Goal: Task Accomplishment & Management: Complete application form

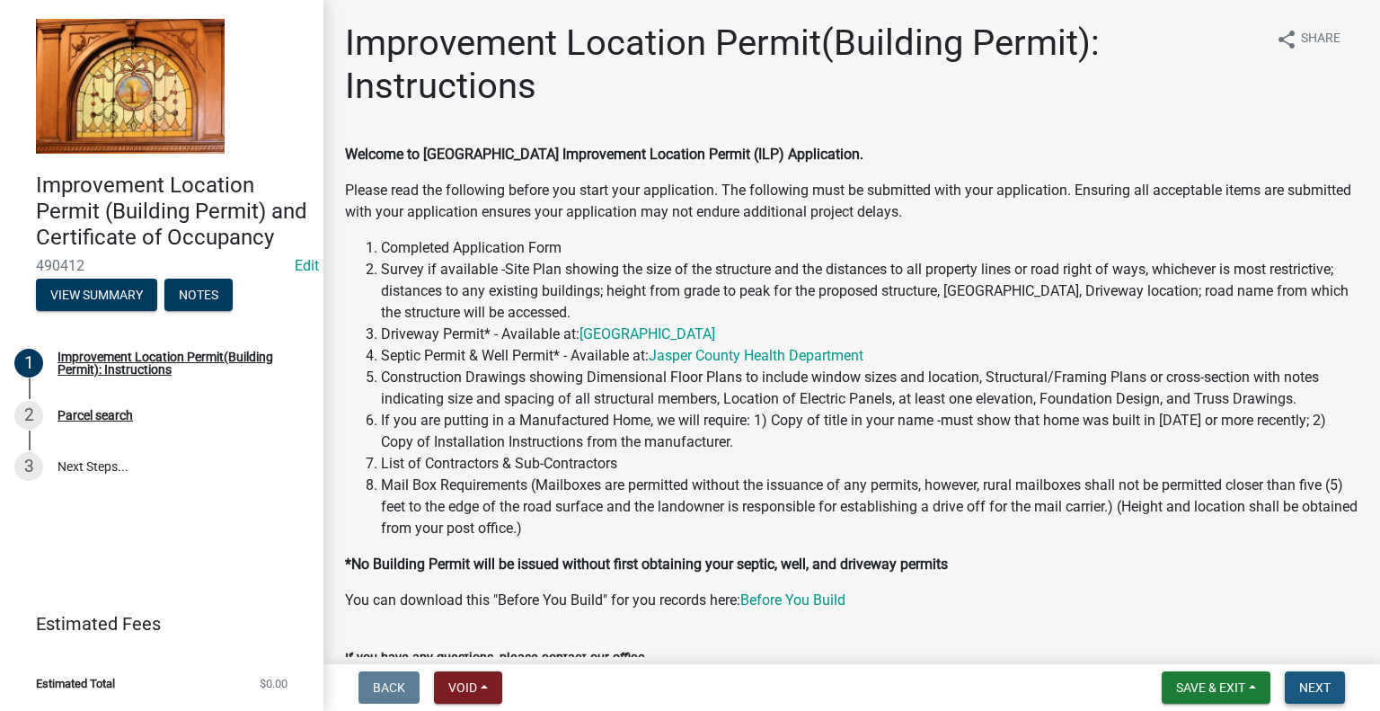
click at [1319, 678] on button "Next" at bounding box center [1315, 687] width 60 height 32
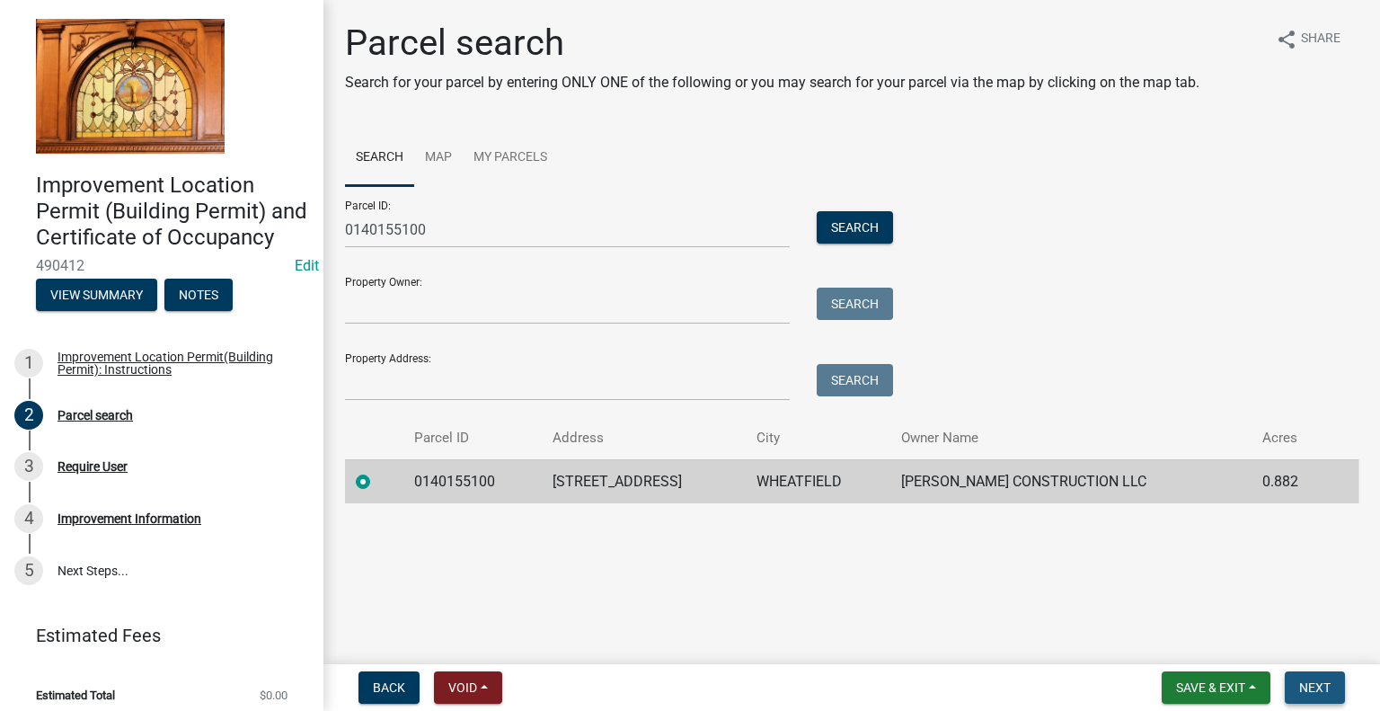
click at [1329, 681] on span "Next" at bounding box center [1314, 687] width 31 height 14
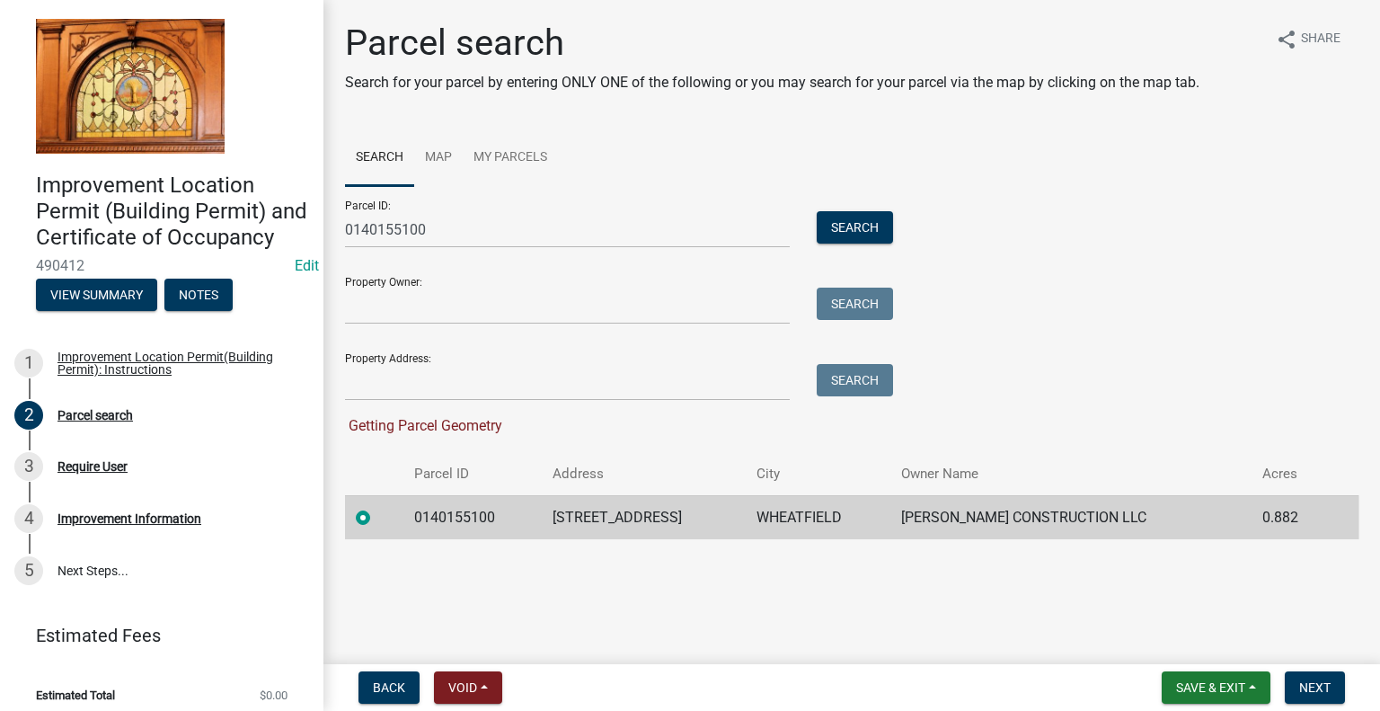
click at [435, 511] on td "0140155100" at bounding box center [472, 517] width 138 height 44
click at [444, 222] on input "0140155100" at bounding box center [567, 229] width 445 height 37
click at [863, 225] on button "Search" at bounding box center [855, 227] width 76 height 32
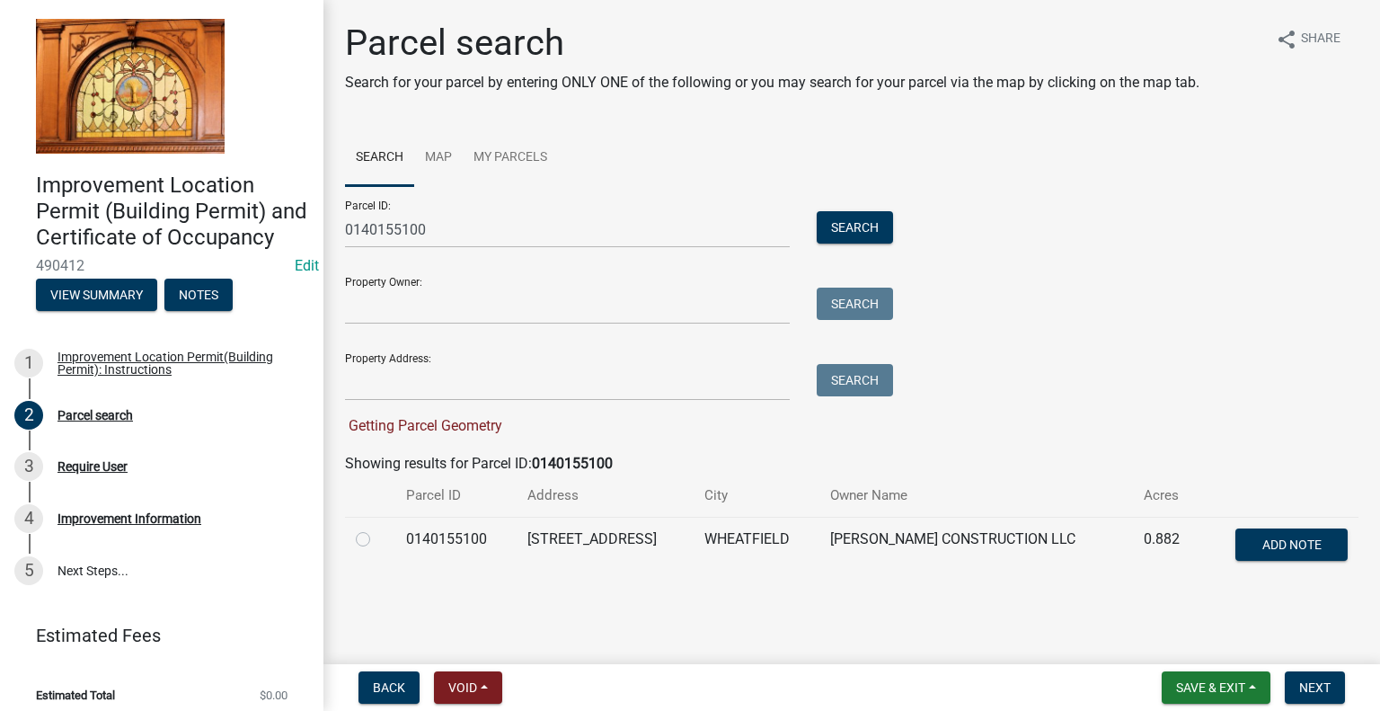
click at [377, 528] on label at bounding box center [377, 528] width 0 height 0
click at [377, 538] on input "radio" at bounding box center [383, 534] width 12 height 12
radio input "true"
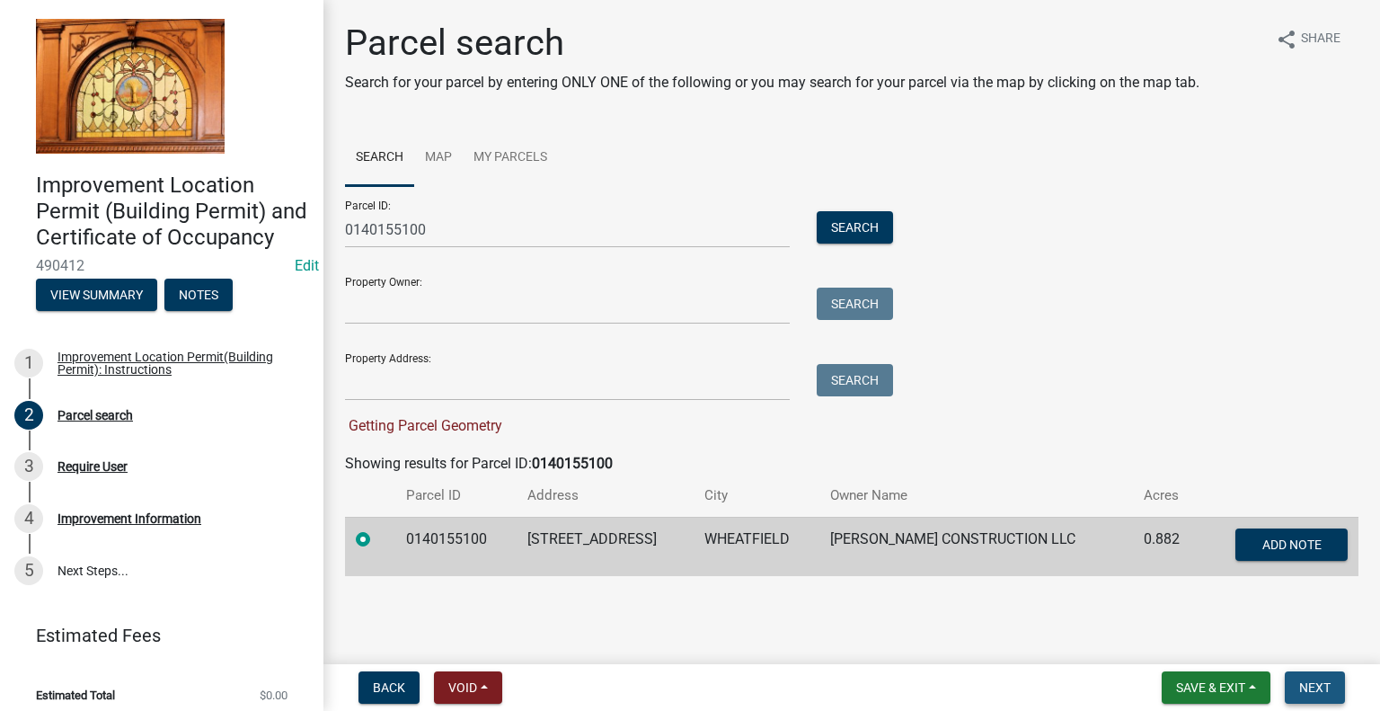
click at [1315, 686] on span "Next" at bounding box center [1314, 687] width 31 height 14
click at [859, 221] on button "Search" at bounding box center [855, 227] width 76 height 32
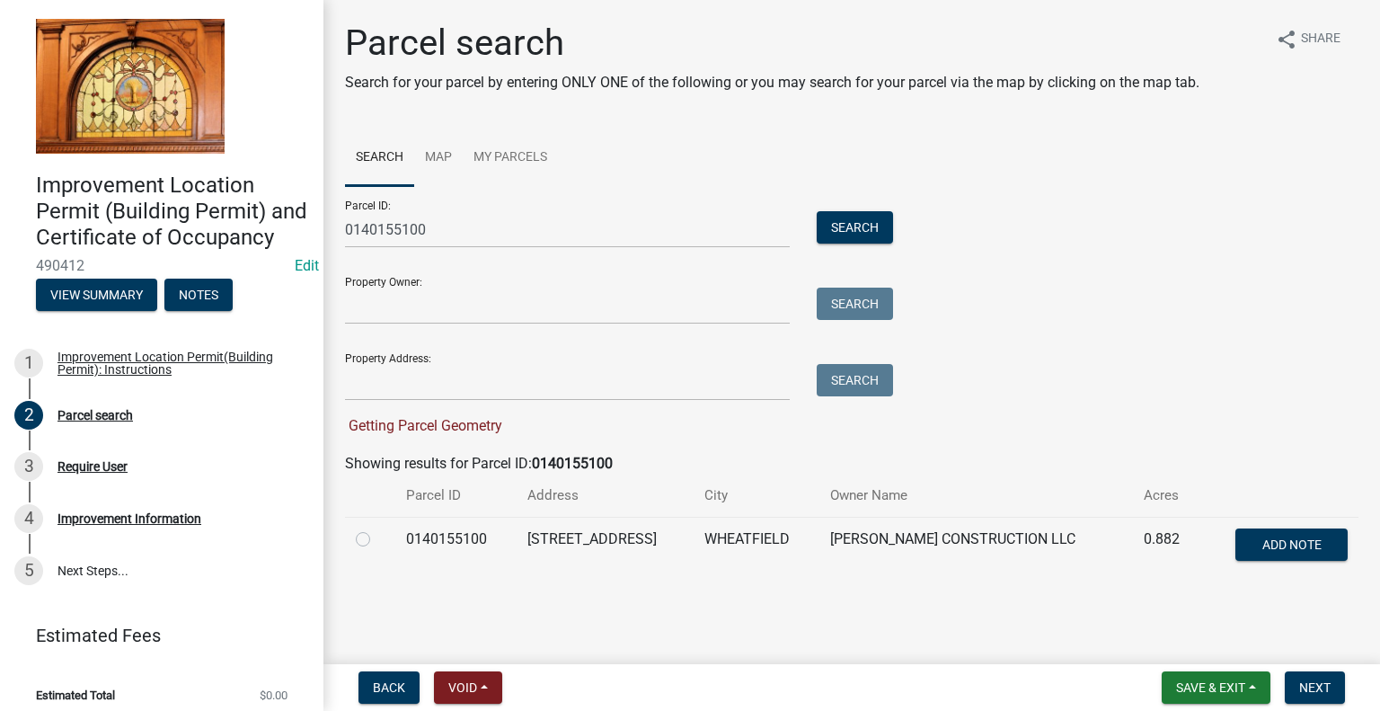
click at [377, 528] on label at bounding box center [377, 528] width 0 height 0
click at [377, 534] on input "radio" at bounding box center [383, 534] width 12 height 12
radio input "true"
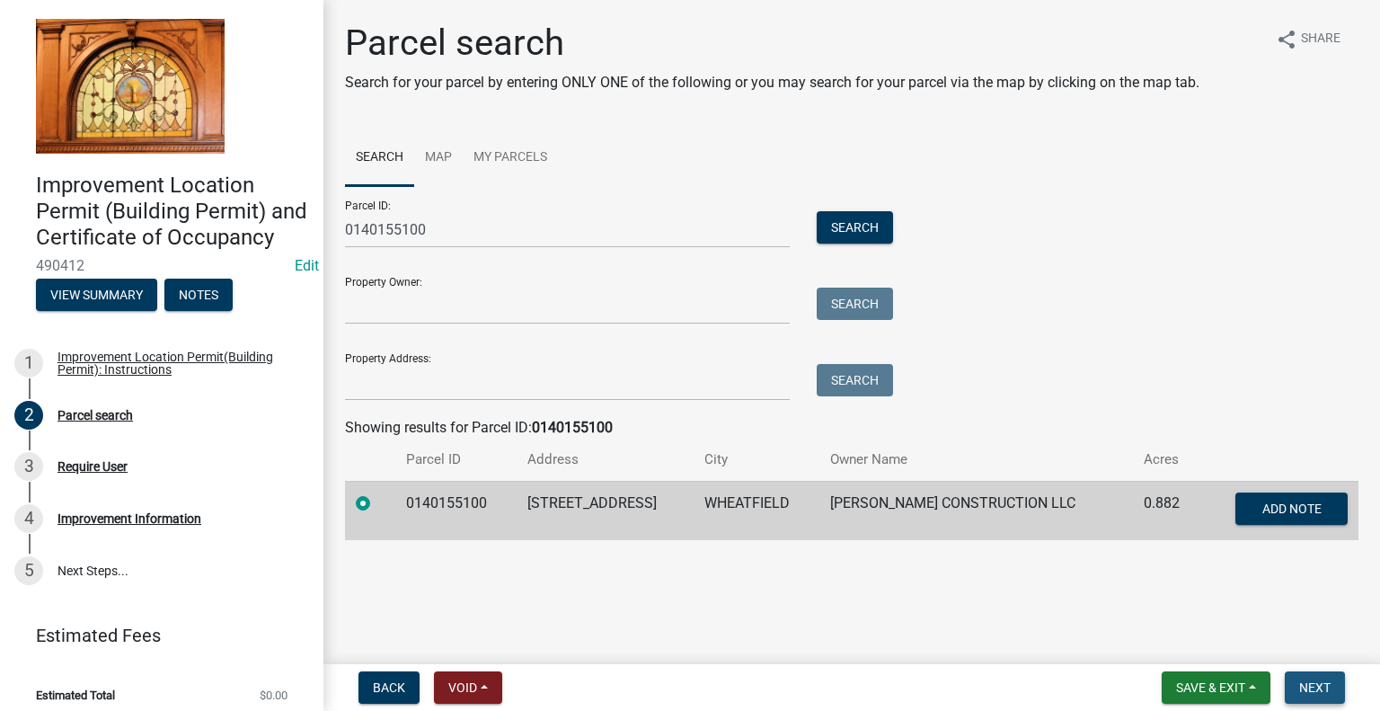
click at [1312, 682] on span "Next" at bounding box center [1314, 687] width 31 height 14
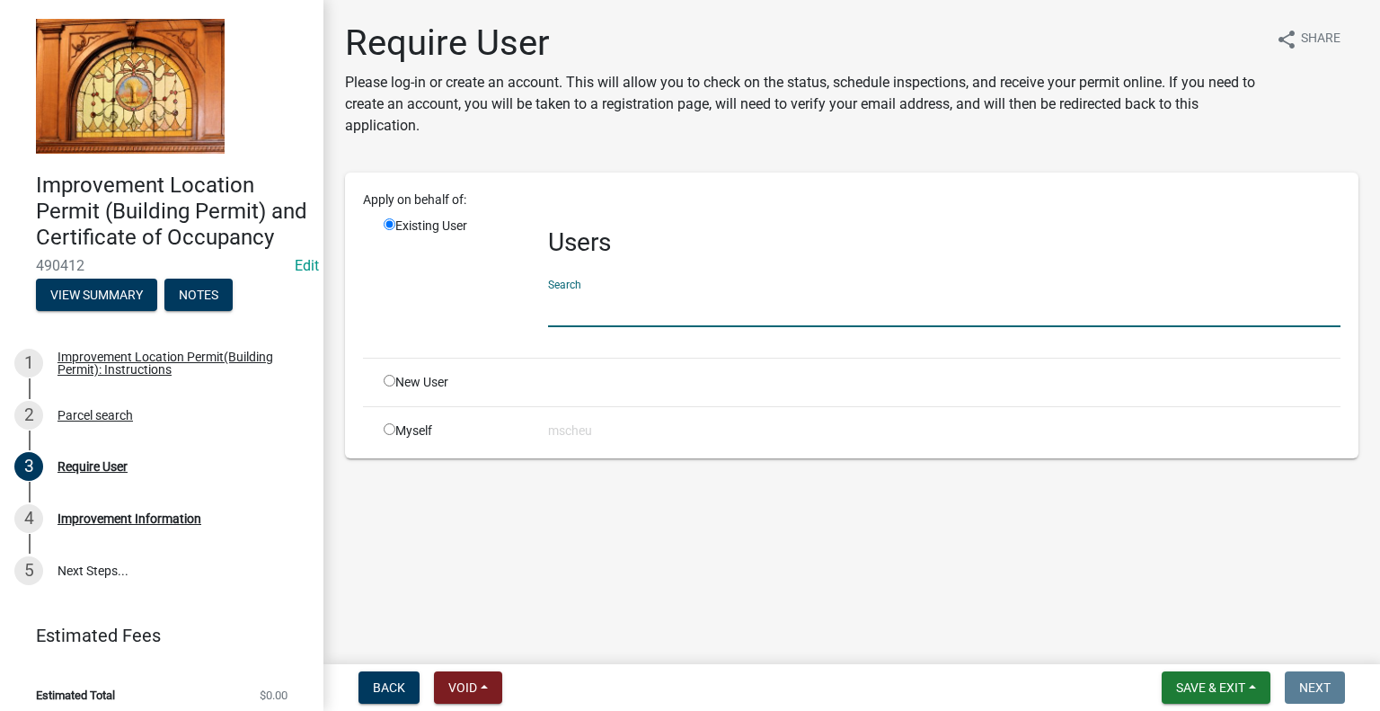
click at [587, 308] on input "text" at bounding box center [944, 308] width 792 height 37
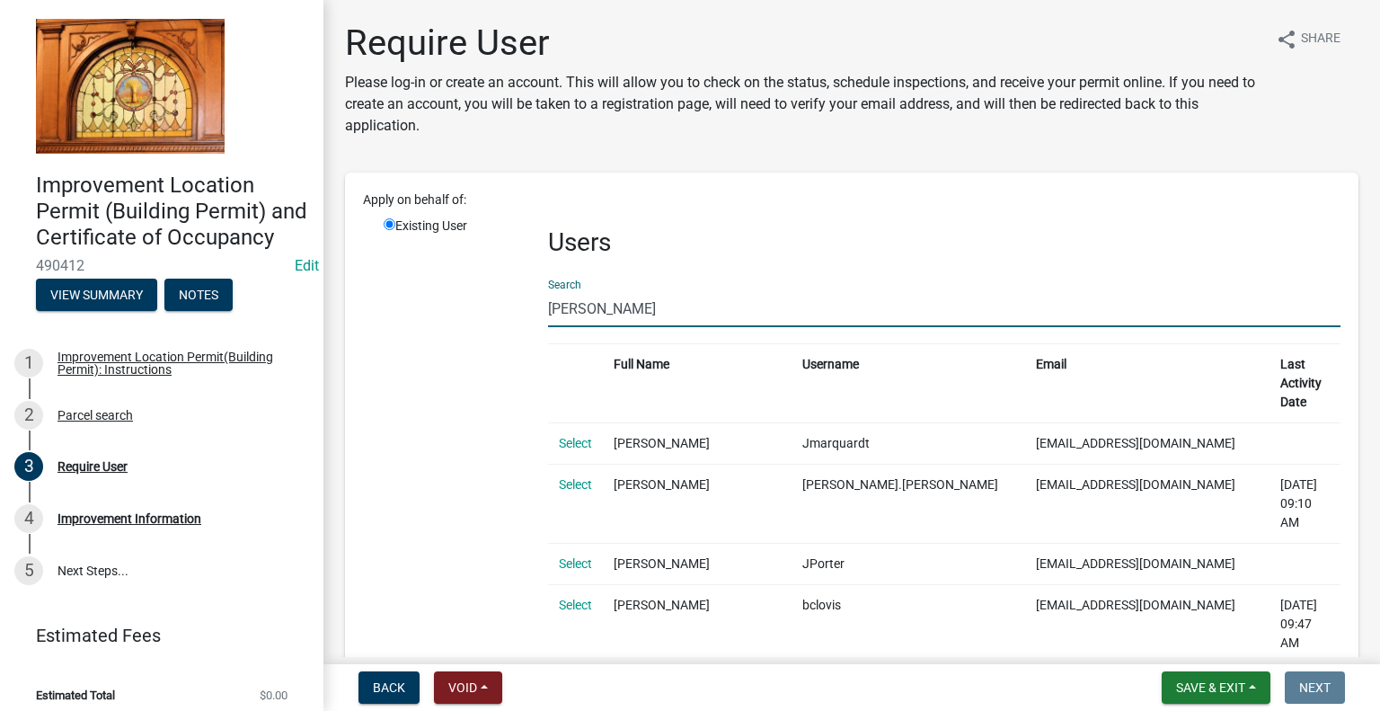
type input "jamesconstr"
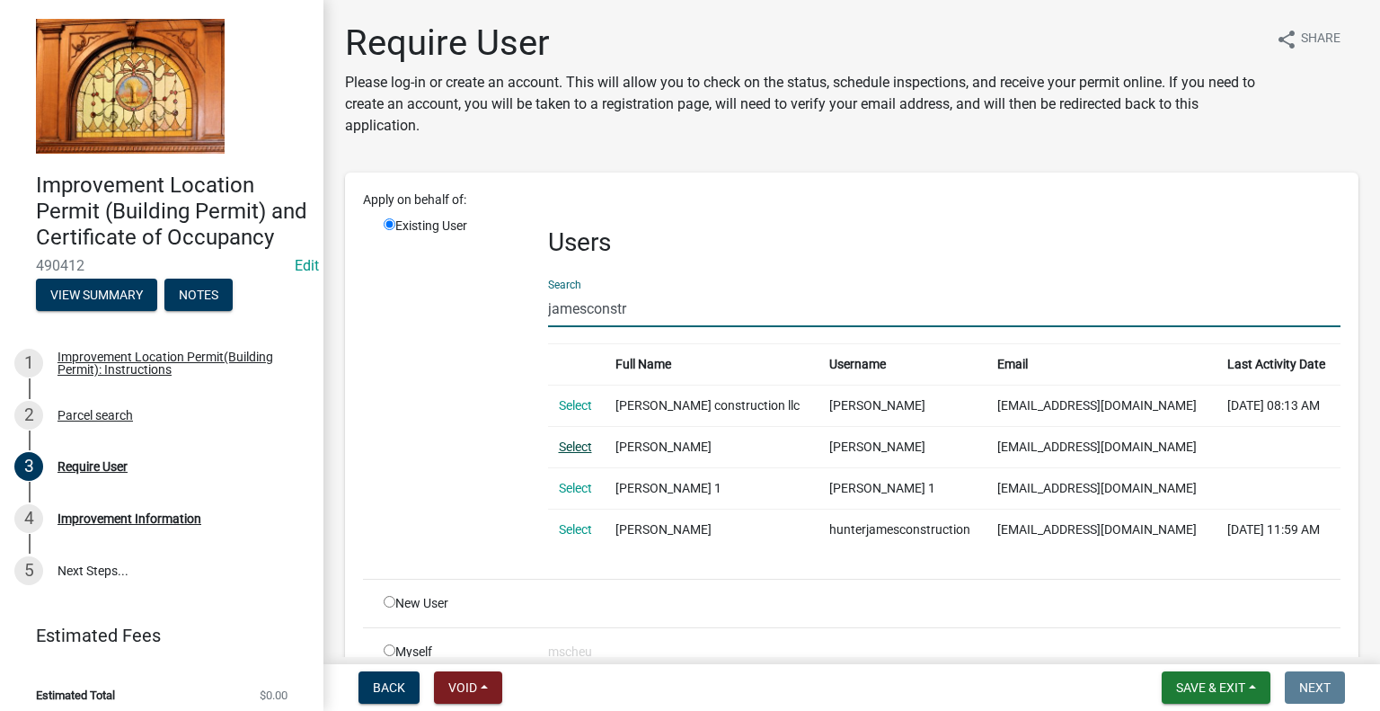
click at [568, 439] on link "Select" at bounding box center [575, 446] width 33 height 14
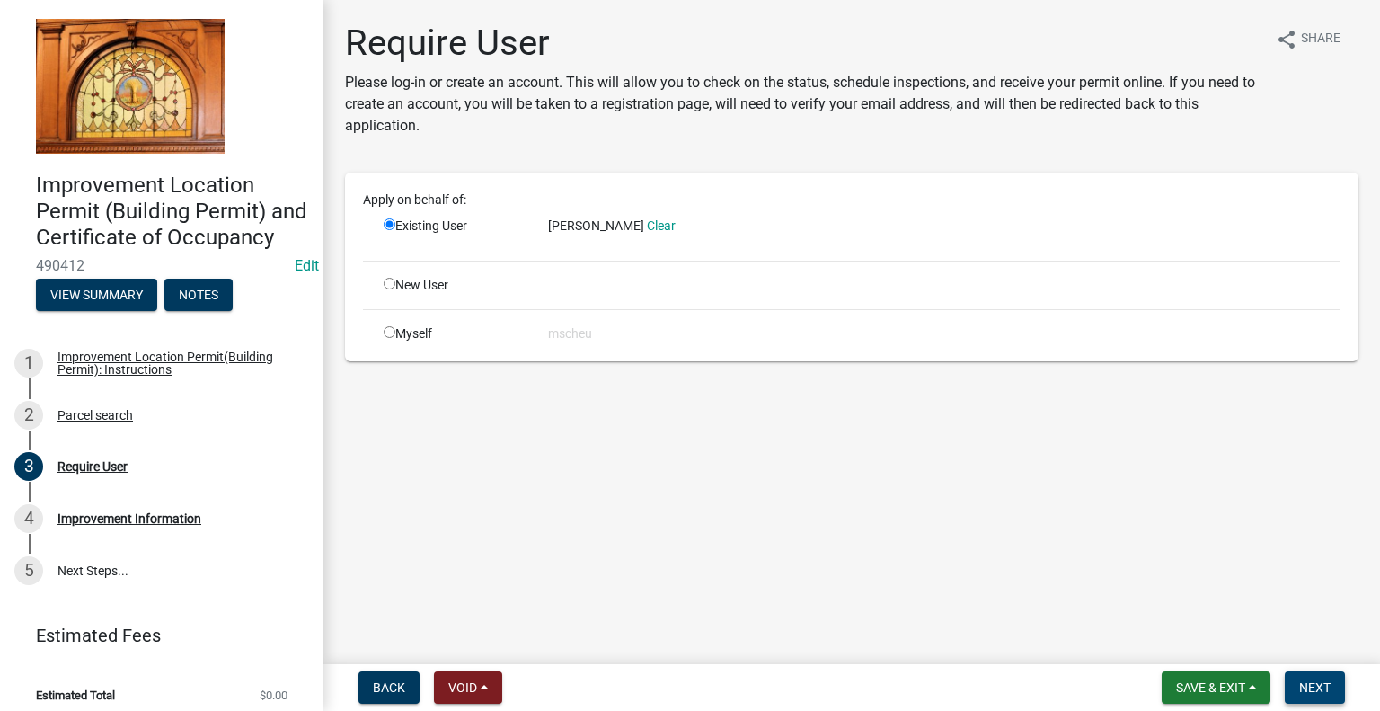
click at [1319, 684] on span "Next" at bounding box center [1314, 687] width 31 height 14
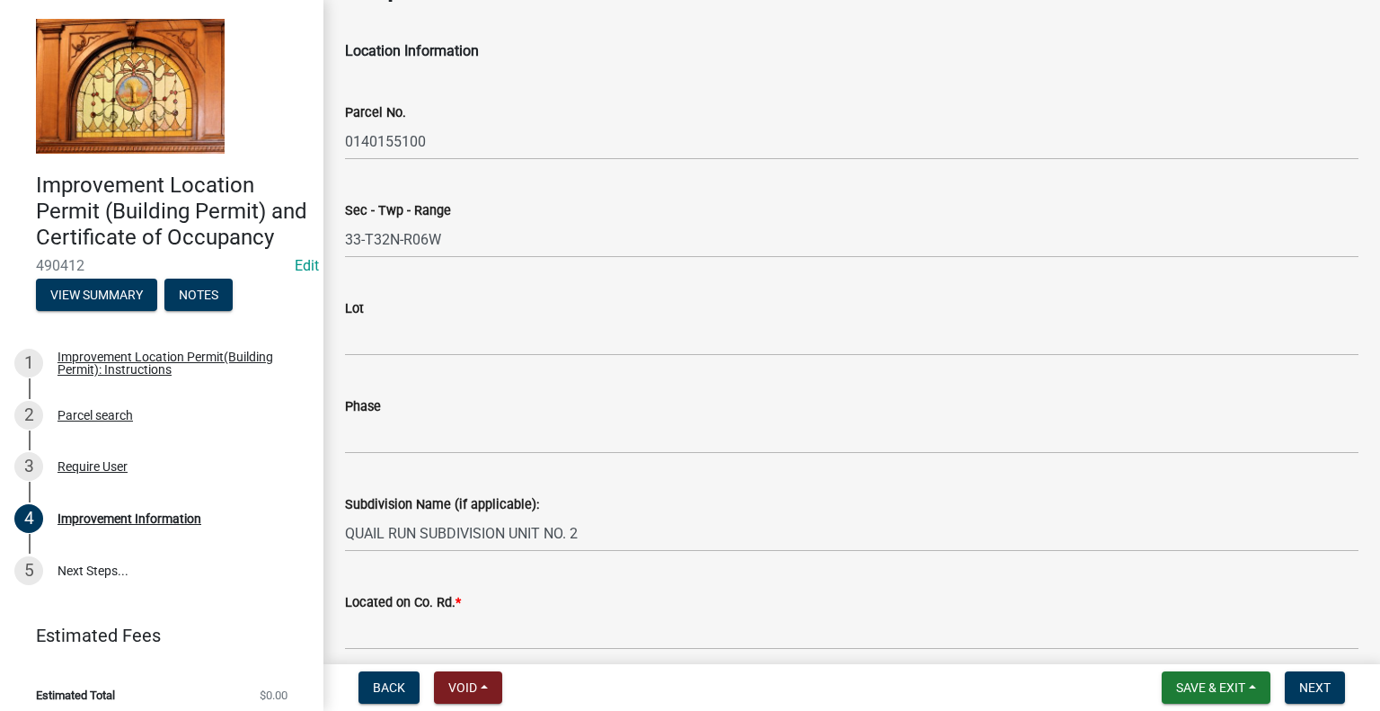
scroll to position [90, 0]
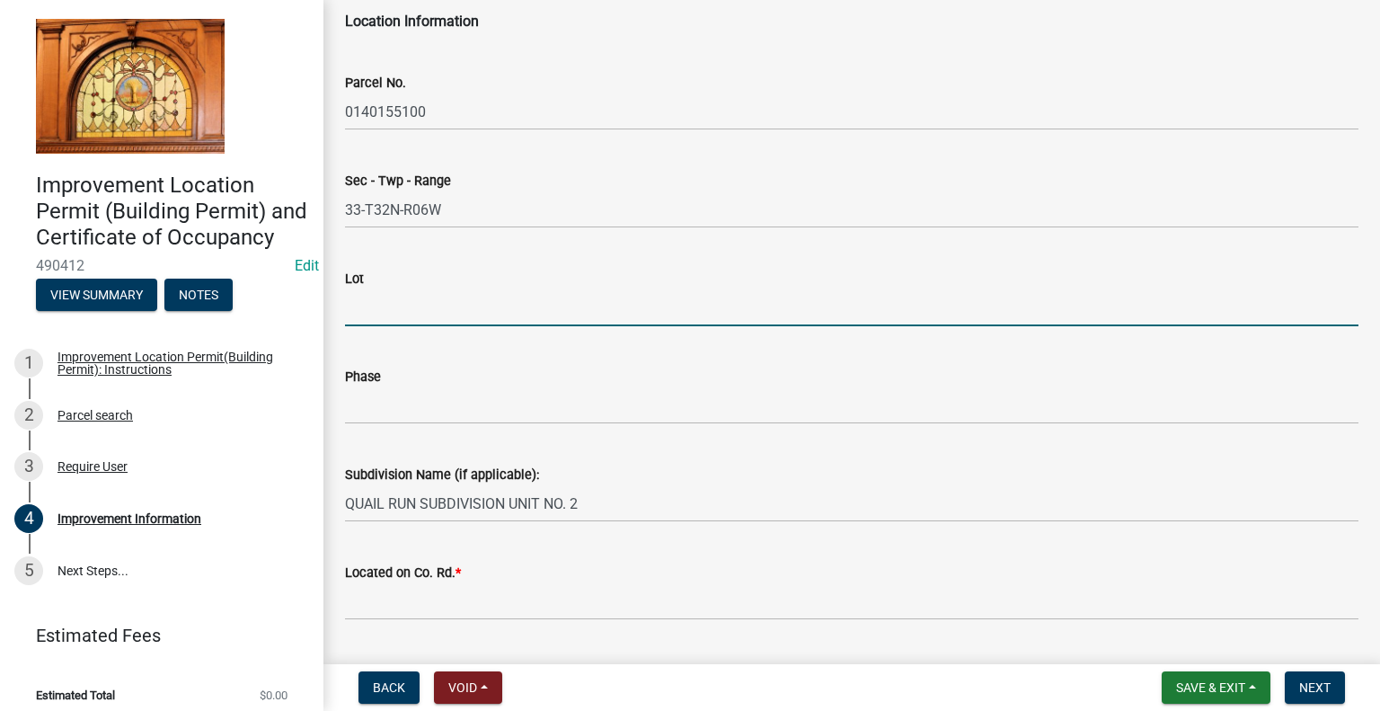
click at [381, 296] on input "Lot" at bounding box center [851, 307] width 1013 height 37
type input "49"
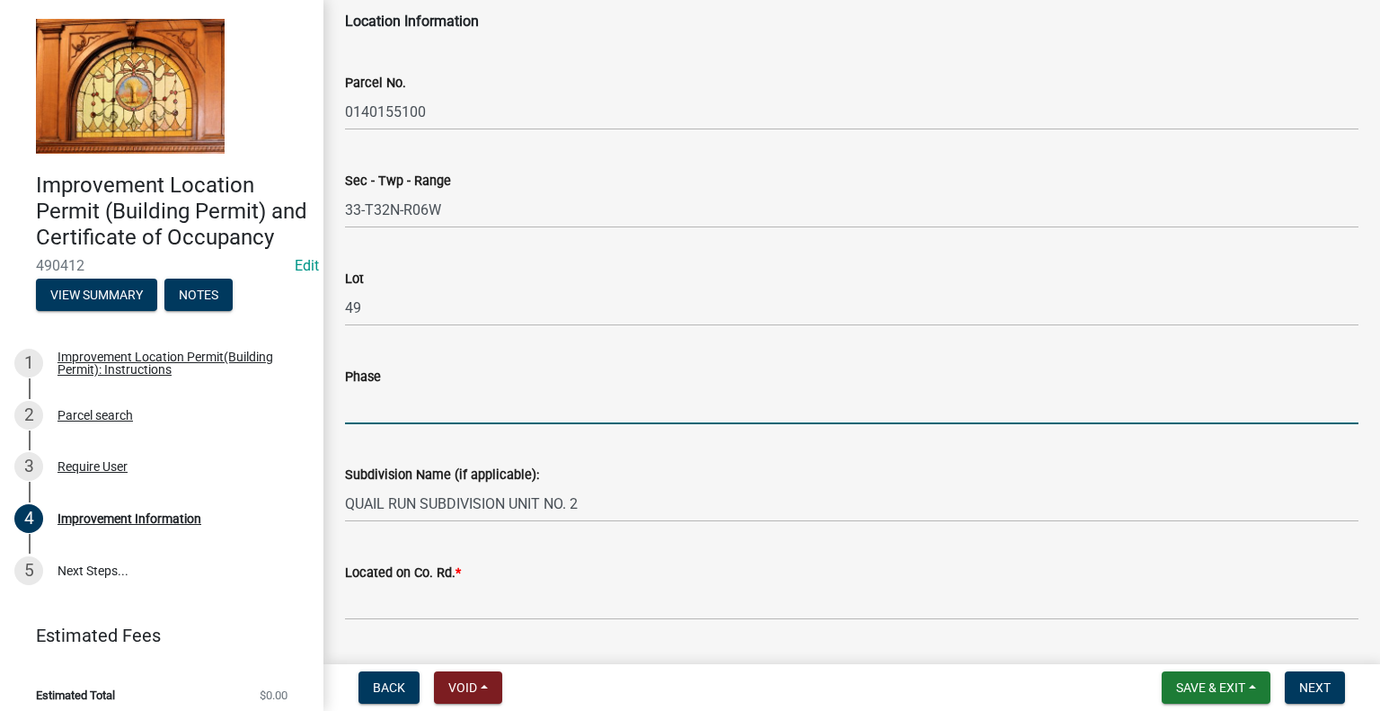
click at [366, 405] on input "Phase" at bounding box center [851, 405] width 1013 height 37
type input "UNIT 2"
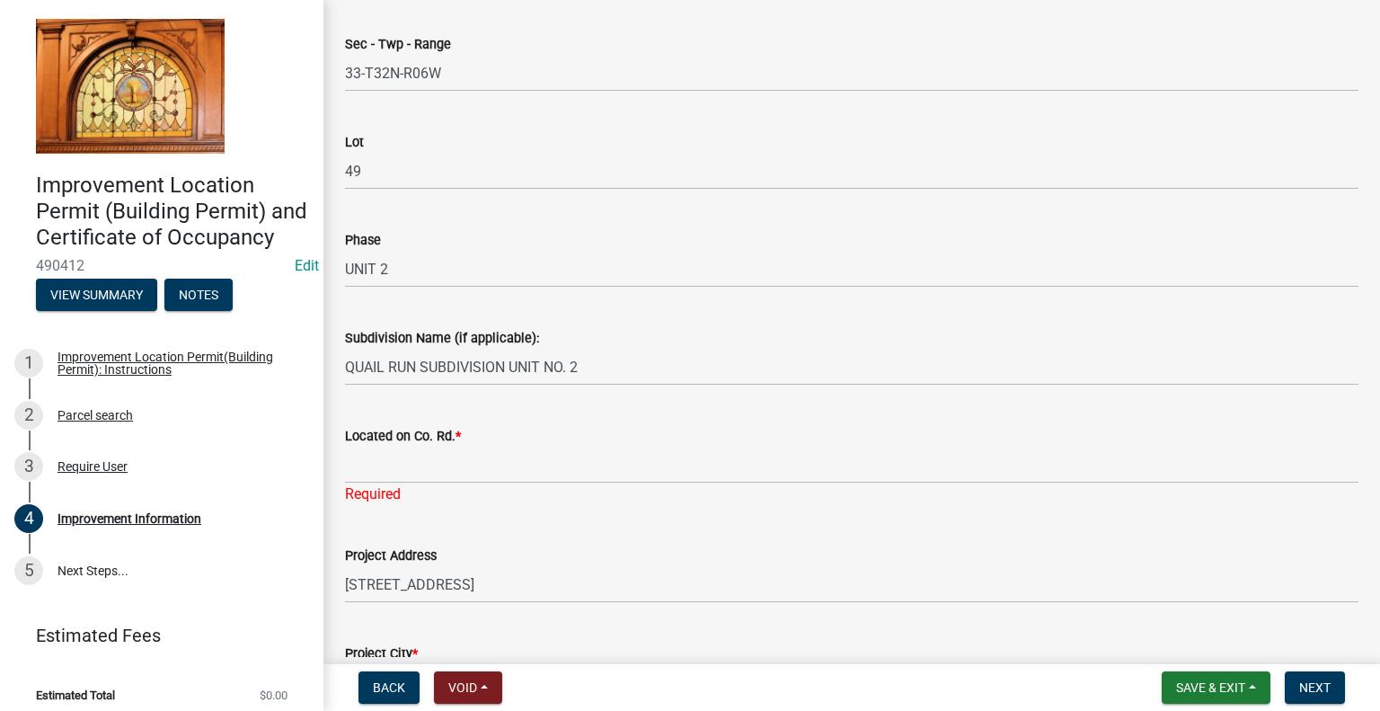
scroll to position [269, 0]
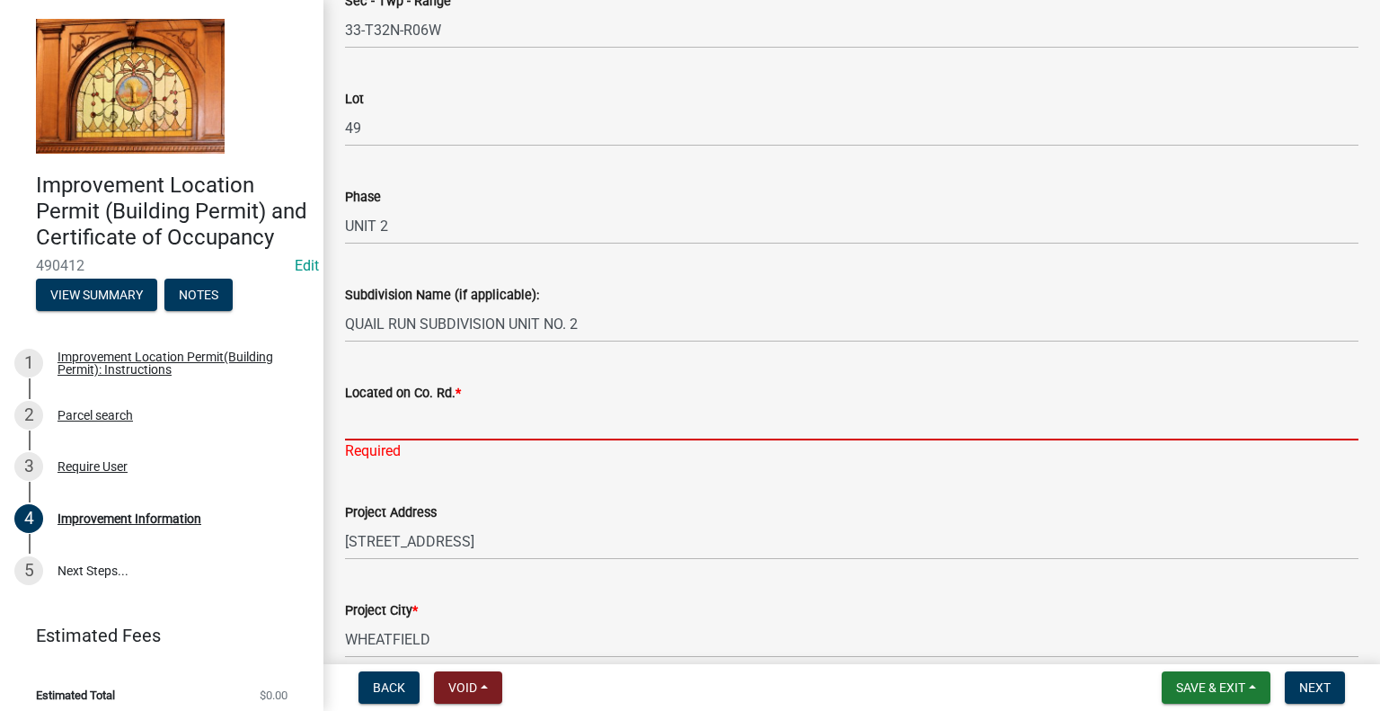
click at [367, 414] on input "Located on Co. Rd. *" at bounding box center [851, 421] width 1013 height 37
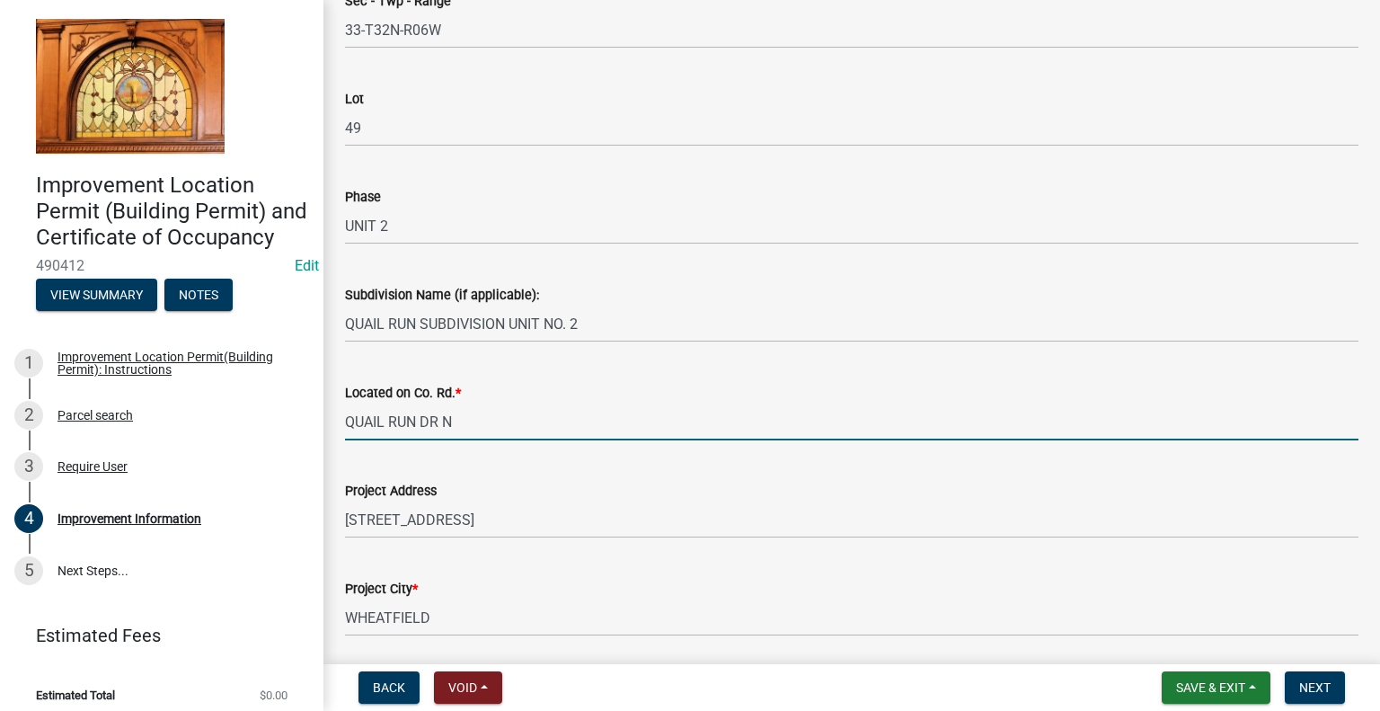
drag, startPoint x: 438, startPoint y: 425, endPoint x: 462, endPoint y: 419, distance: 24.2
click at [442, 423] on input "QUAIL RUN DR N" at bounding box center [851, 421] width 1013 height 37
type input "QUAIL RUN DR S"
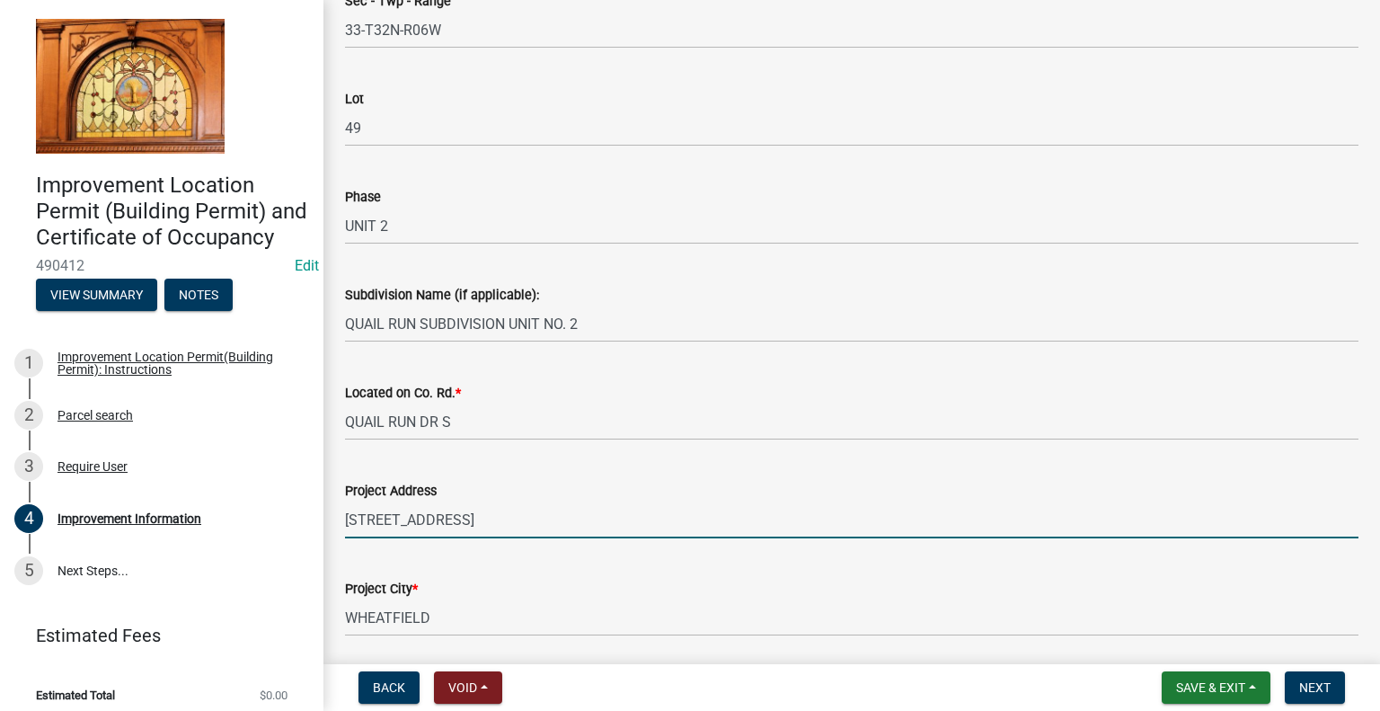
click at [517, 517] on input "[STREET_ADDRESS]" at bounding box center [851, 519] width 1013 height 37
type input "[STREET_ADDRESS]"
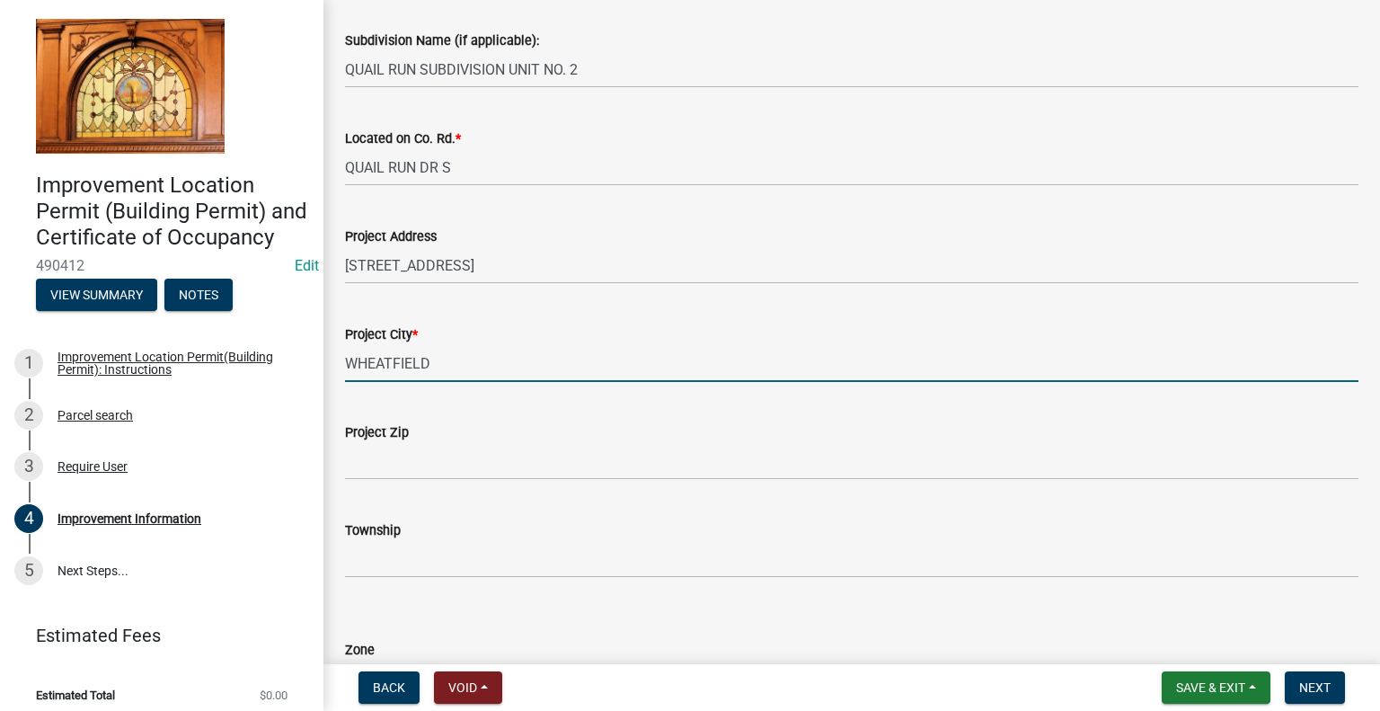
scroll to position [539, 0]
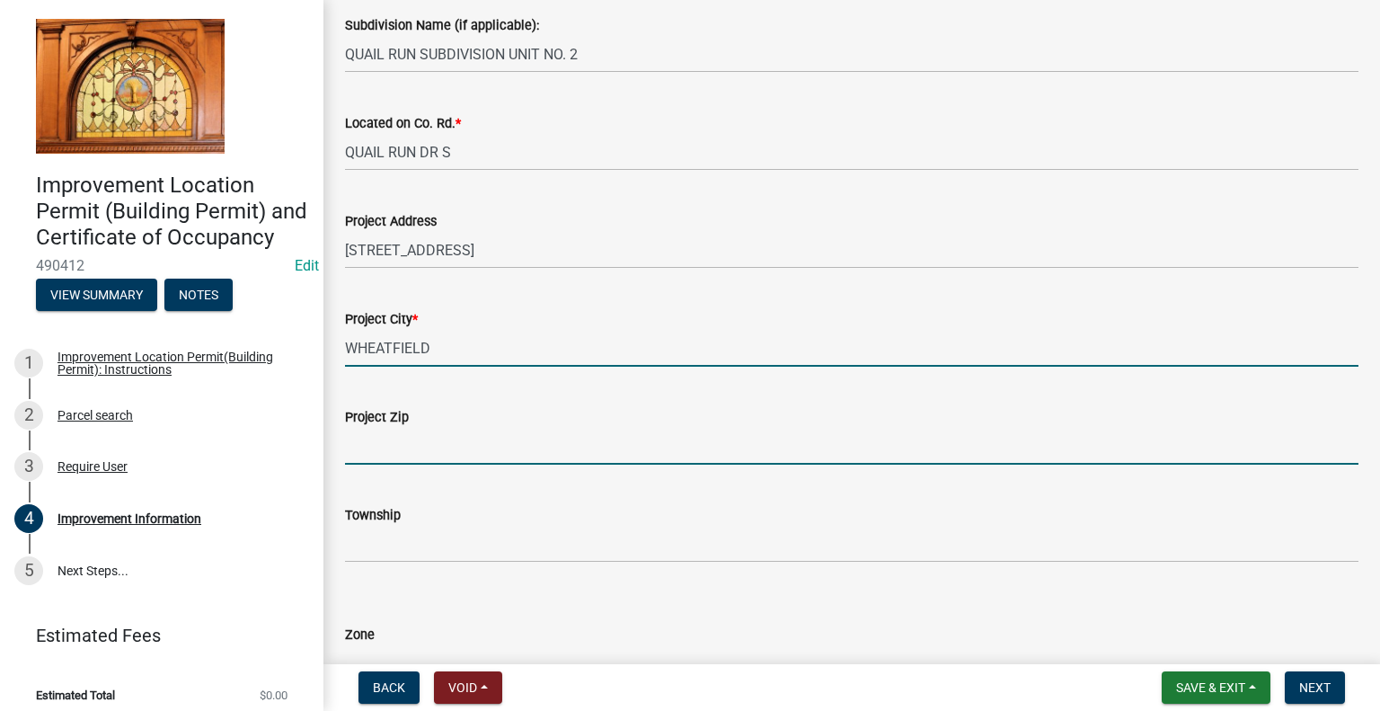
click at [422, 446] on input "Project Zip" at bounding box center [851, 446] width 1013 height 37
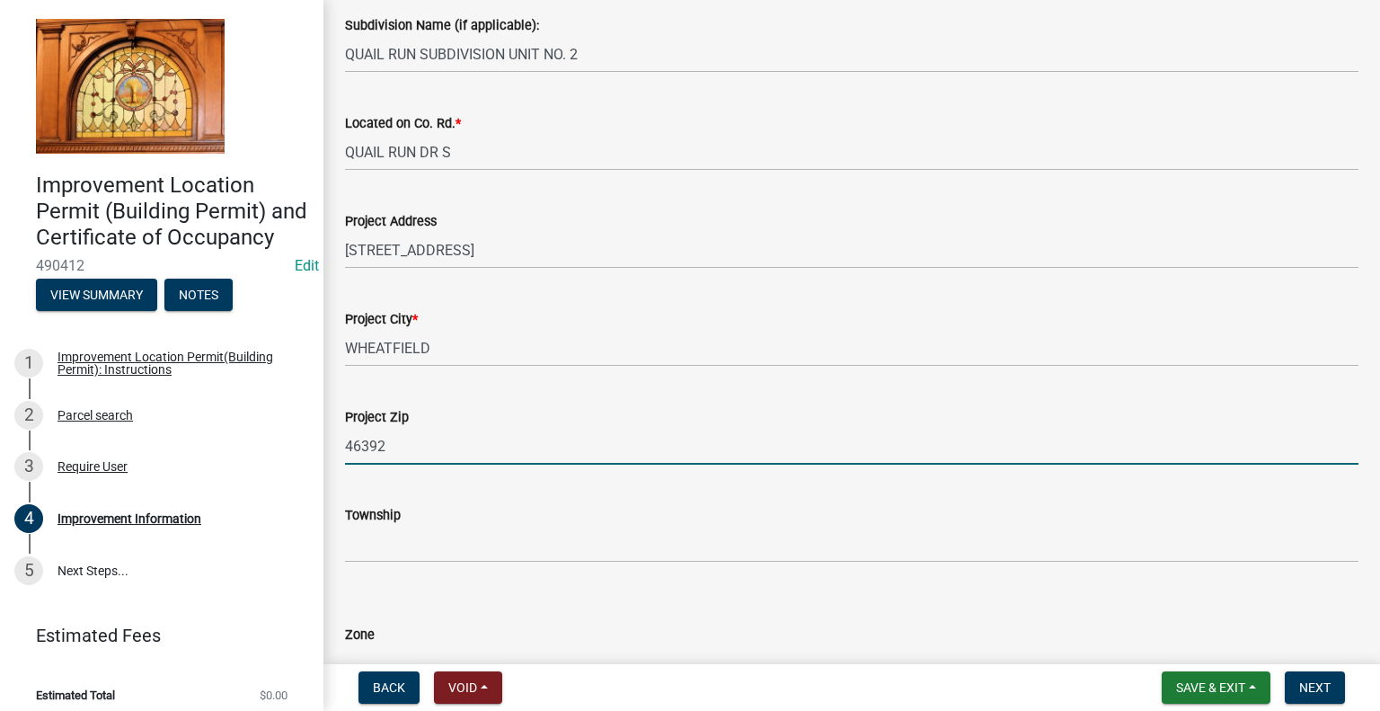
type input "46392"
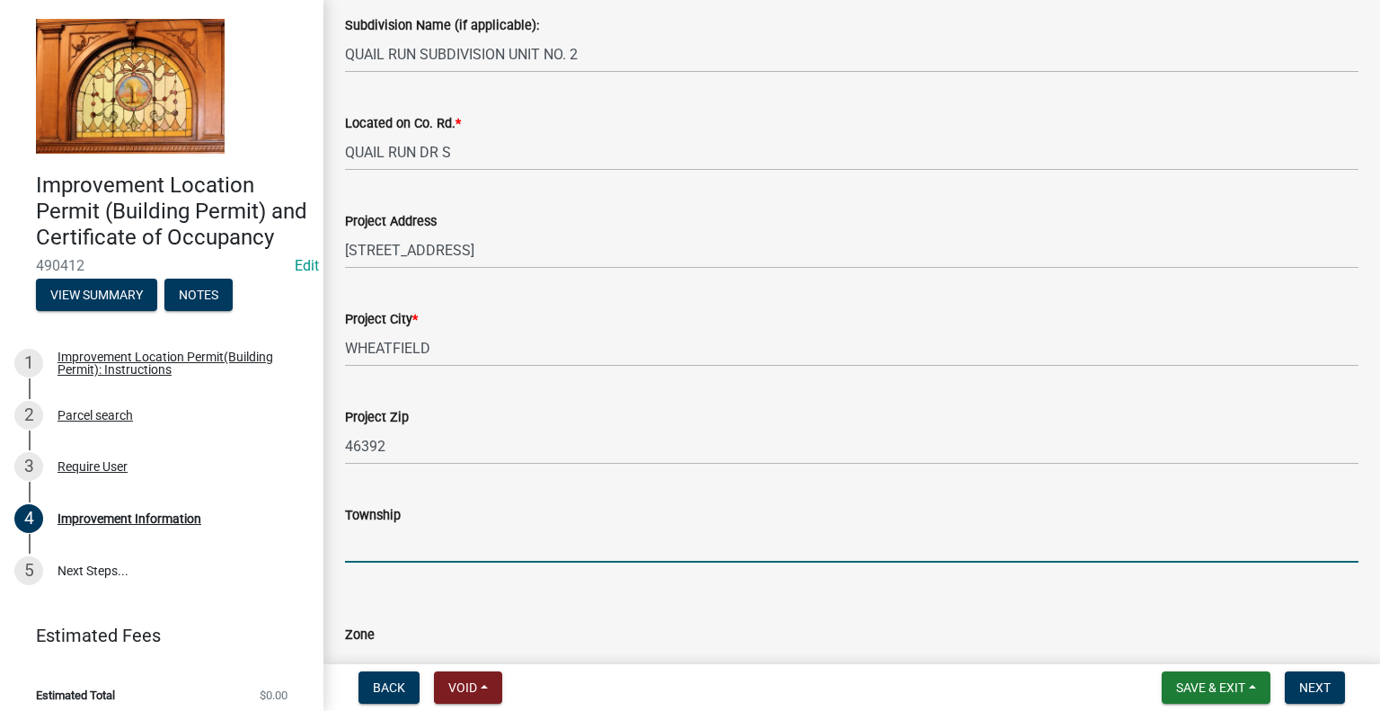
click at [420, 544] on input "Township" at bounding box center [851, 543] width 1013 height 37
type input "WHEATFIELD"
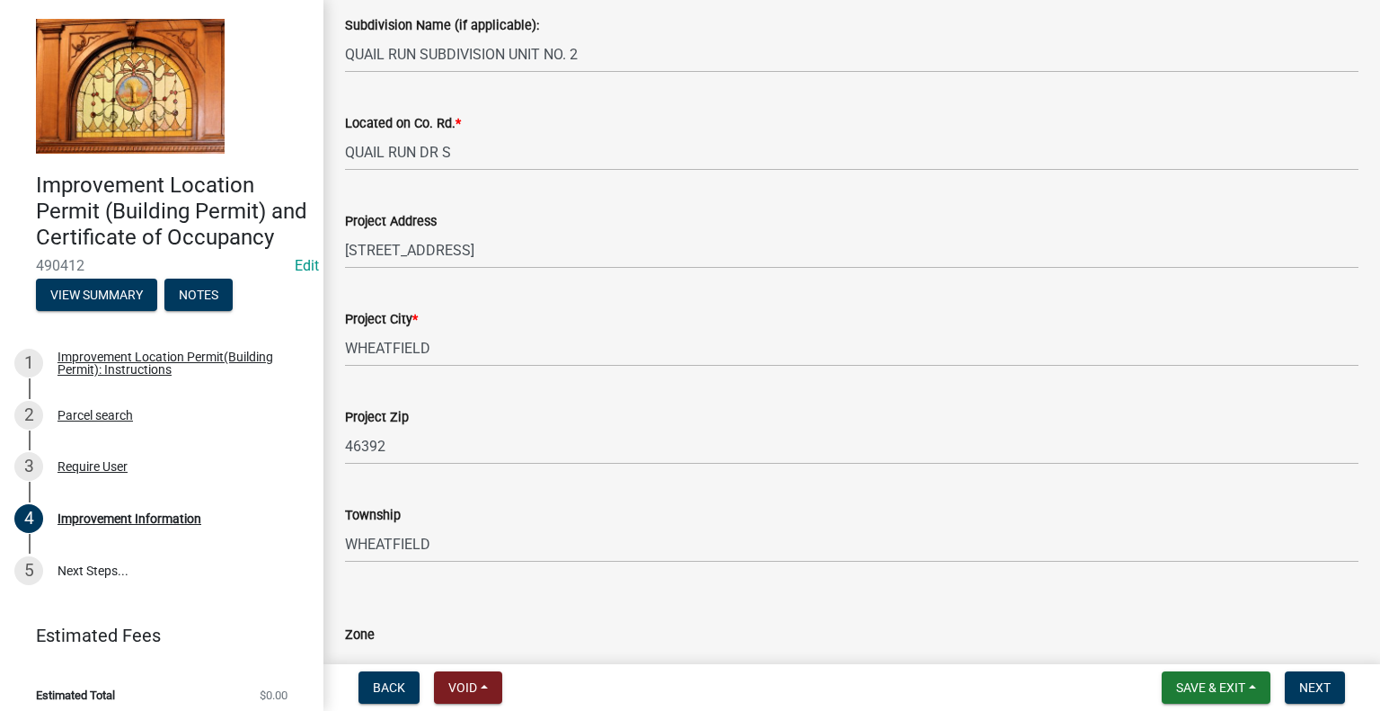
scroll to position [564, 0]
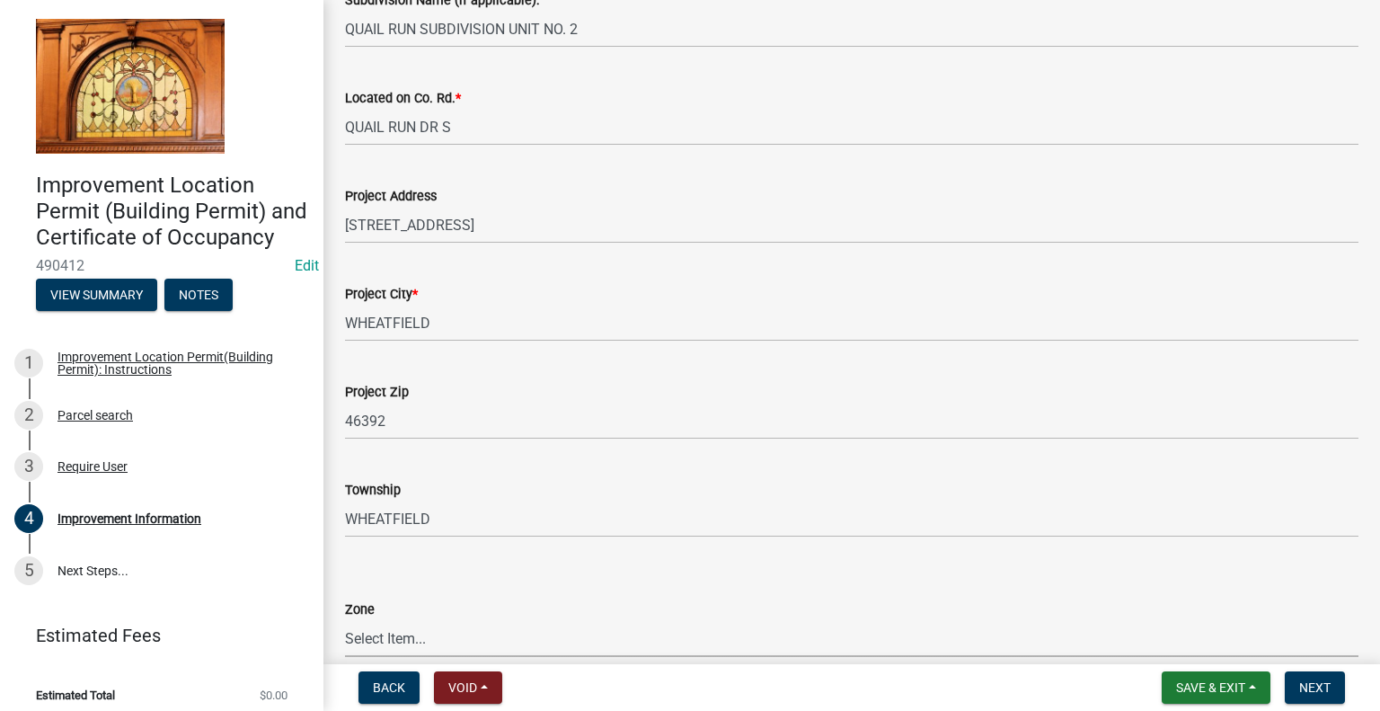
click at [414, 632] on select "Select Item... CO - Conservation PR - Parks & Recreation A1 - Conservation Agri…" at bounding box center [851, 638] width 1013 height 37
click at [345, 620] on select "Select Item... CO - Conservation PR - Parks & Recreation A1 - Conservation Agri…" at bounding box center [851, 638] width 1013 height 37
select select "8bbf6709-b682-4859-bc26-bad637e1a2ad"
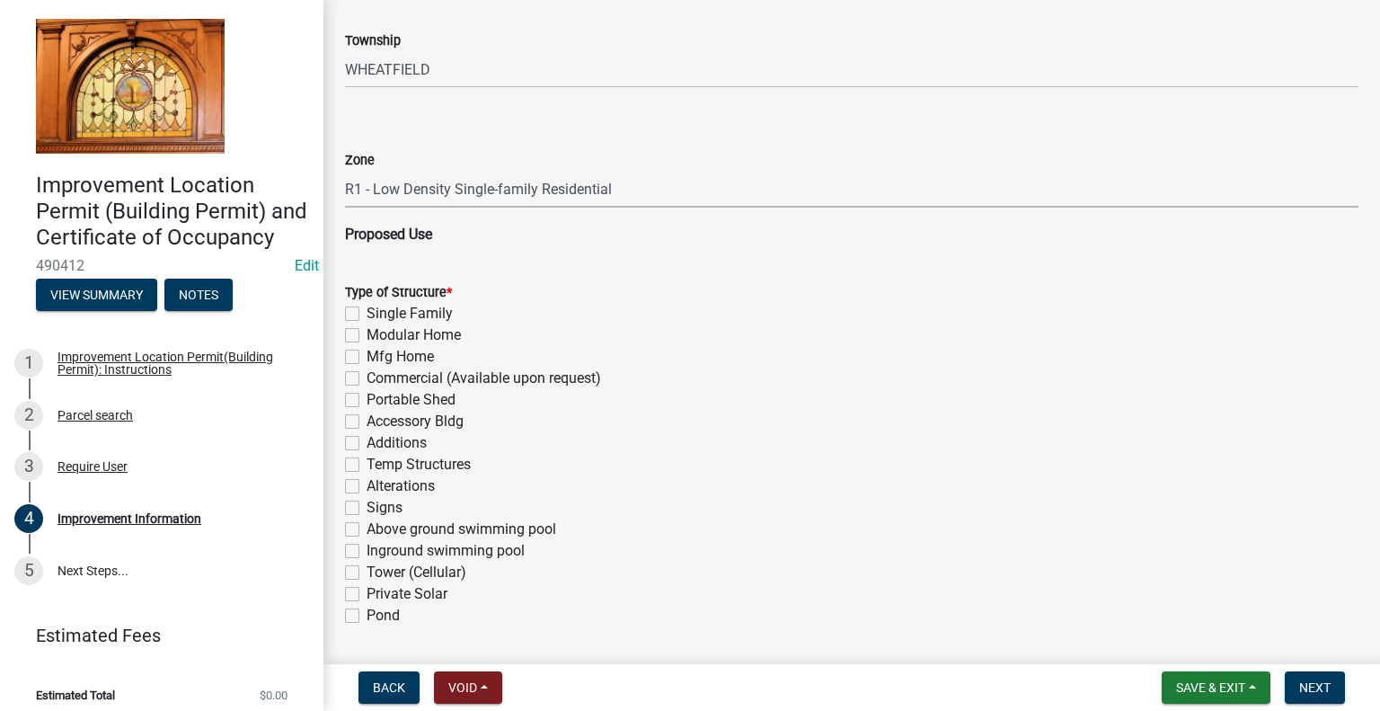
click at [366, 315] on label "Single Family" at bounding box center [409, 314] width 86 height 22
click at [366, 314] on input "Single Family" at bounding box center [372, 309] width 12 height 12
checkbox input "true"
checkbox input "false"
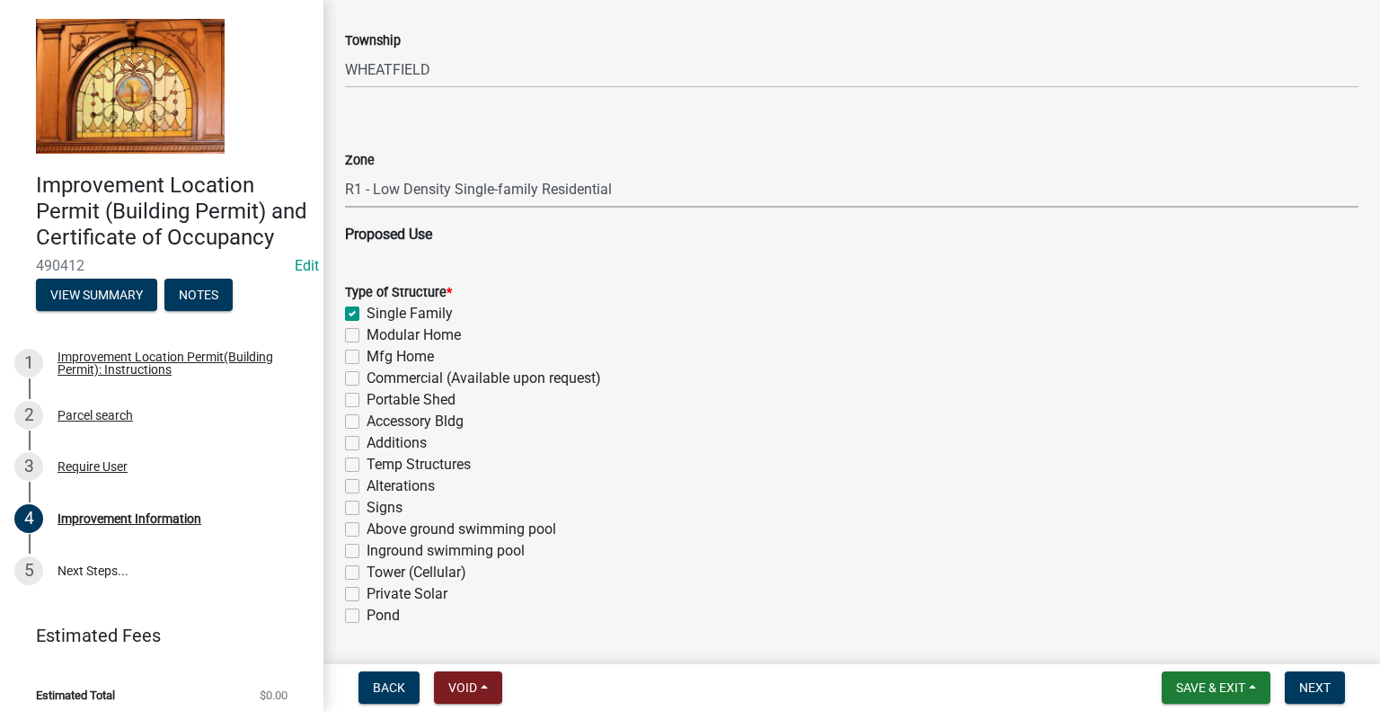
checkbox input "false"
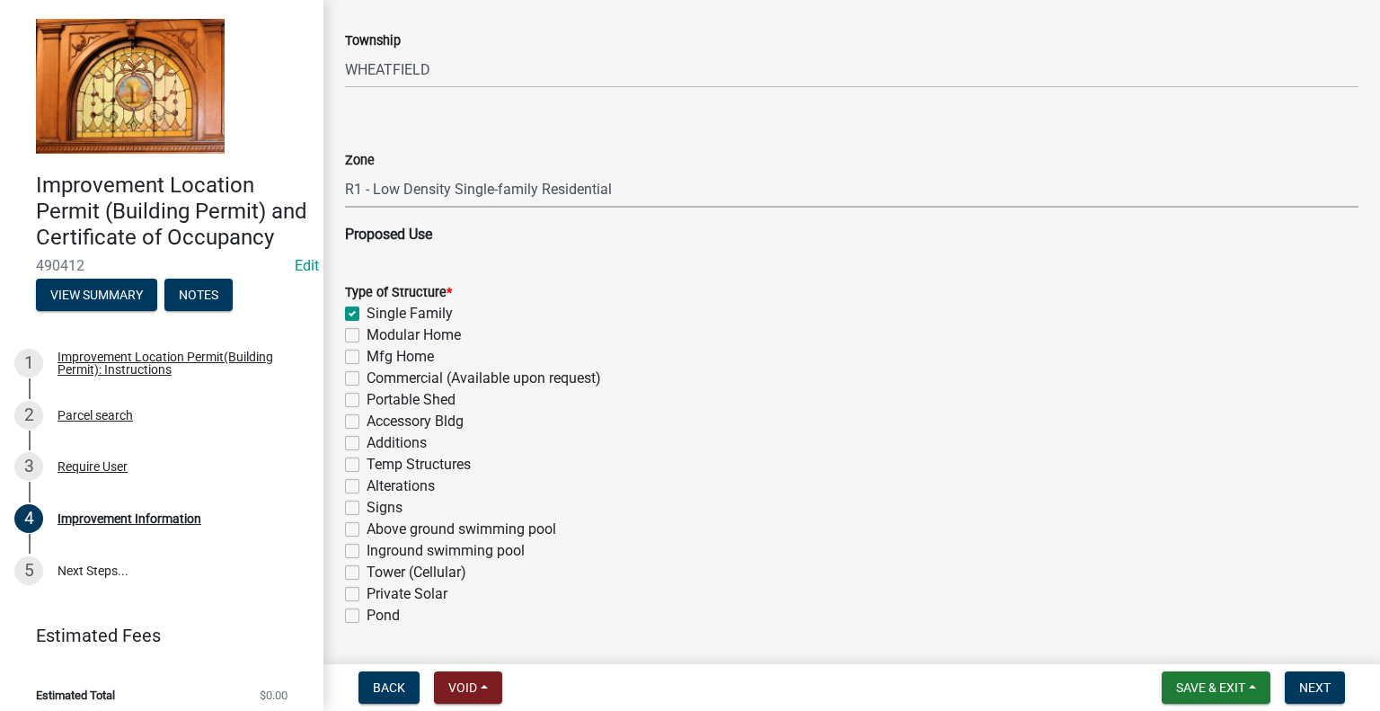
checkbox input "false"
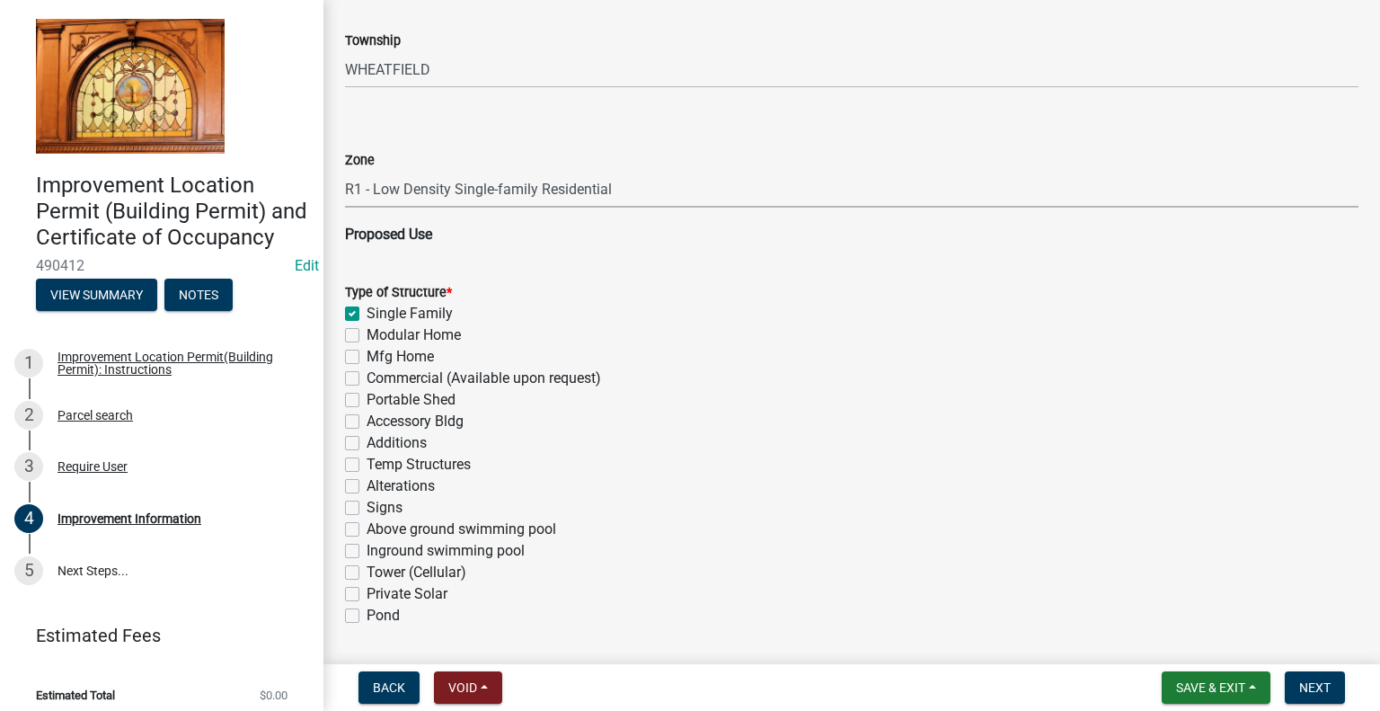
checkbox input "false"
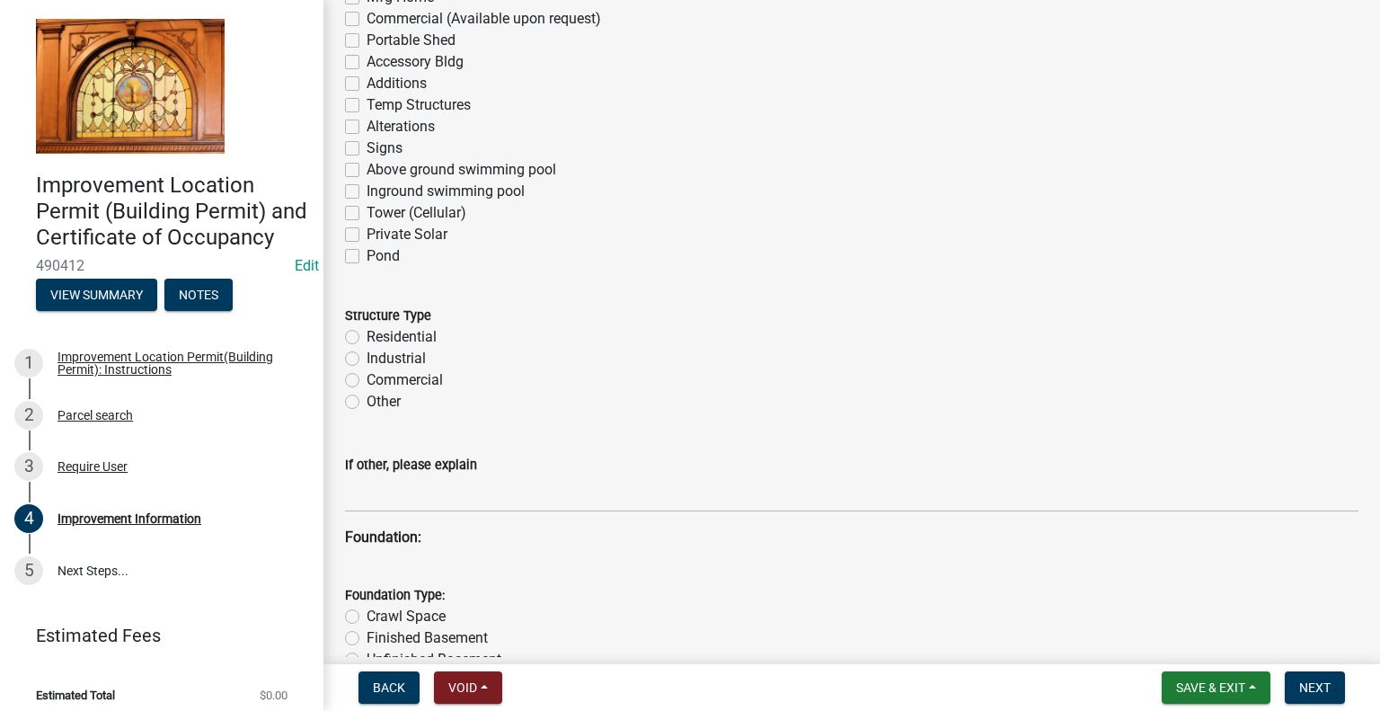
click at [366, 340] on label "Residential" at bounding box center [401, 337] width 70 height 22
click at [366, 338] on input "Residential" at bounding box center [372, 332] width 12 height 12
radio input "true"
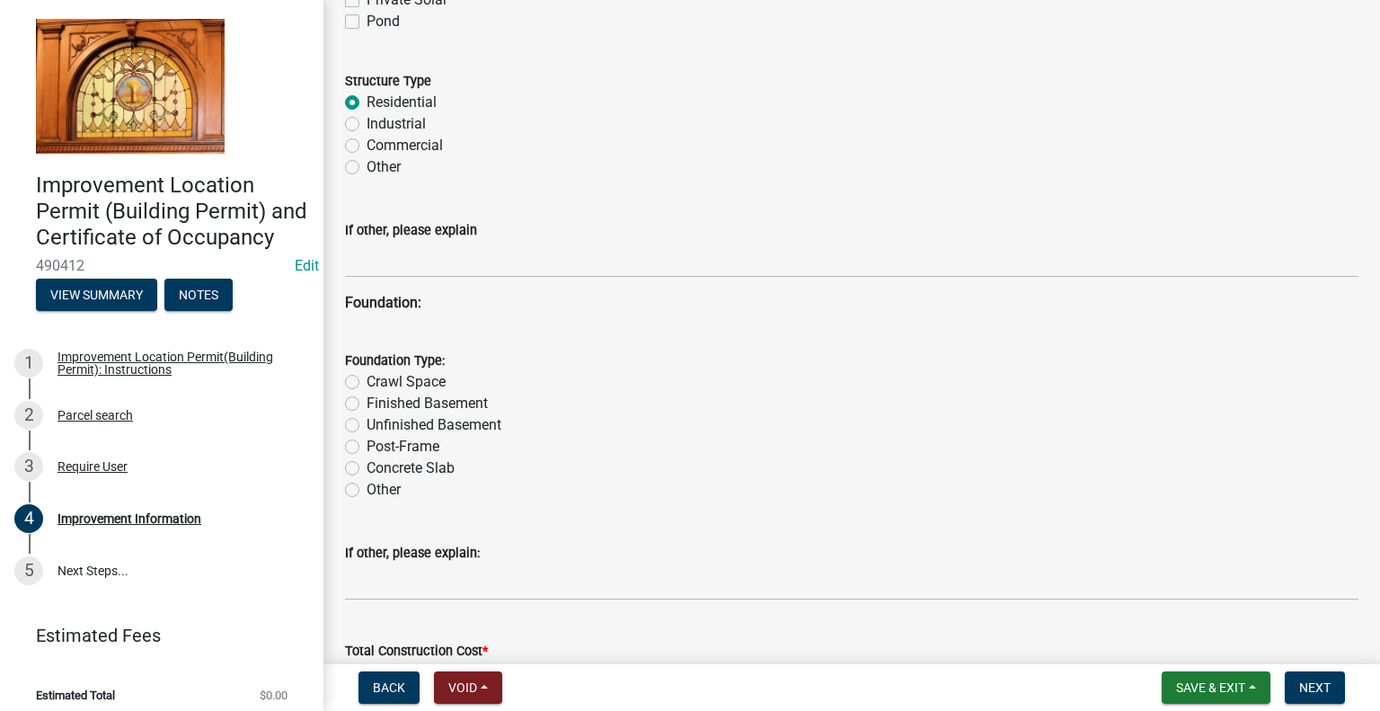
scroll to position [1642, 0]
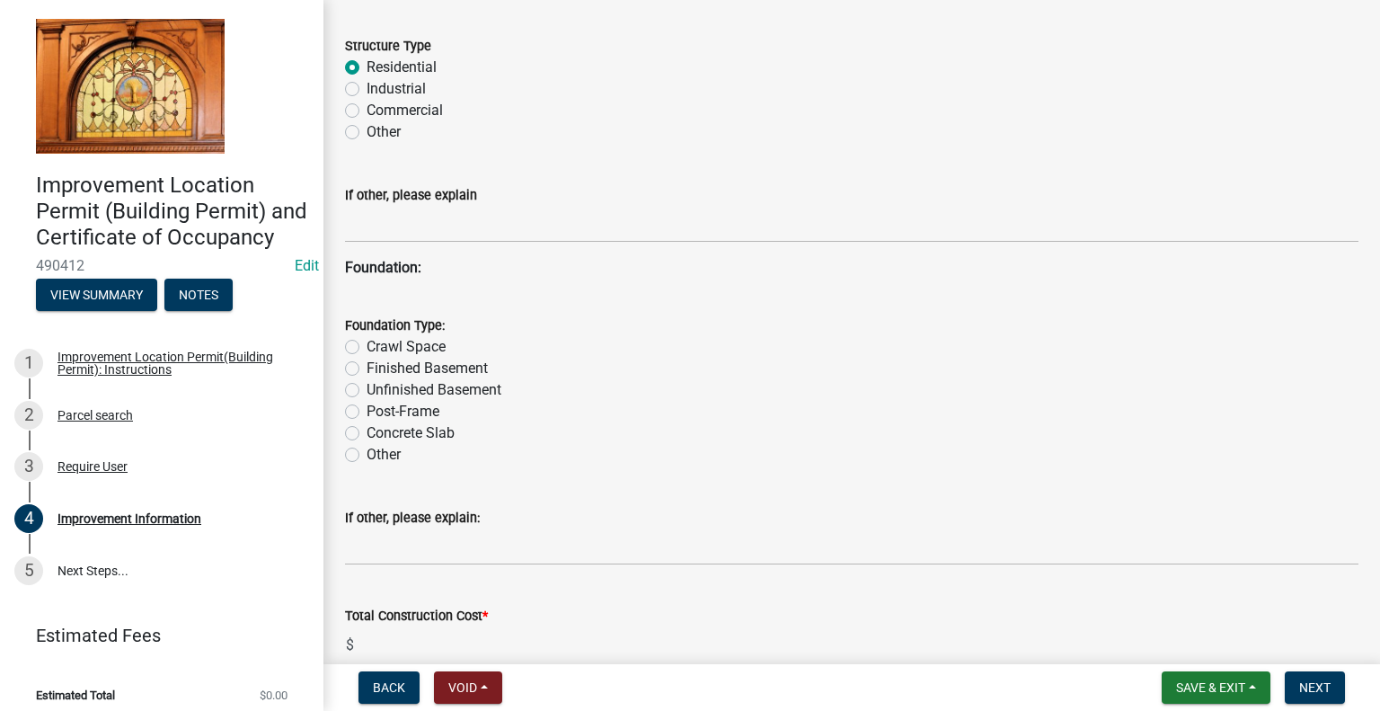
click at [366, 349] on label "Crawl Space" at bounding box center [405, 347] width 79 height 22
click at [366, 348] on input "Crawl Space" at bounding box center [372, 342] width 12 height 12
radio input "true"
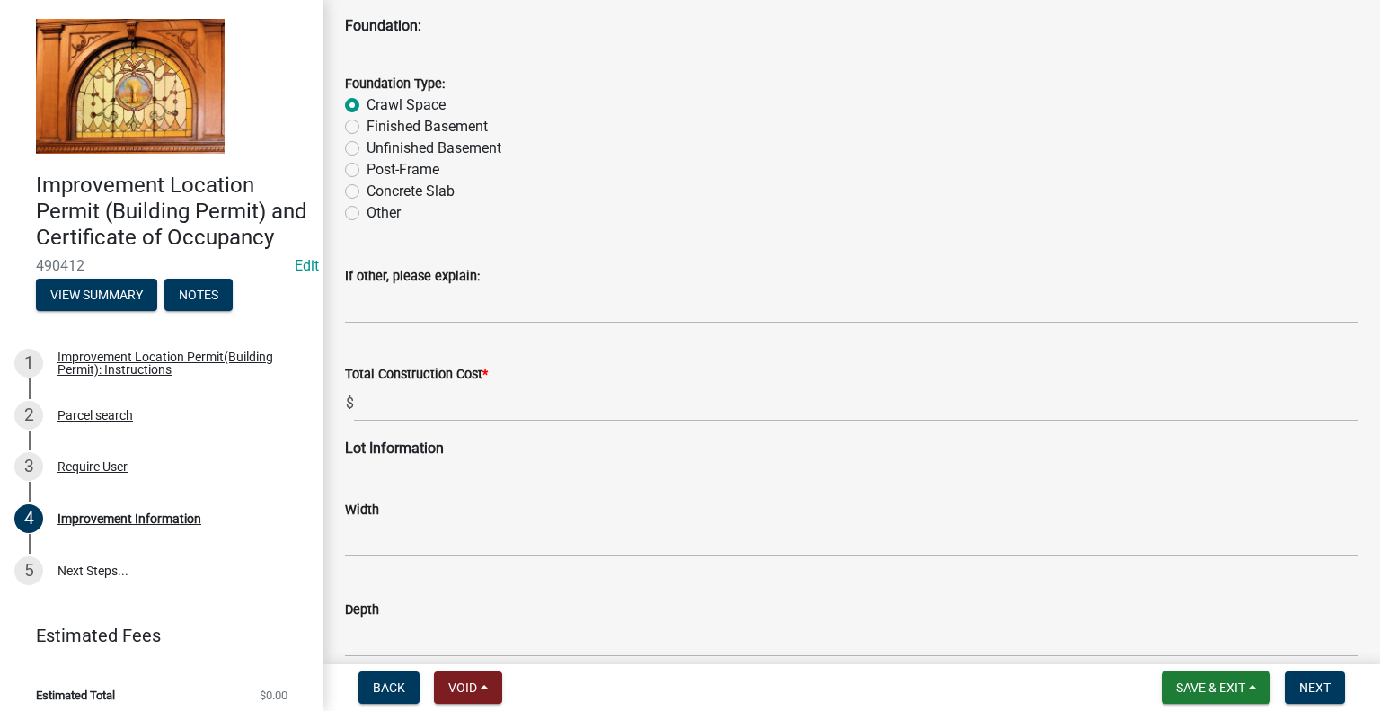
scroll to position [1912, 0]
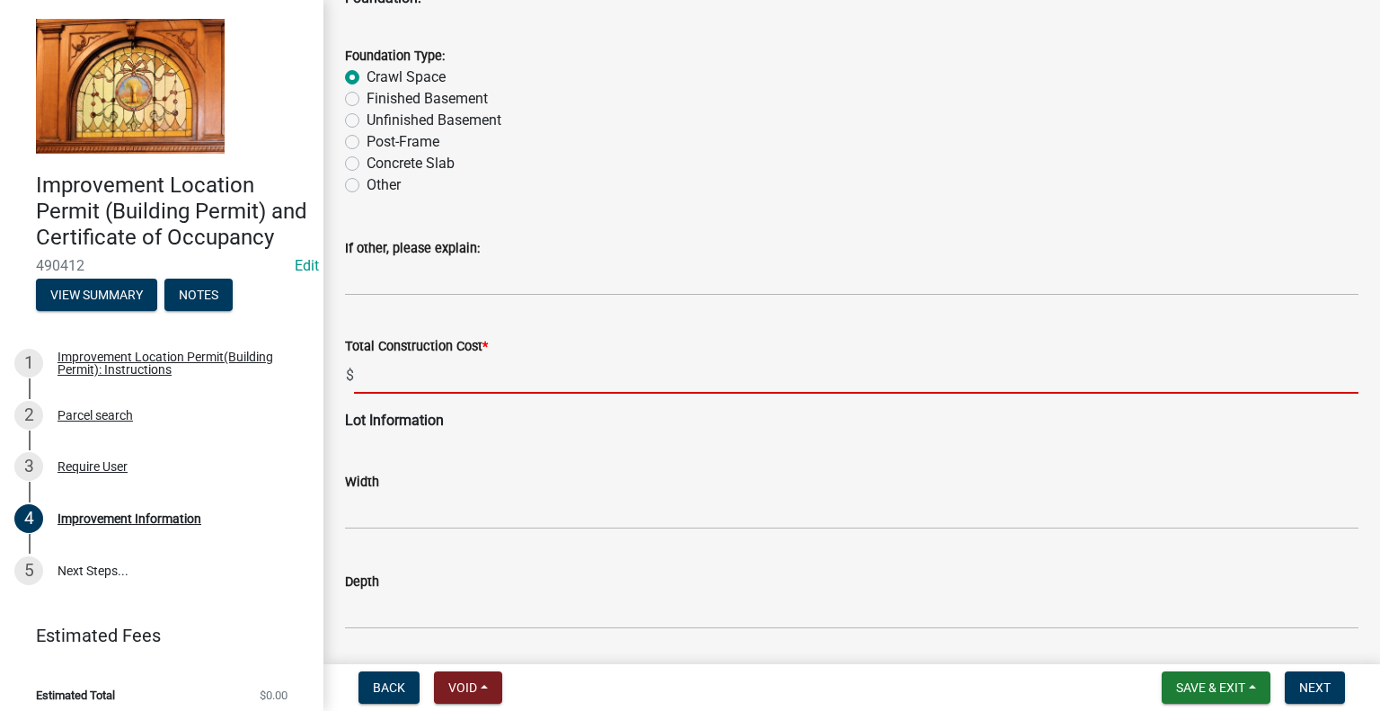
click at [456, 374] on input "text" at bounding box center [856, 375] width 1004 height 37
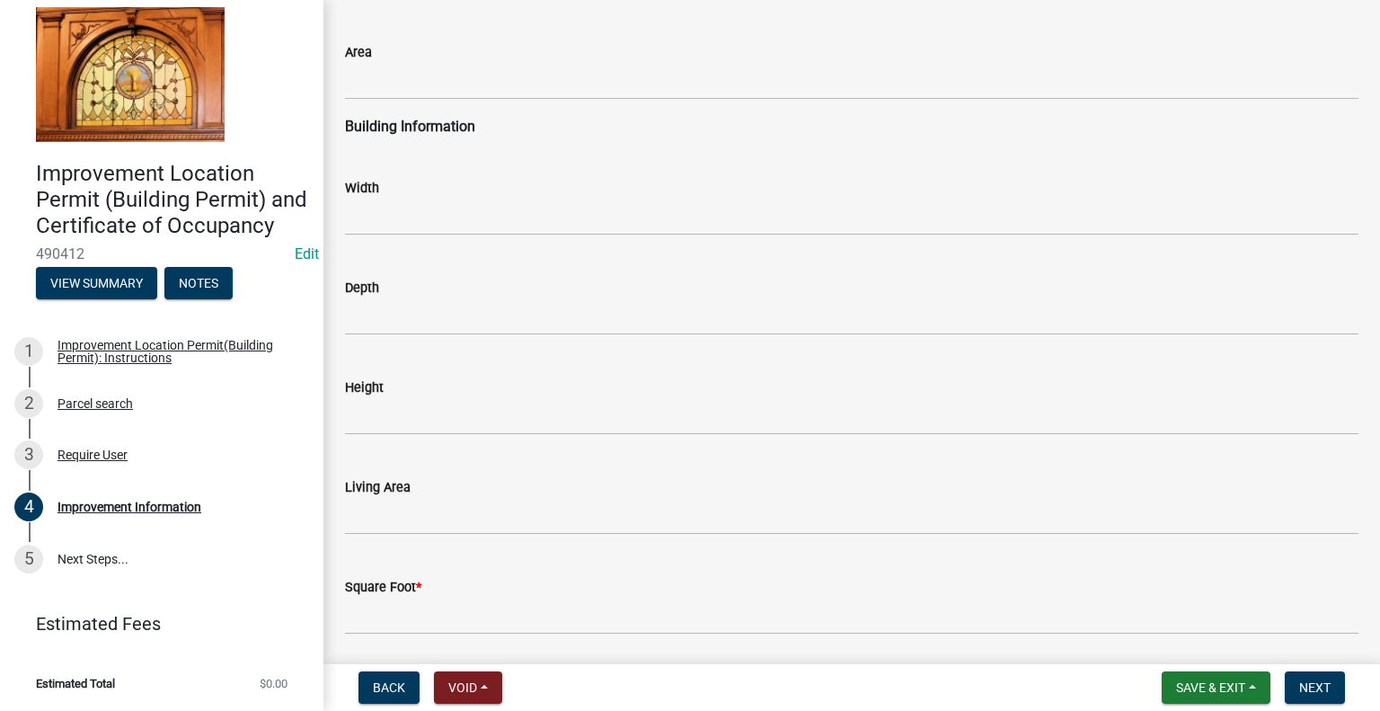
scroll to position [38, 0]
type input "380000"
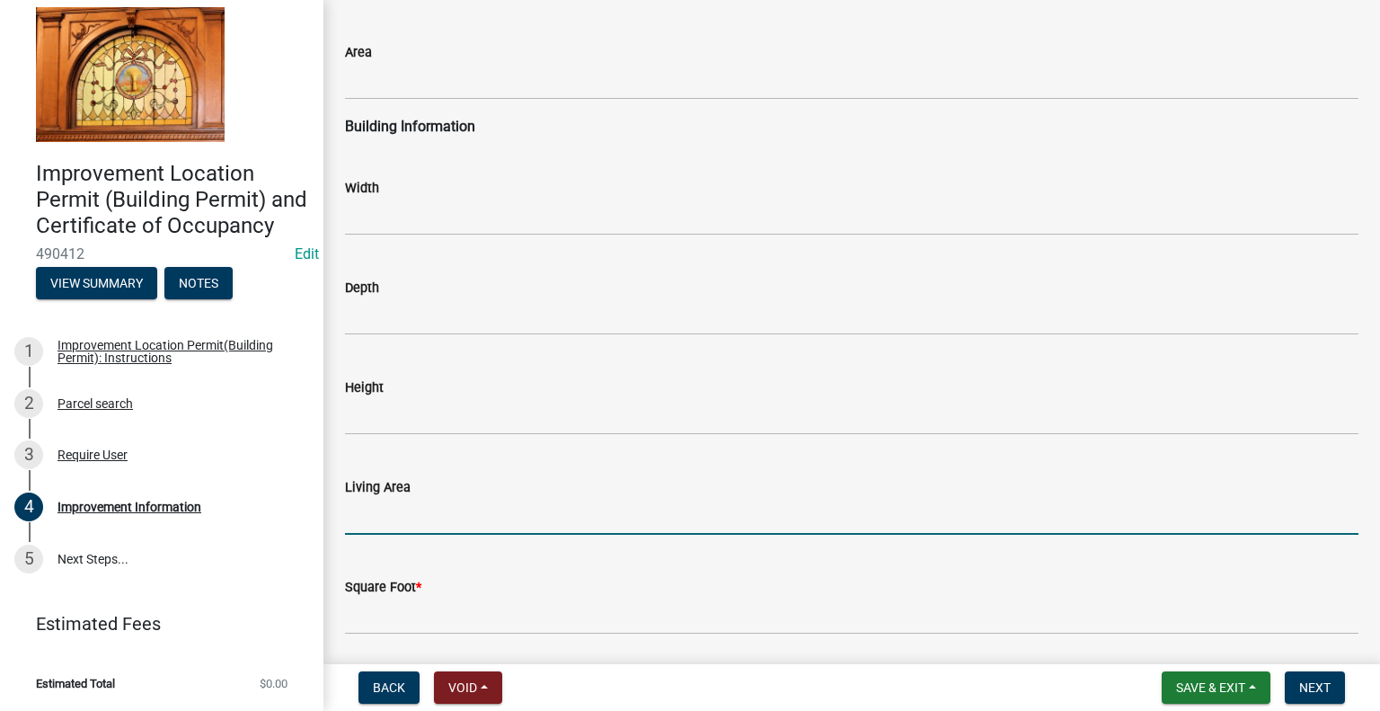
click at [381, 505] on input "text" at bounding box center [851, 516] width 1013 height 37
click at [396, 502] on input "text" at bounding box center [851, 516] width 1013 height 37
type input "2372"
click at [423, 596] on div "Square Foot *" at bounding box center [851, 587] width 1013 height 22
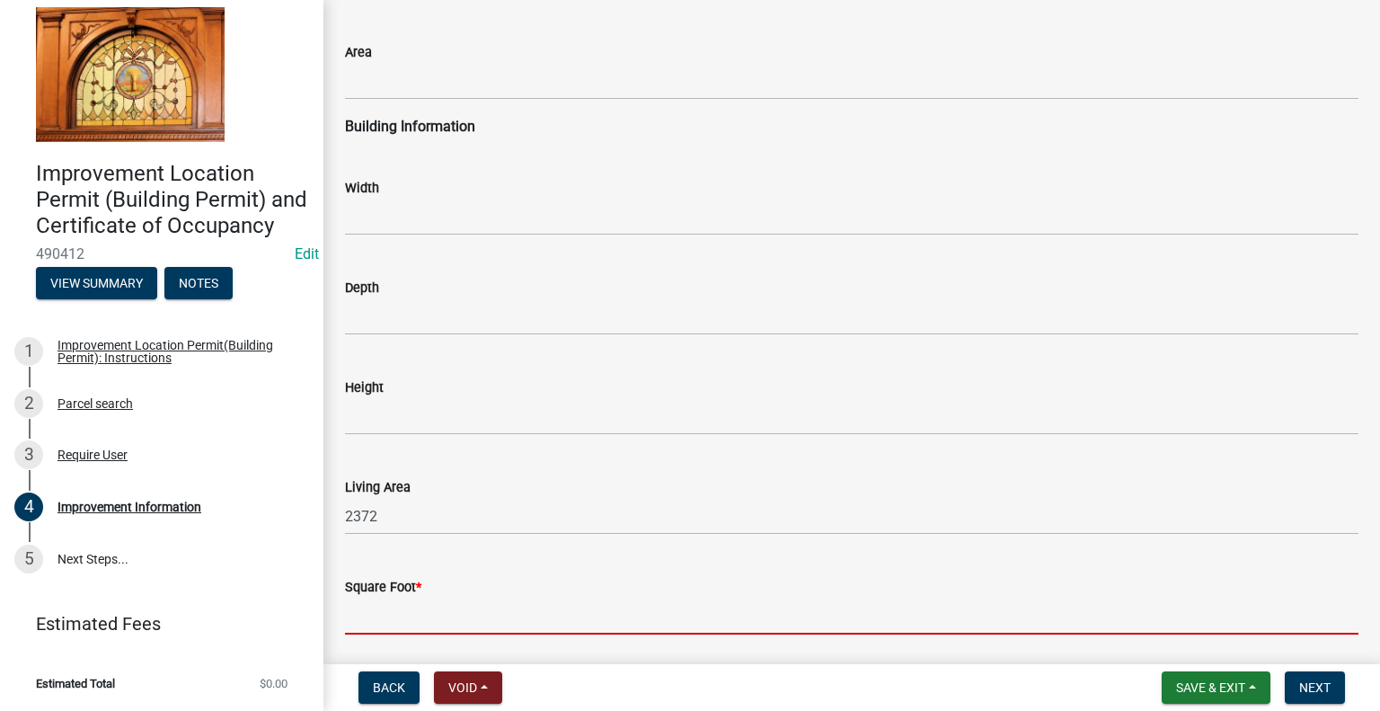
click at [380, 608] on input "text" at bounding box center [851, 615] width 1013 height 37
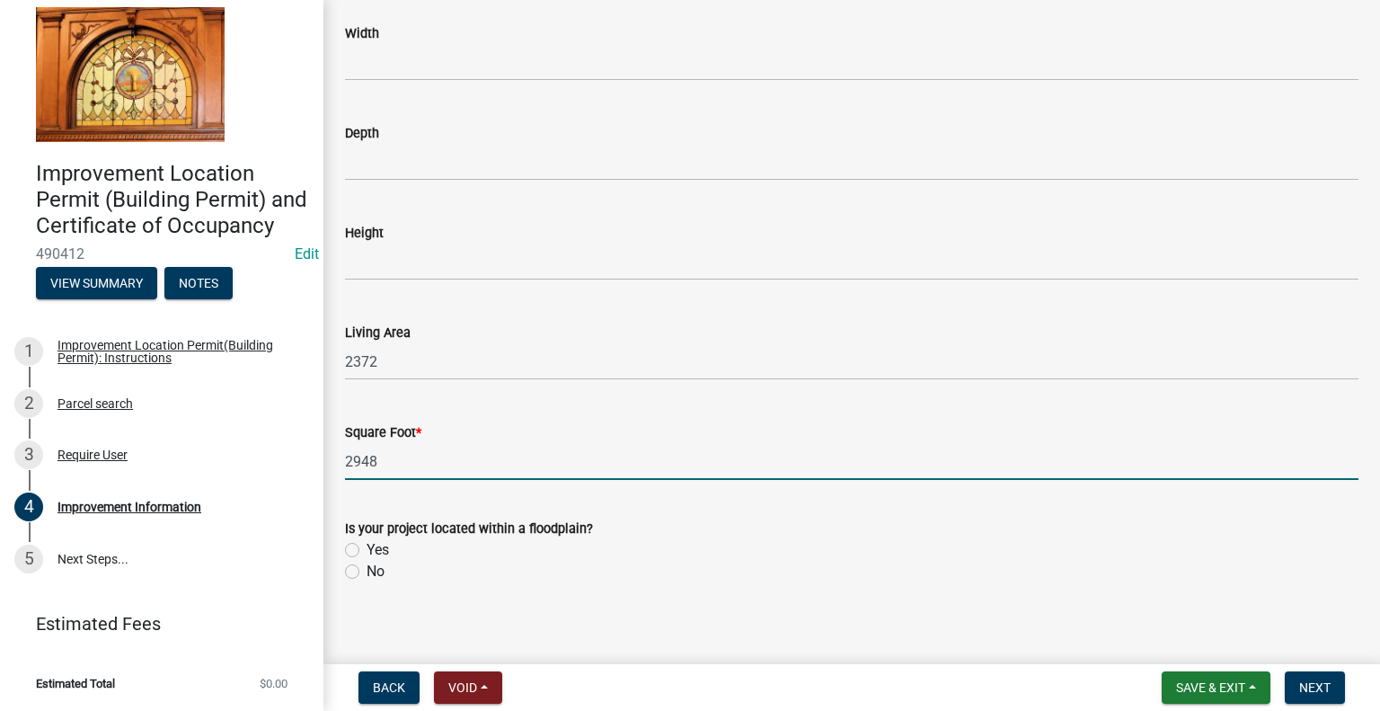
scroll to position [2706, 0]
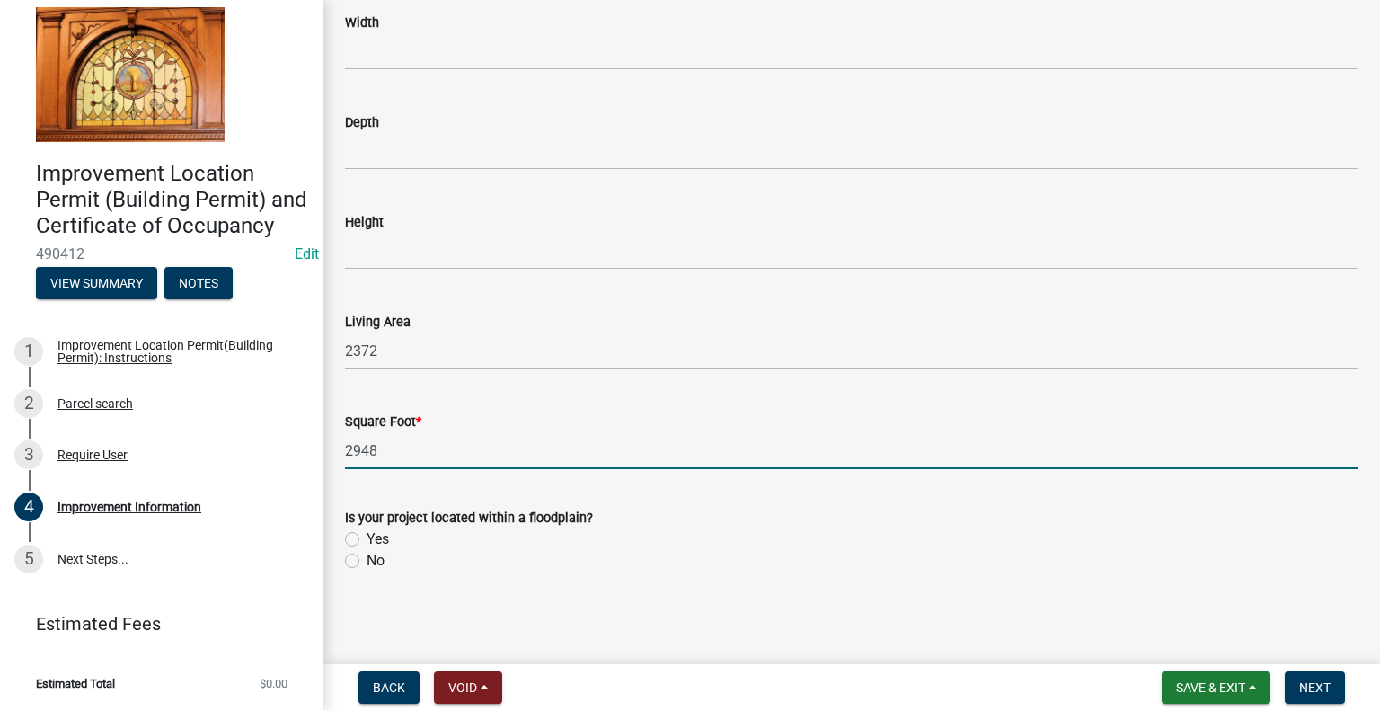
type input "2948"
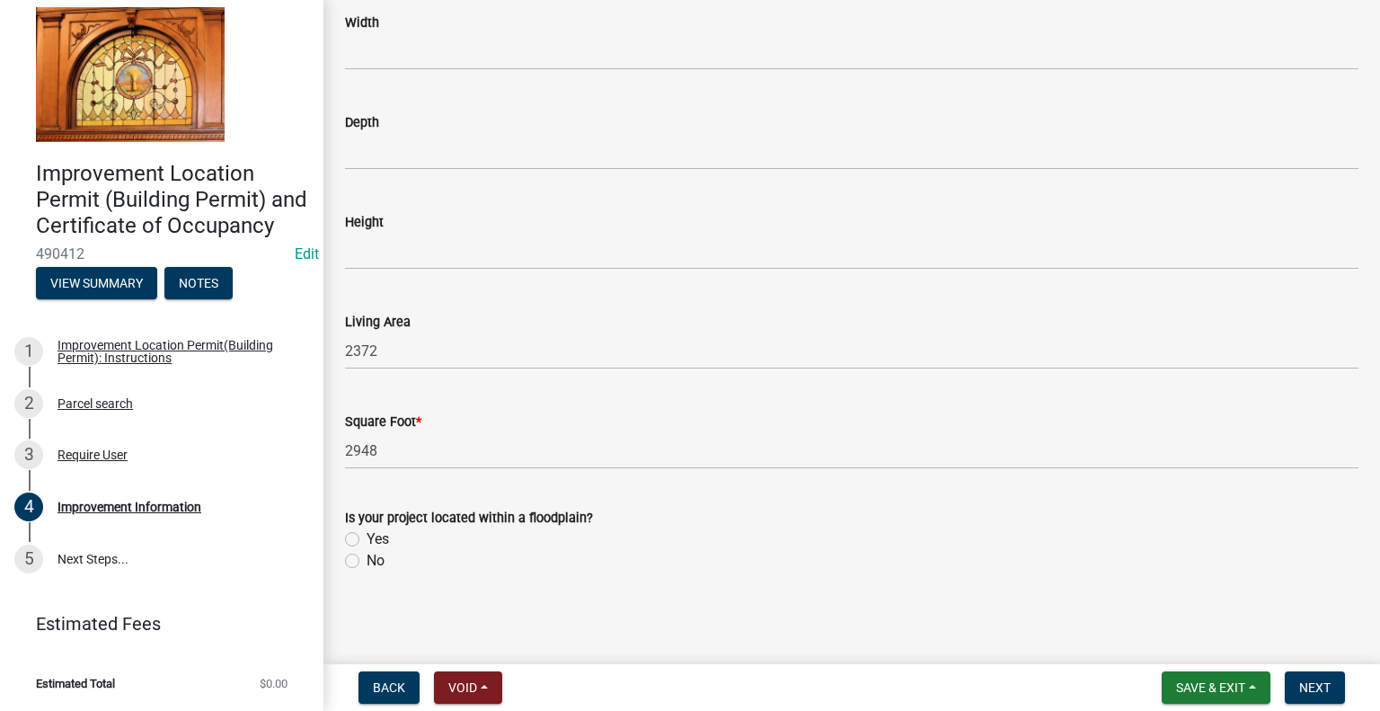
click at [366, 562] on label "No" at bounding box center [375, 561] width 18 height 22
click at [366, 561] on input "No" at bounding box center [372, 556] width 12 height 12
radio input "true"
click at [1315, 689] on span "Next" at bounding box center [1314, 687] width 31 height 14
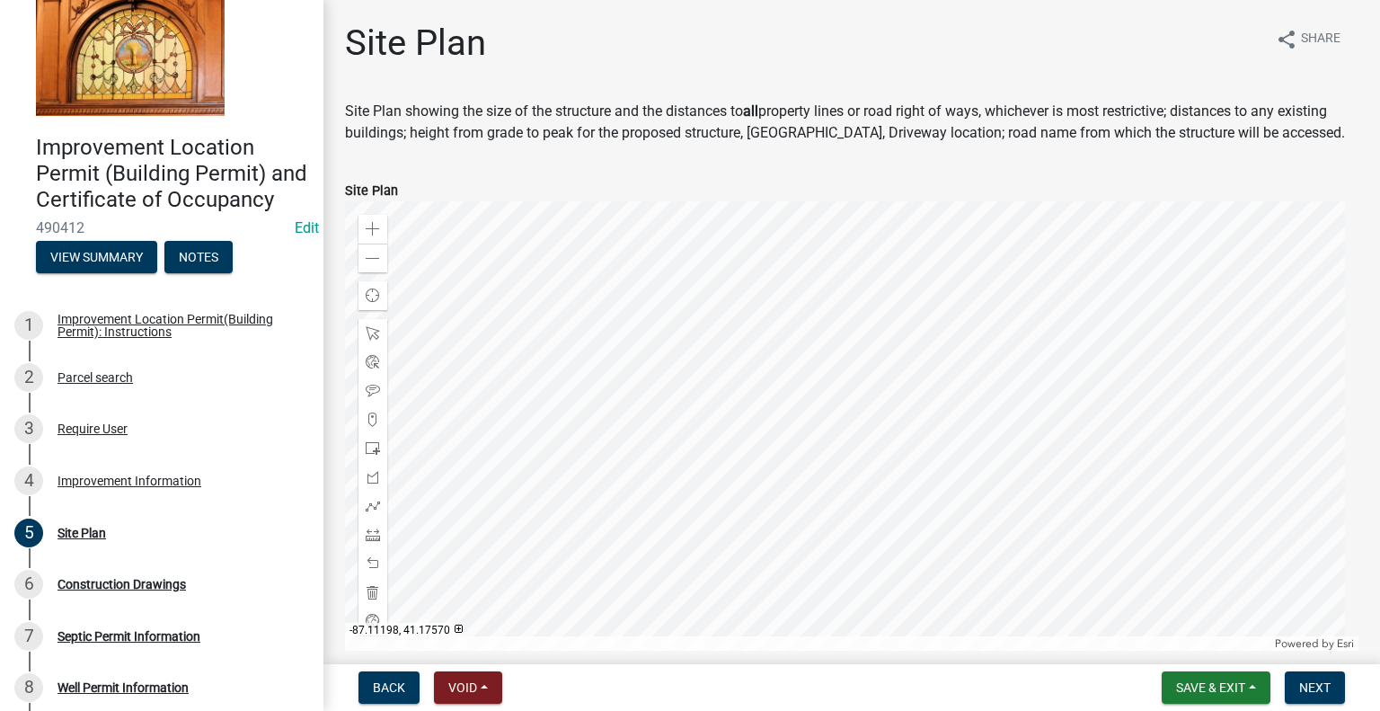
scroll to position [212, 0]
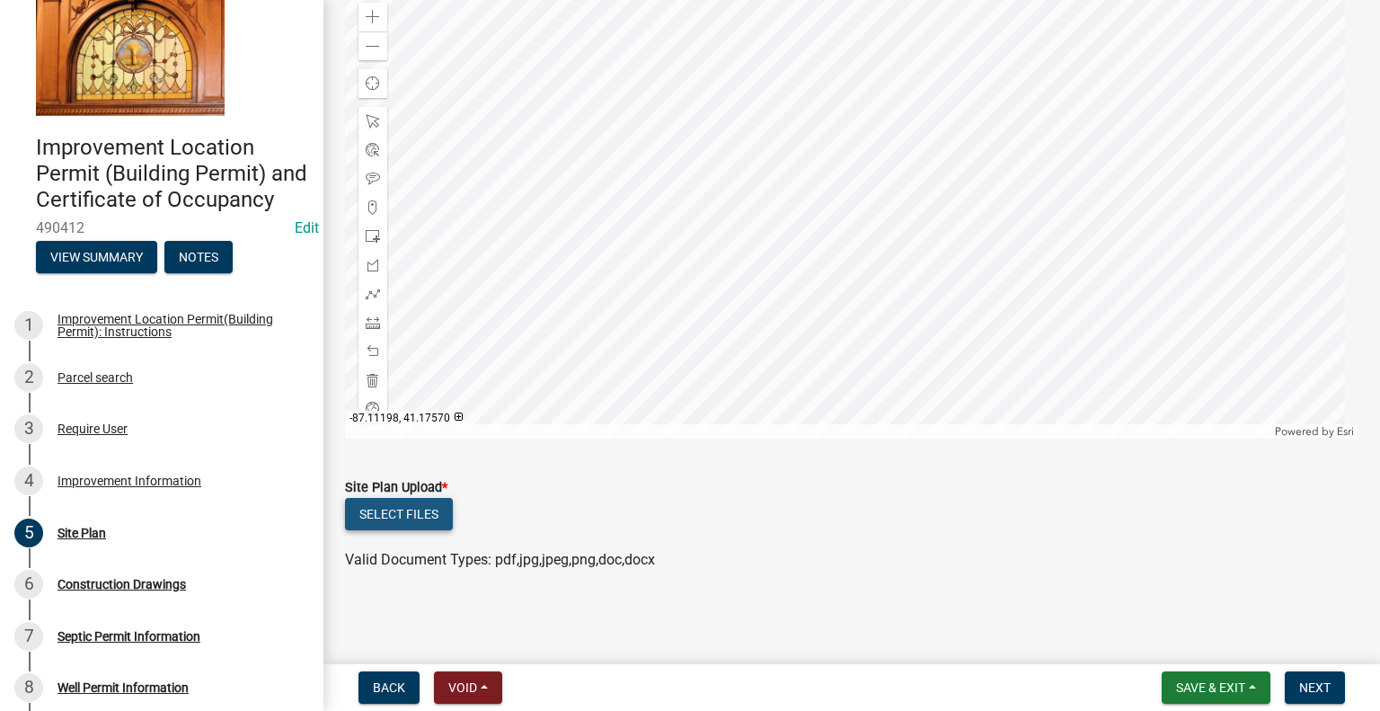
click at [386, 513] on button "Select files" at bounding box center [399, 514] width 108 height 32
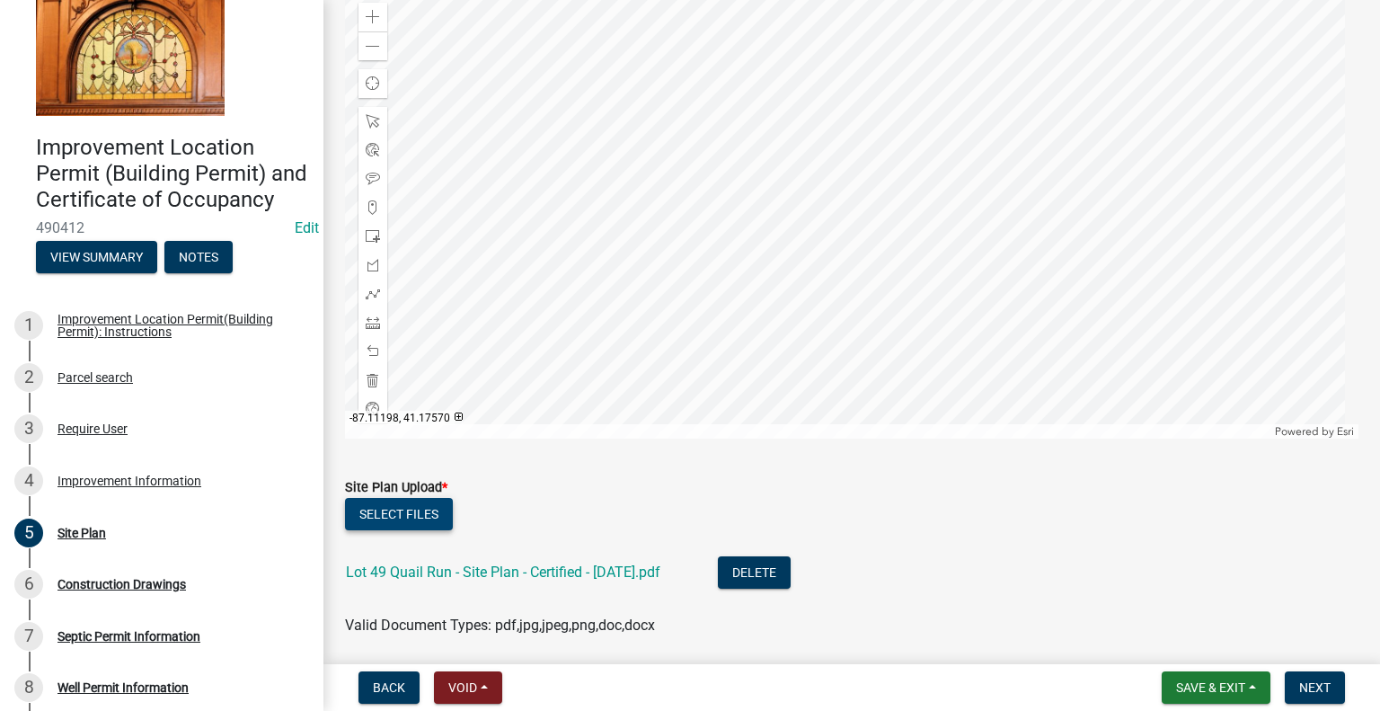
scroll to position [277, 0]
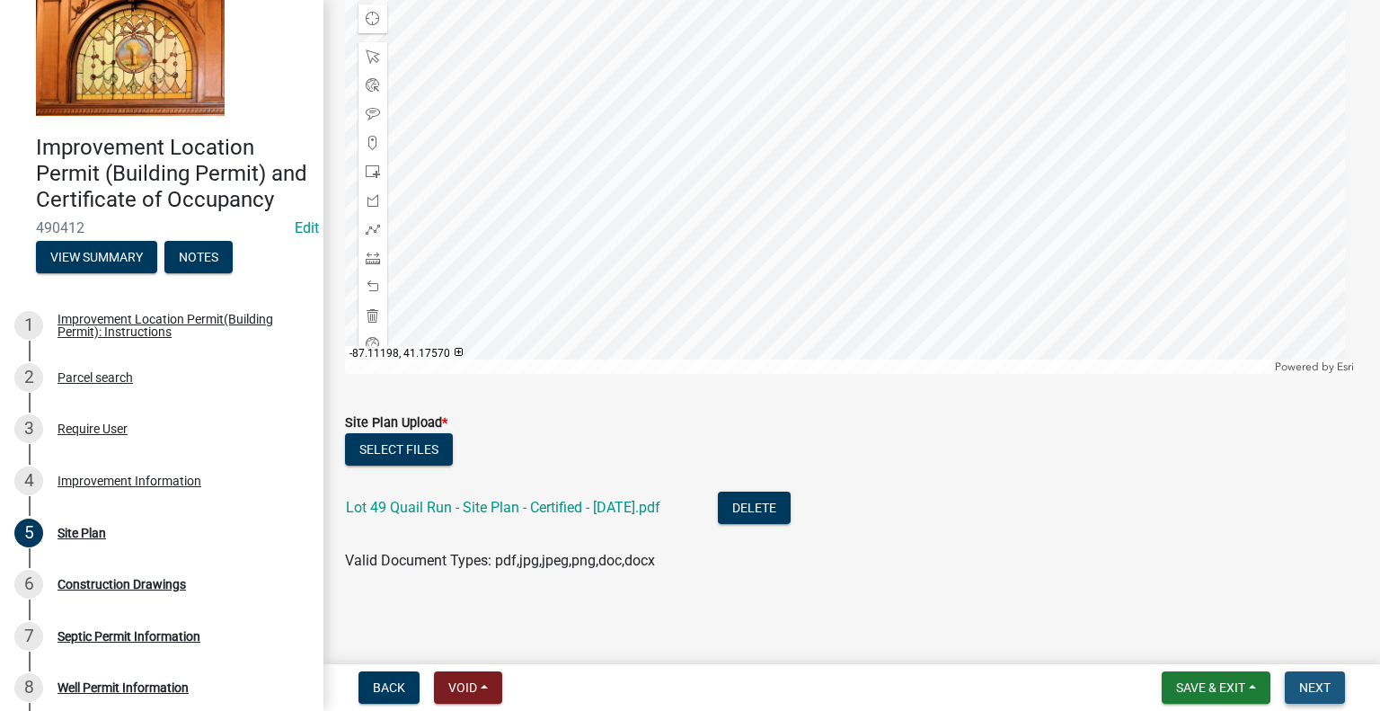
click at [1322, 684] on span "Next" at bounding box center [1314, 687] width 31 height 14
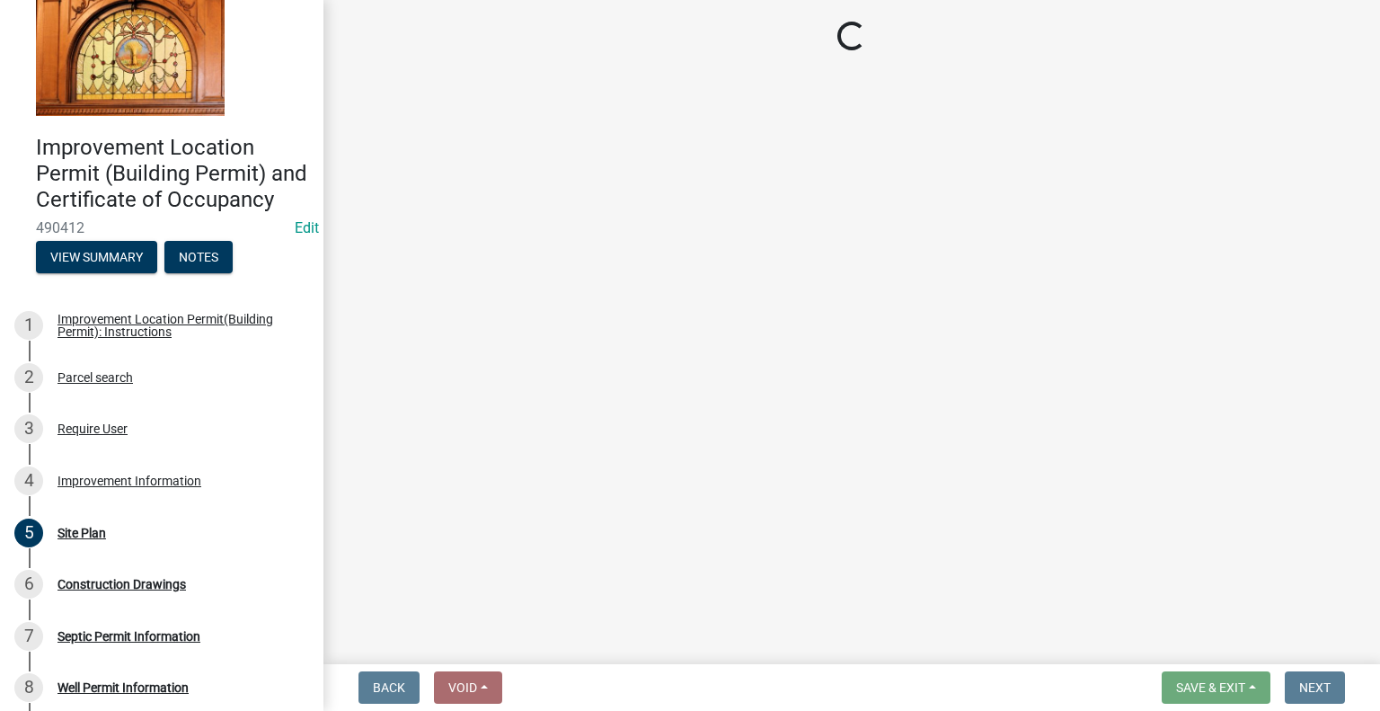
scroll to position [0, 0]
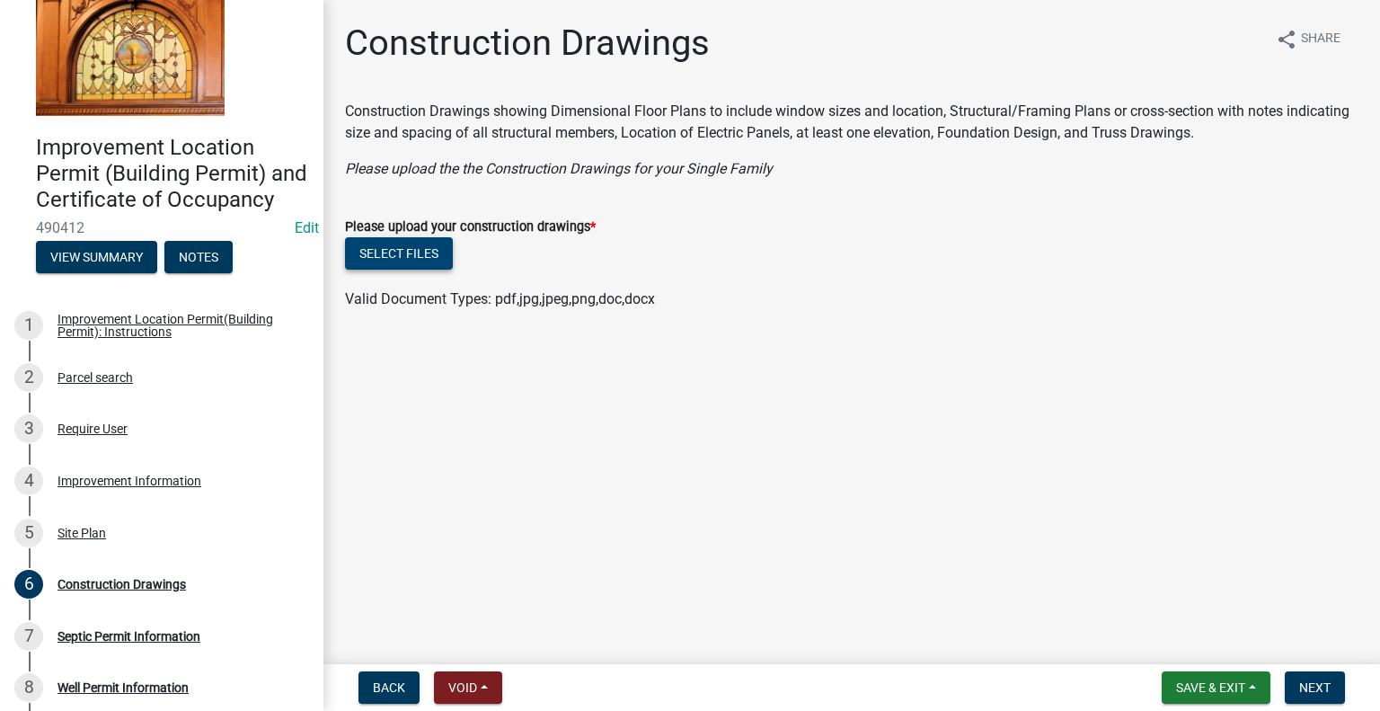
click at [432, 252] on button "Select files" at bounding box center [399, 253] width 108 height 32
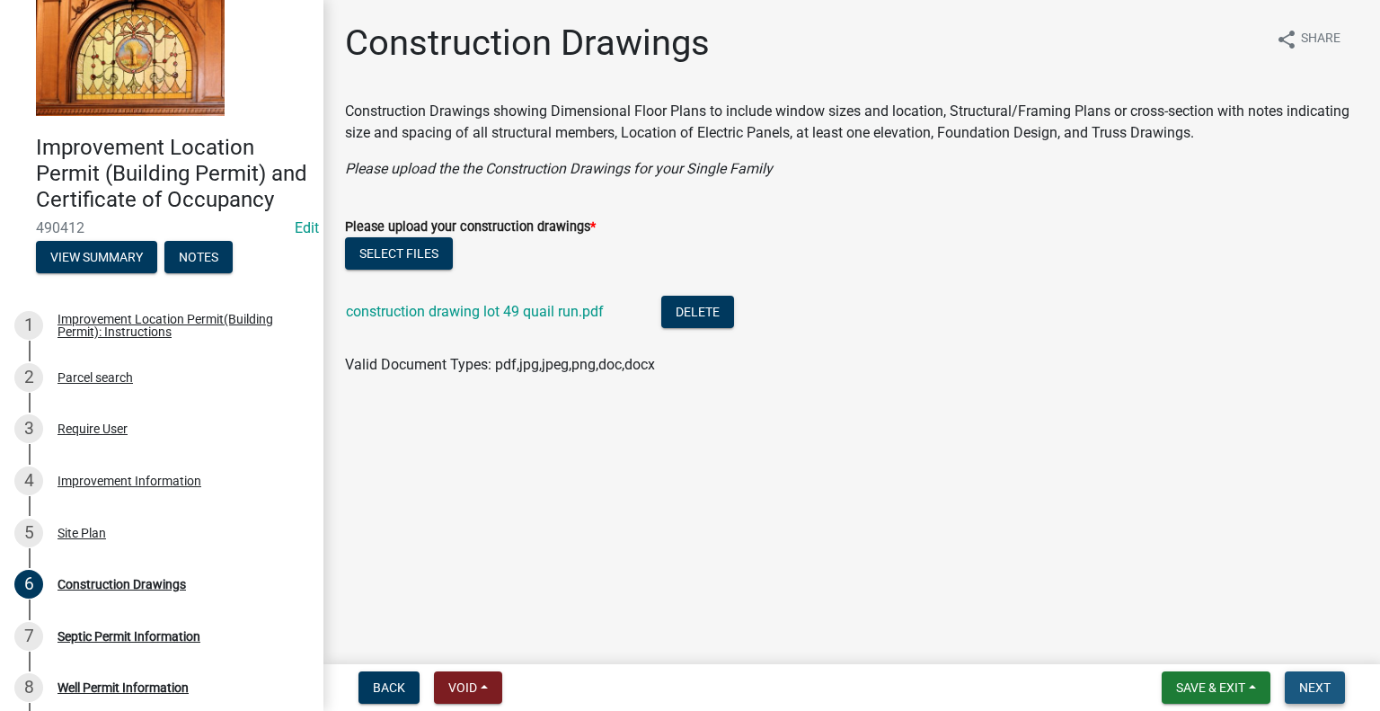
click at [1304, 686] on span "Next" at bounding box center [1314, 687] width 31 height 14
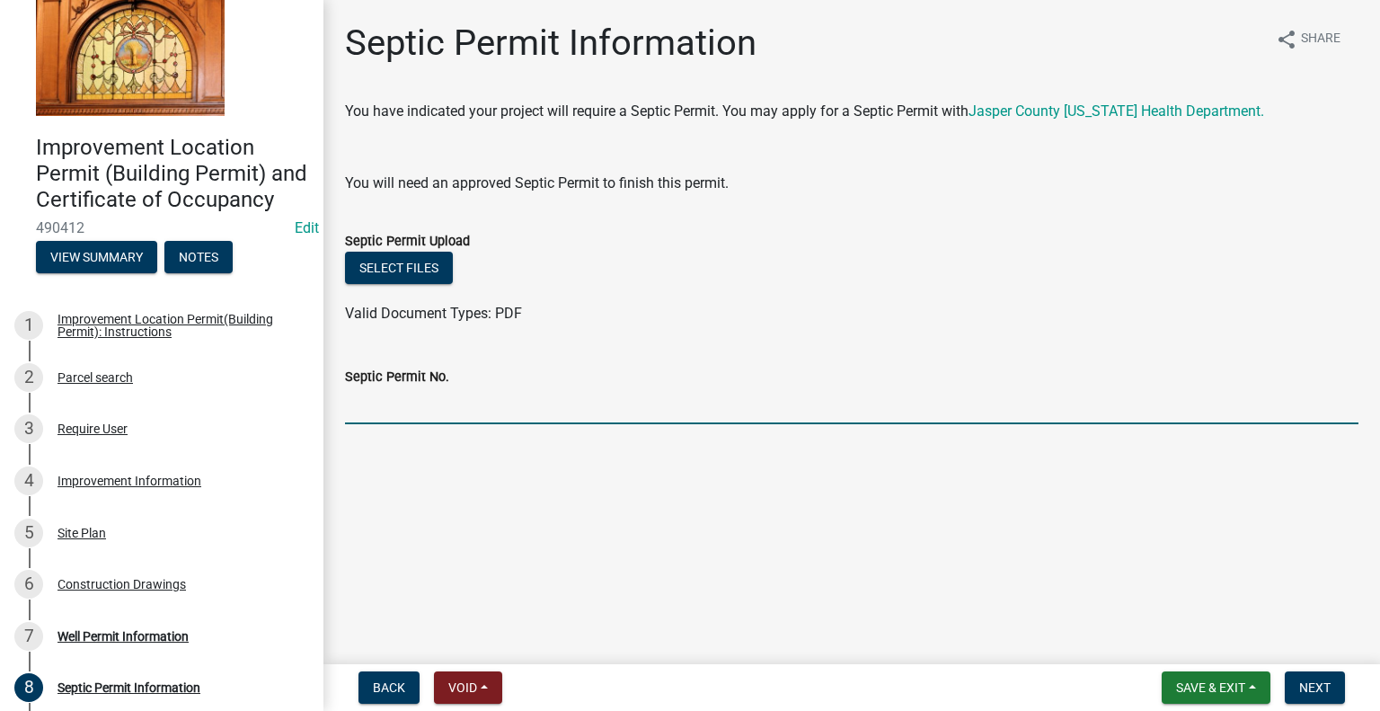
click at [402, 402] on input "Septic Permit No." at bounding box center [851, 405] width 1013 height 37
type input "25089"
click at [1311, 684] on span "Next" at bounding box center [1314, 687] width 31 height 14
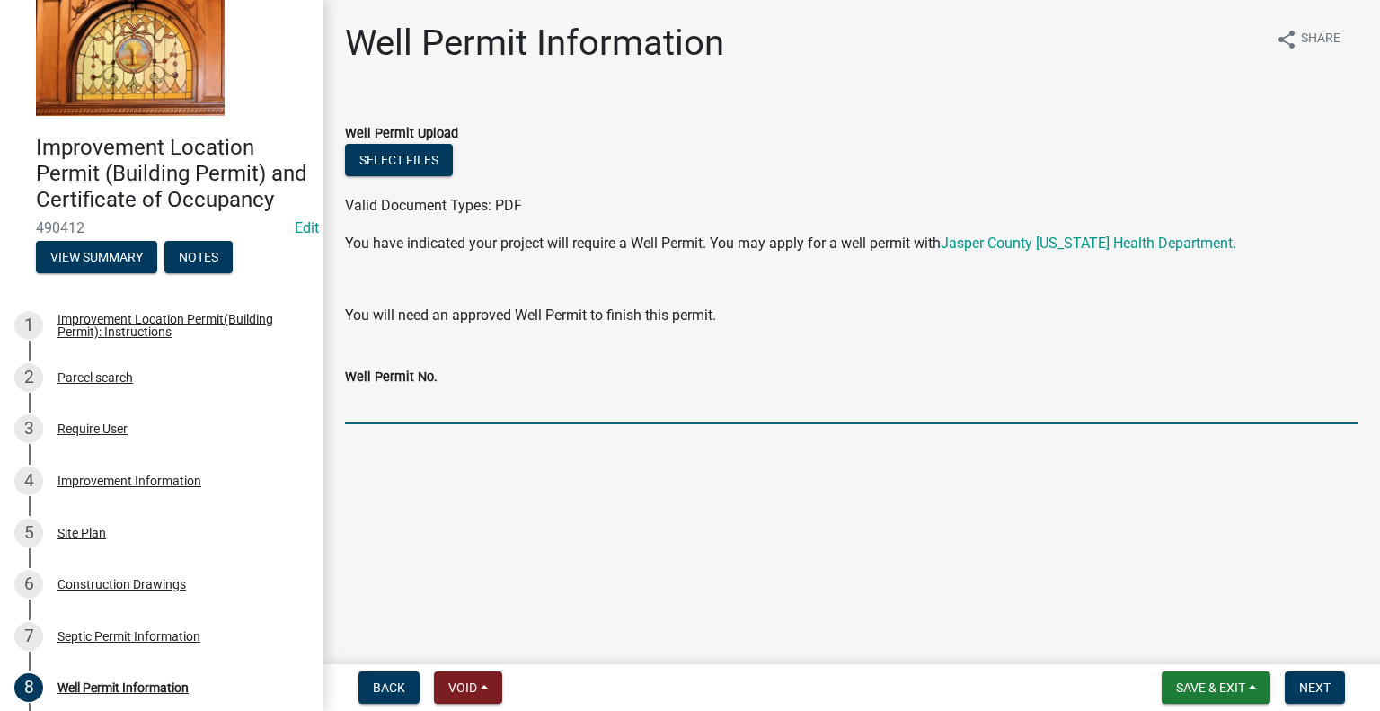
click at [481, 396] on input "Well Permit No." at bounding box center [851, 405] width 1013 height 37
type input "25067"
click at [1307, 685] on span "Next" at bounding box center [1314, 687] width 31 height 14
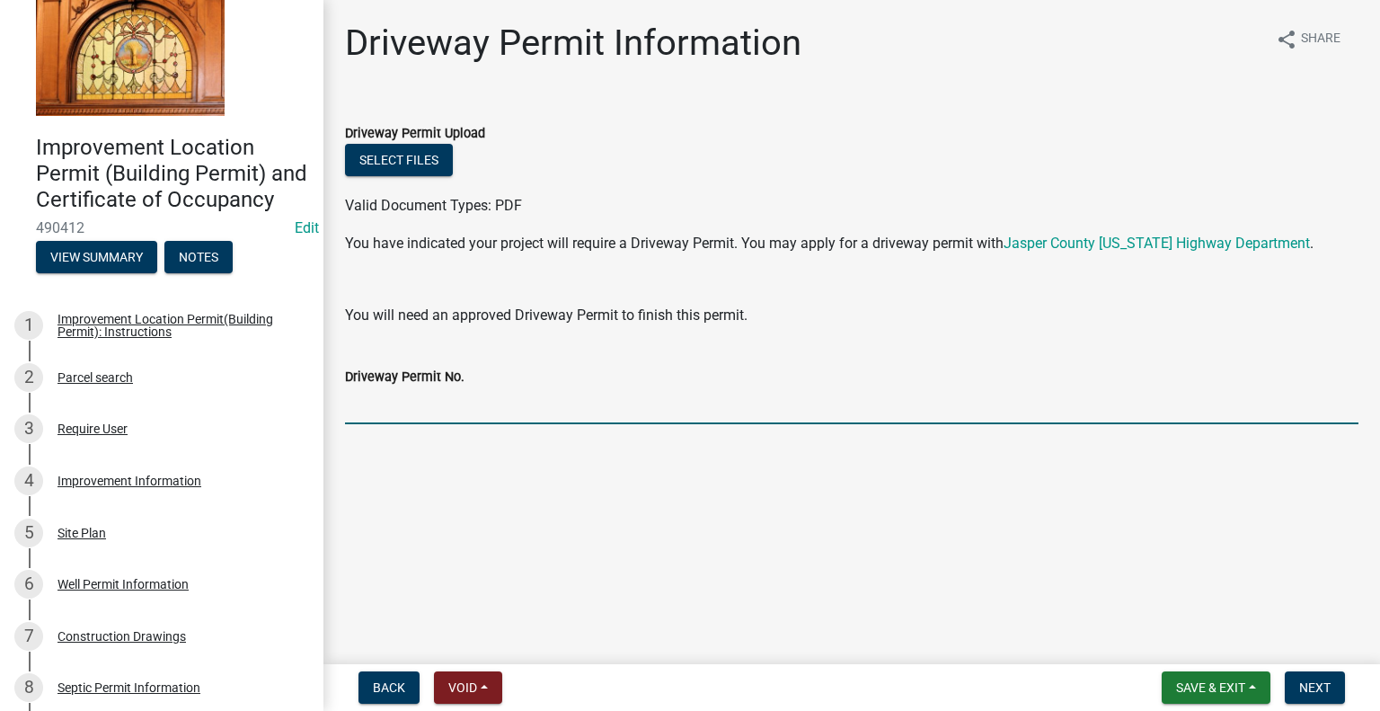
click at [451, 414] on input "Driveway Permit No." at bounding box center [851, 405] width 1013 height 37
click at [418, 402] on input "Driveway Permit No." at bounding box center [851, 405] width 1013 height 37
type input "1152"
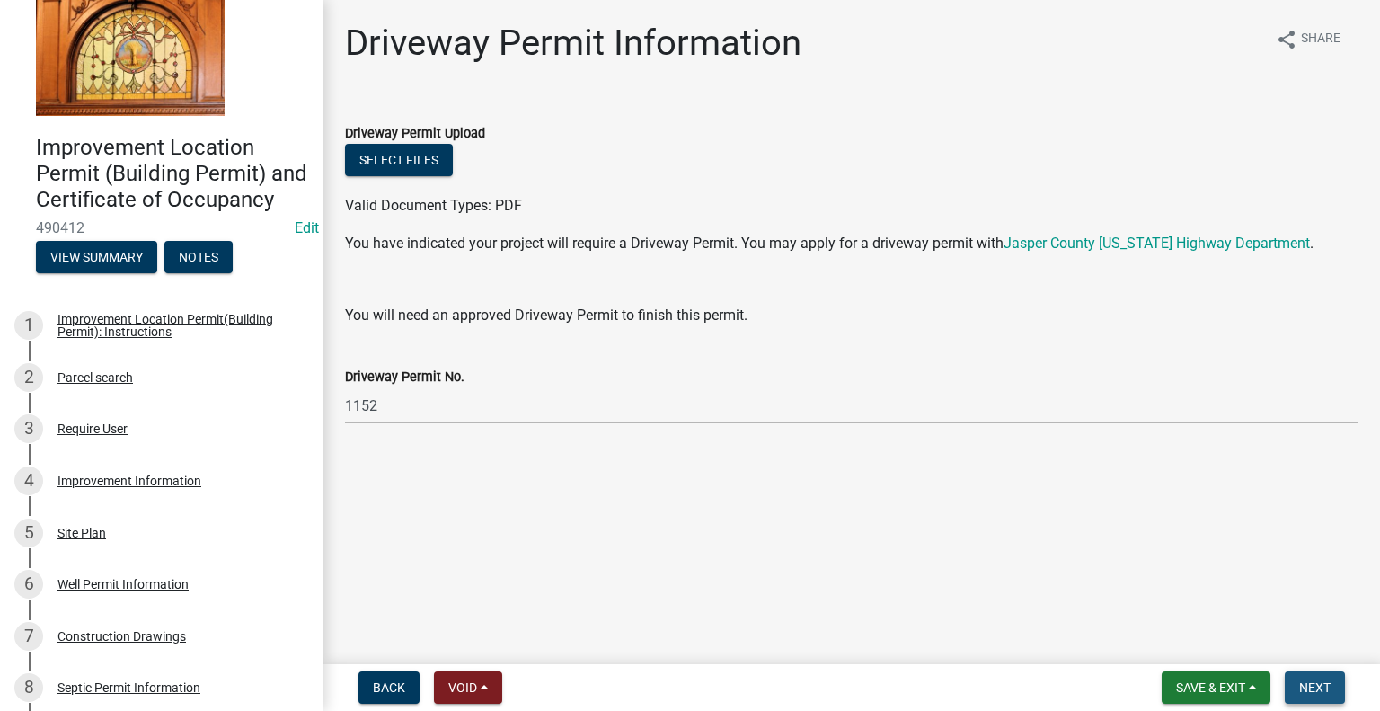
click at [1309, 682] on span "Next" at bounding box center [1314, 687] width 31 height 14
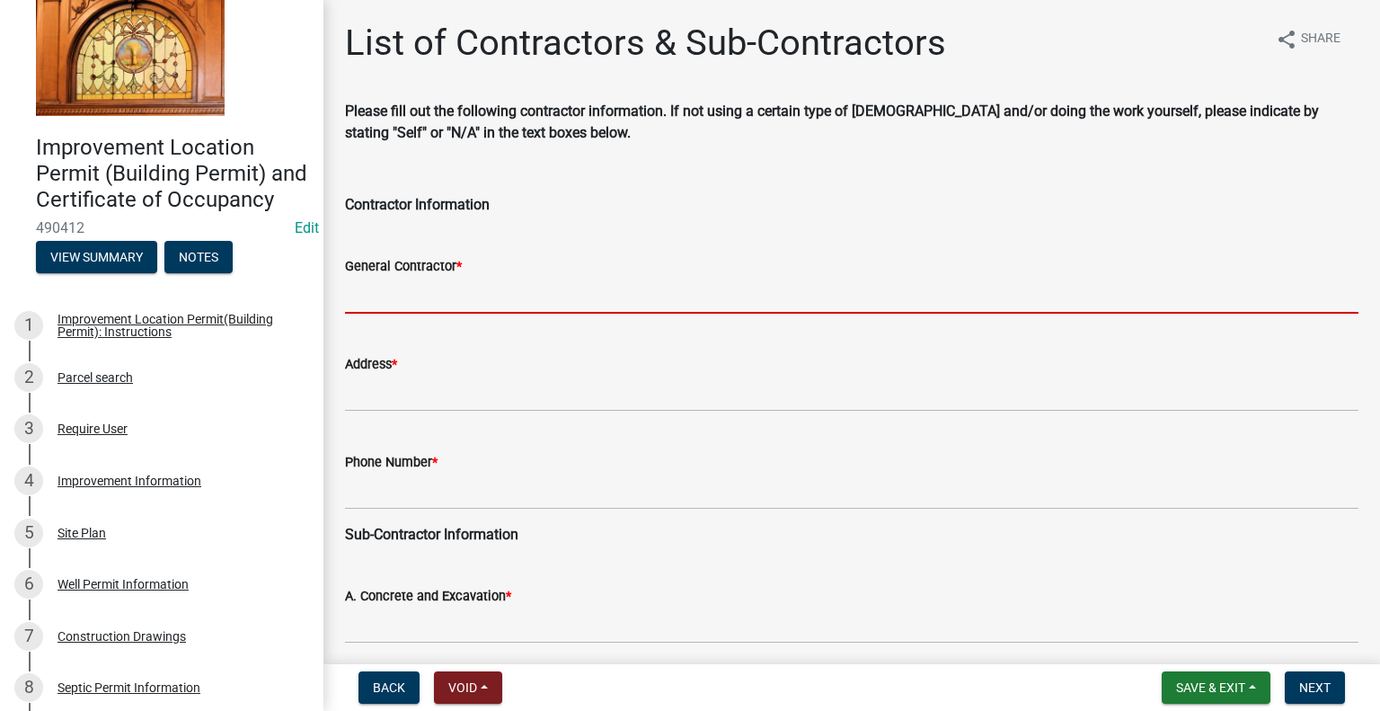
click at [492, 297] on input "General Contractor *" at bounding box center [851, 295] width 1013 height 37
click at [368, 290] on input "General Contractor *" at bounding box center [851, 295] width 1013 height 37
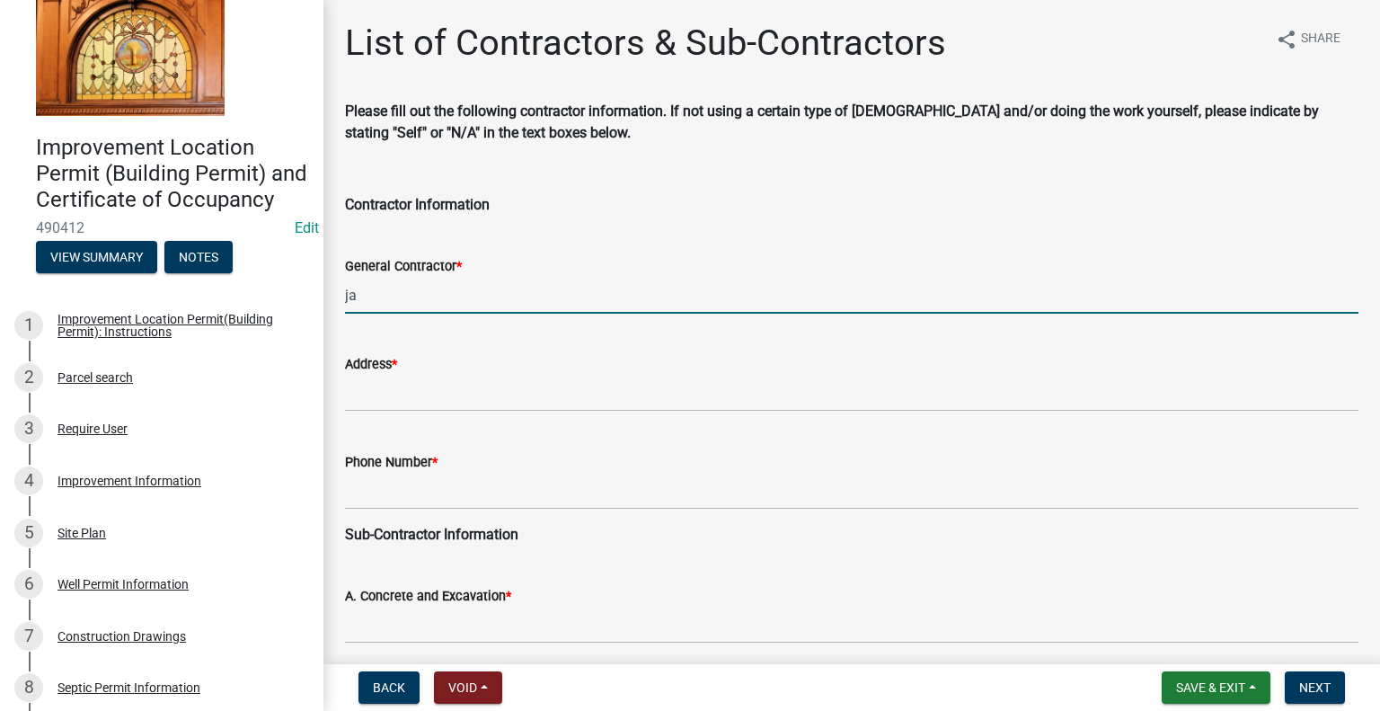
type input "j"
type input "[PERSON_NAME] CONSTRUCTION"
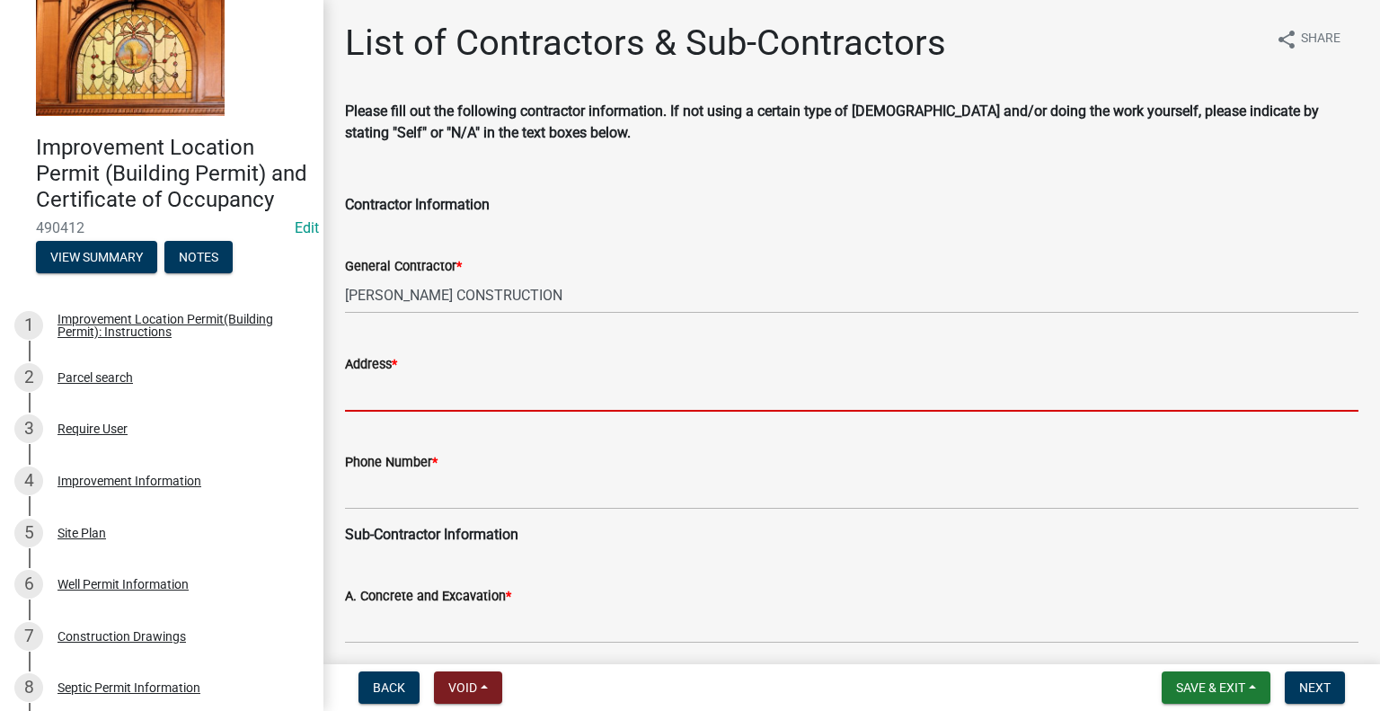
click at [470, 389] on input "Address *" at bounding box center [851, 393] width 1013 height 37
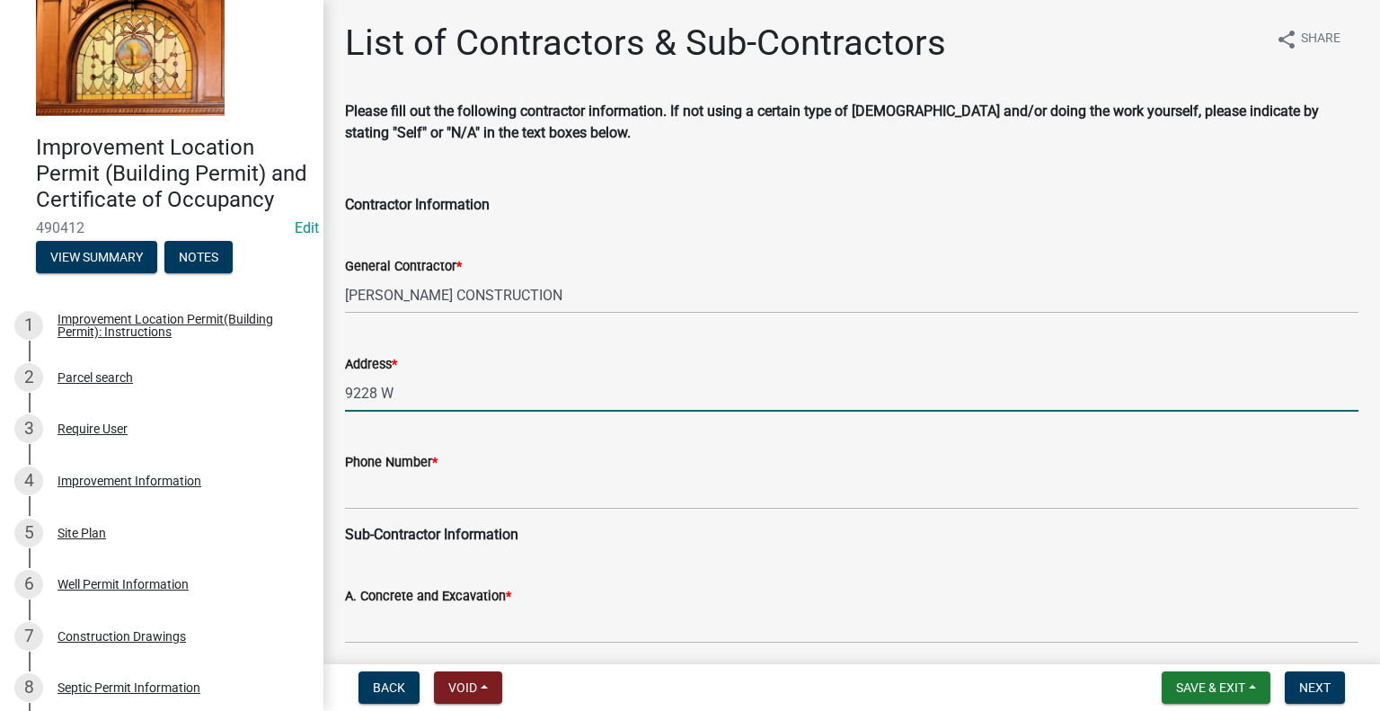
type input "9228 W 1100 N, DEMOTTE"
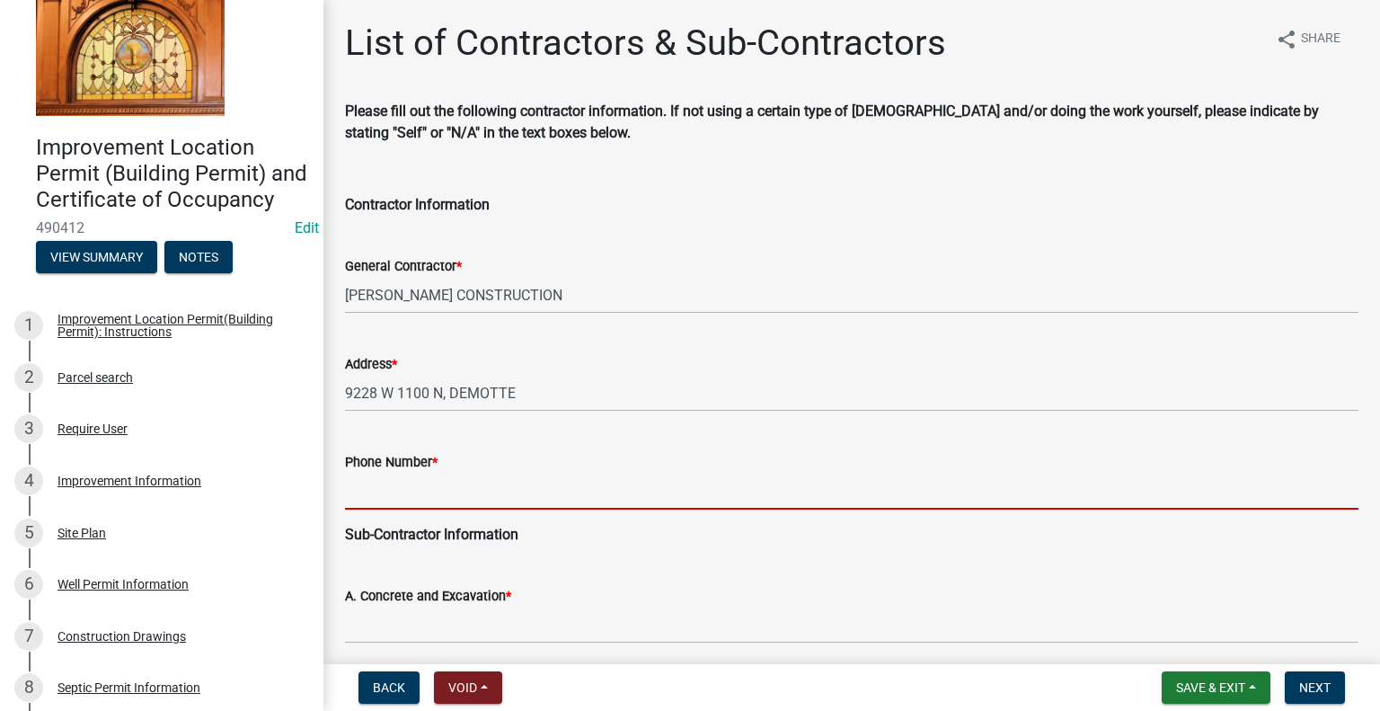
click at [464, 488] on input "Phone Number *" at bounding box center [851, 490] width 1013 height 37
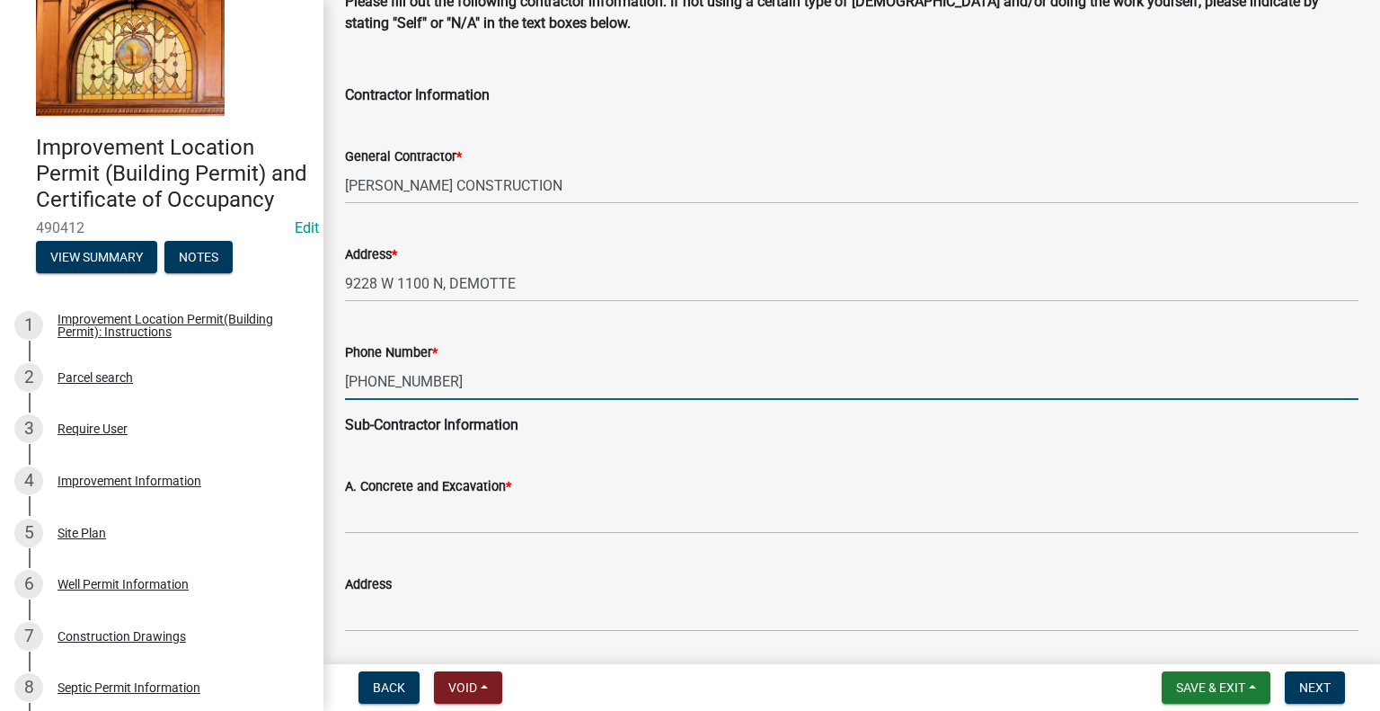
scroll to position [180, 0]
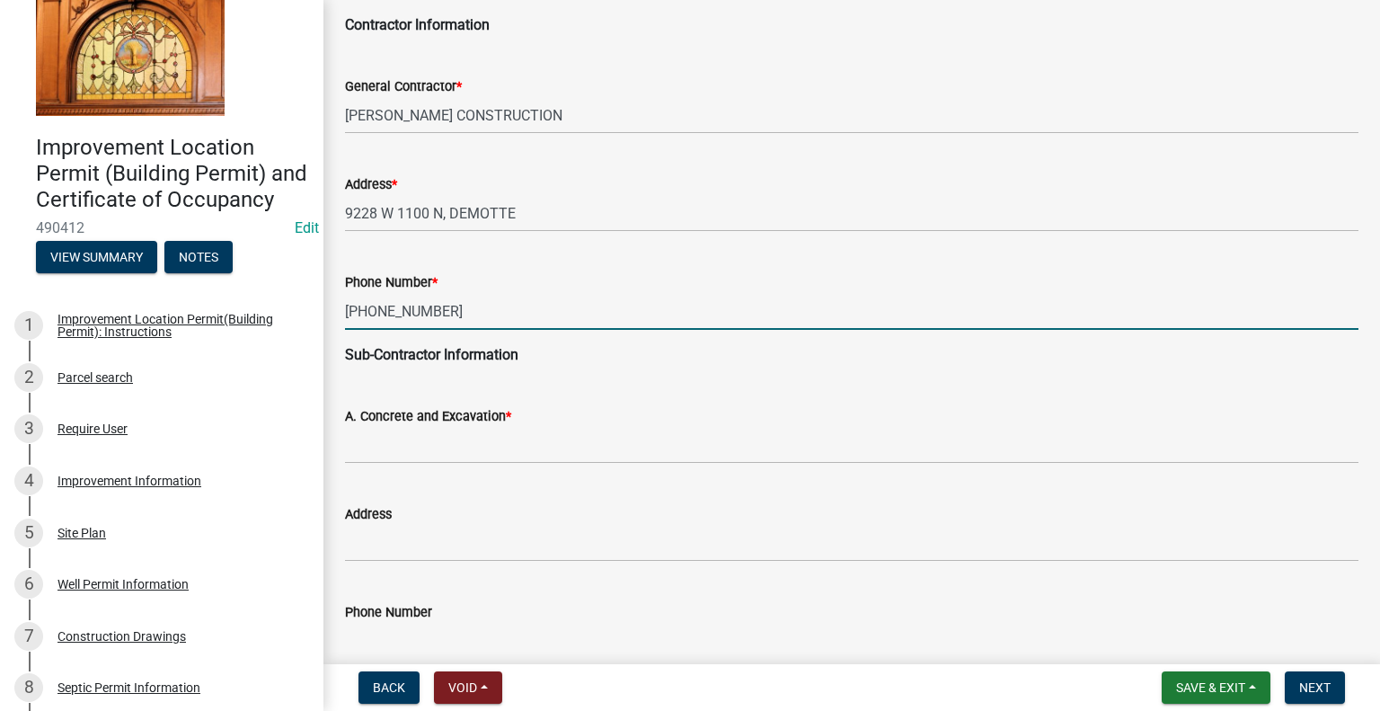
type input "[PHONE_NUMBER]"
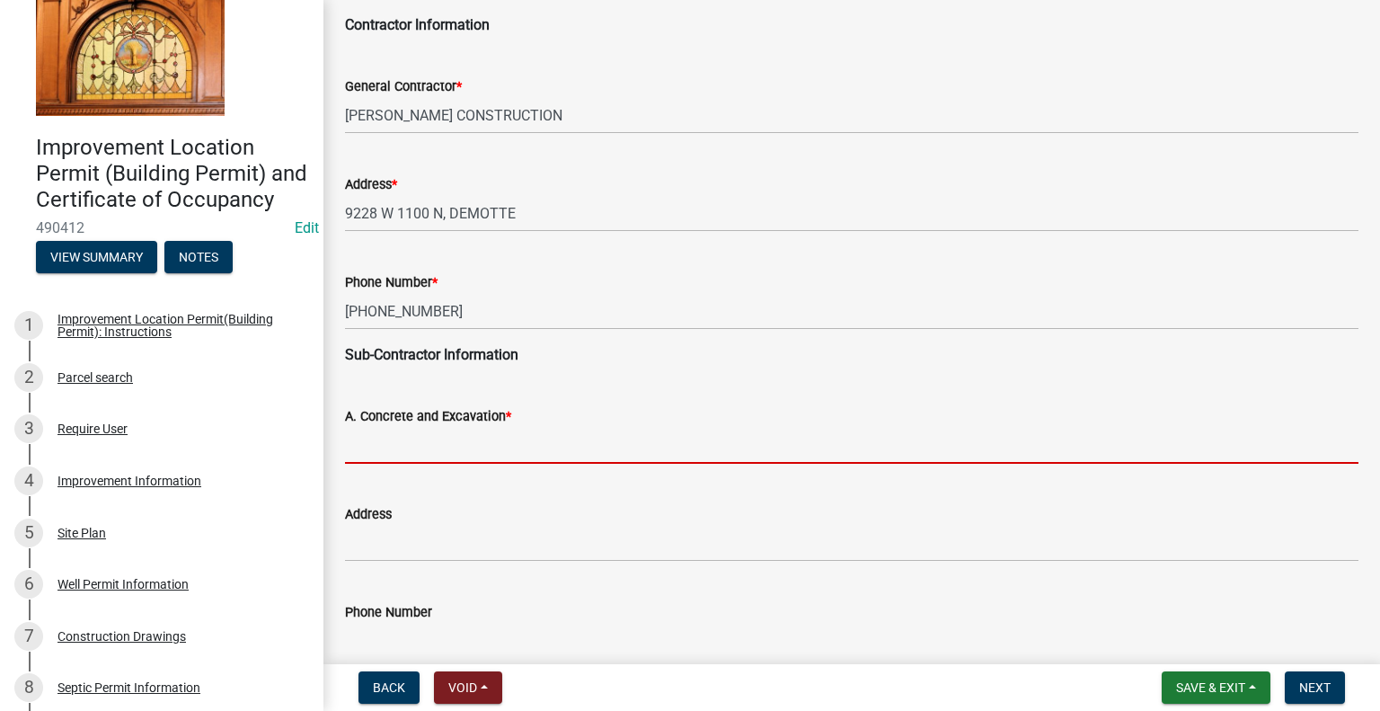
click at [461, 435] on input "A. Concrete and Excavation *" at bounding box center [851, 445] width 1013 height 37
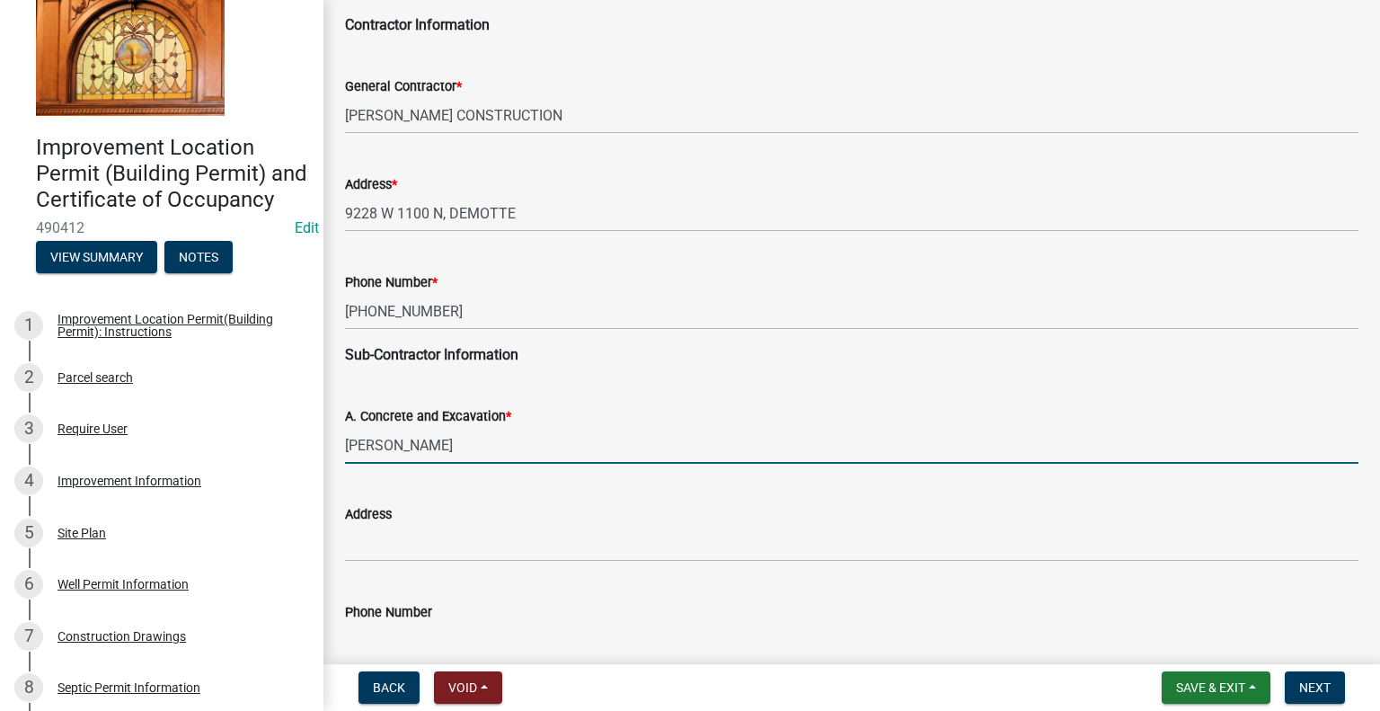
type input "[PERSON_NAME]"
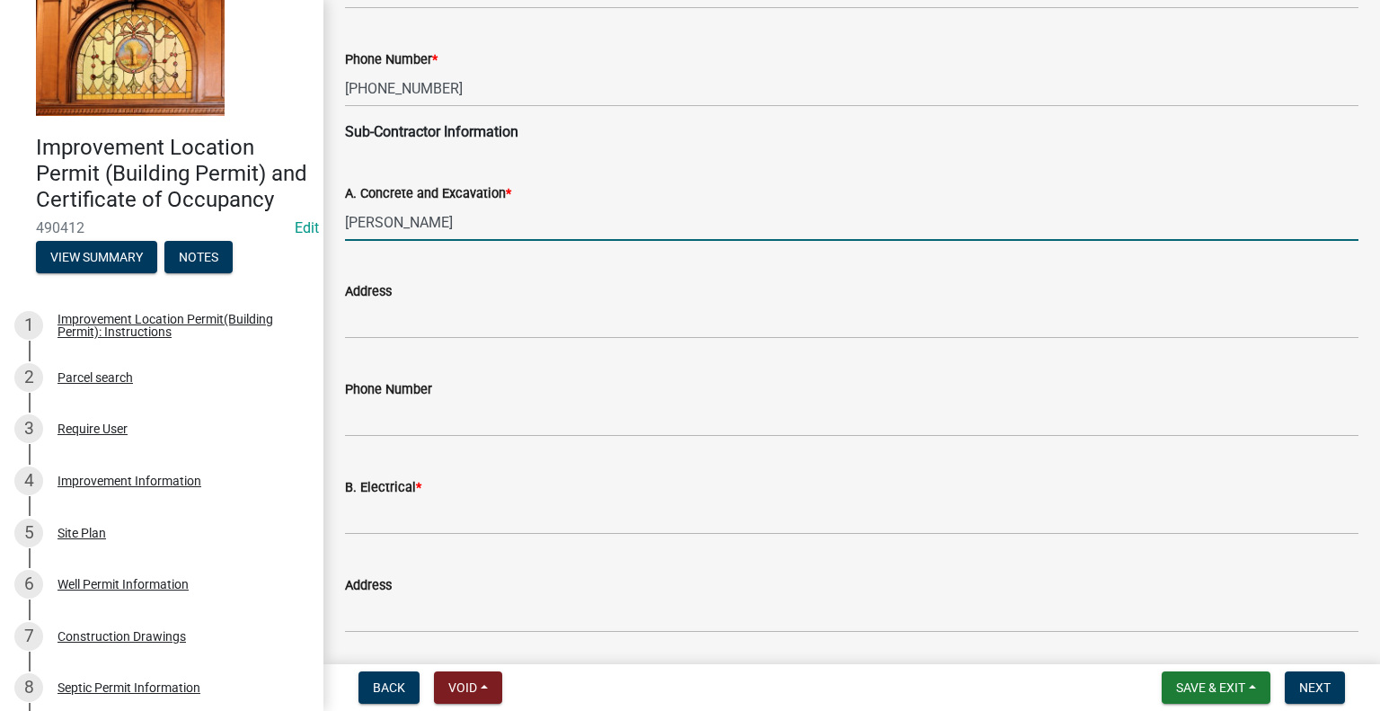
scroll to position [629, 0]
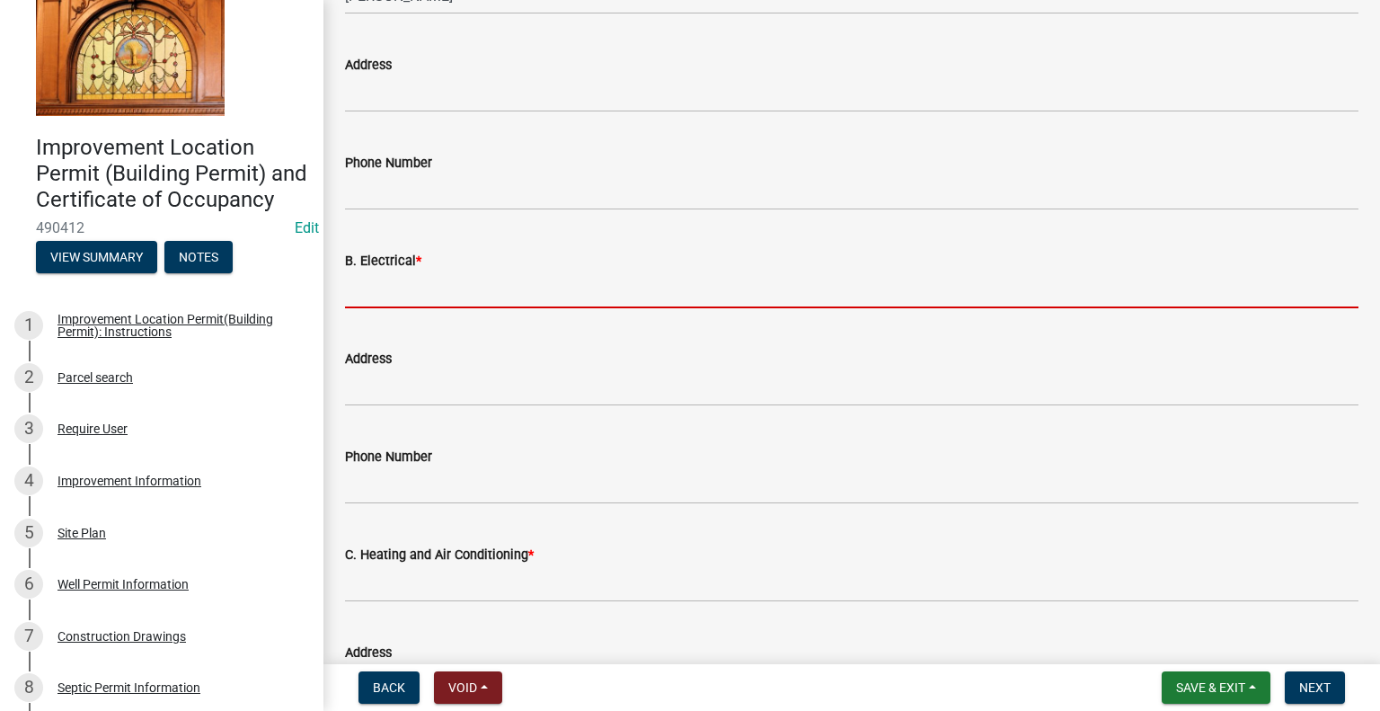
click at [431, 289] on input "B. Electrical *" at bounding box center [851, 289] width 1013 height 37
type input "HOT WIRE"
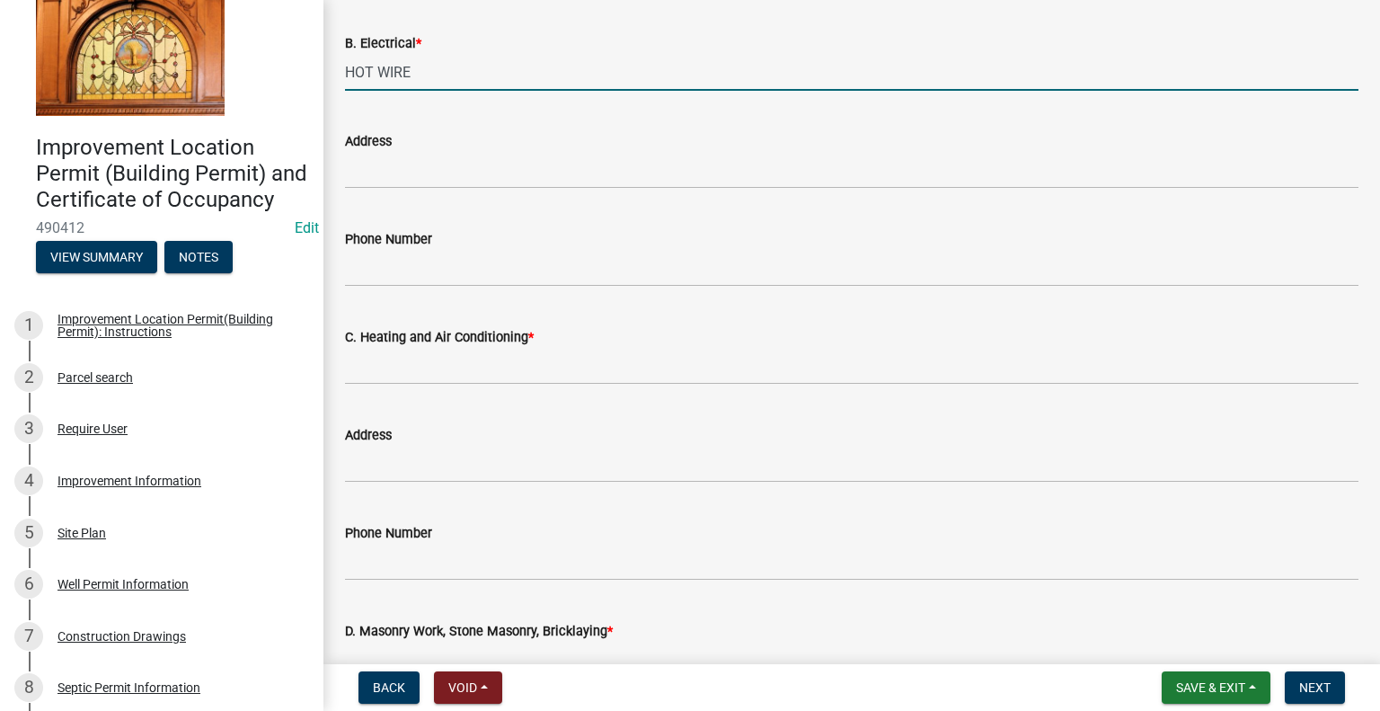
scroll to position [898, 0]
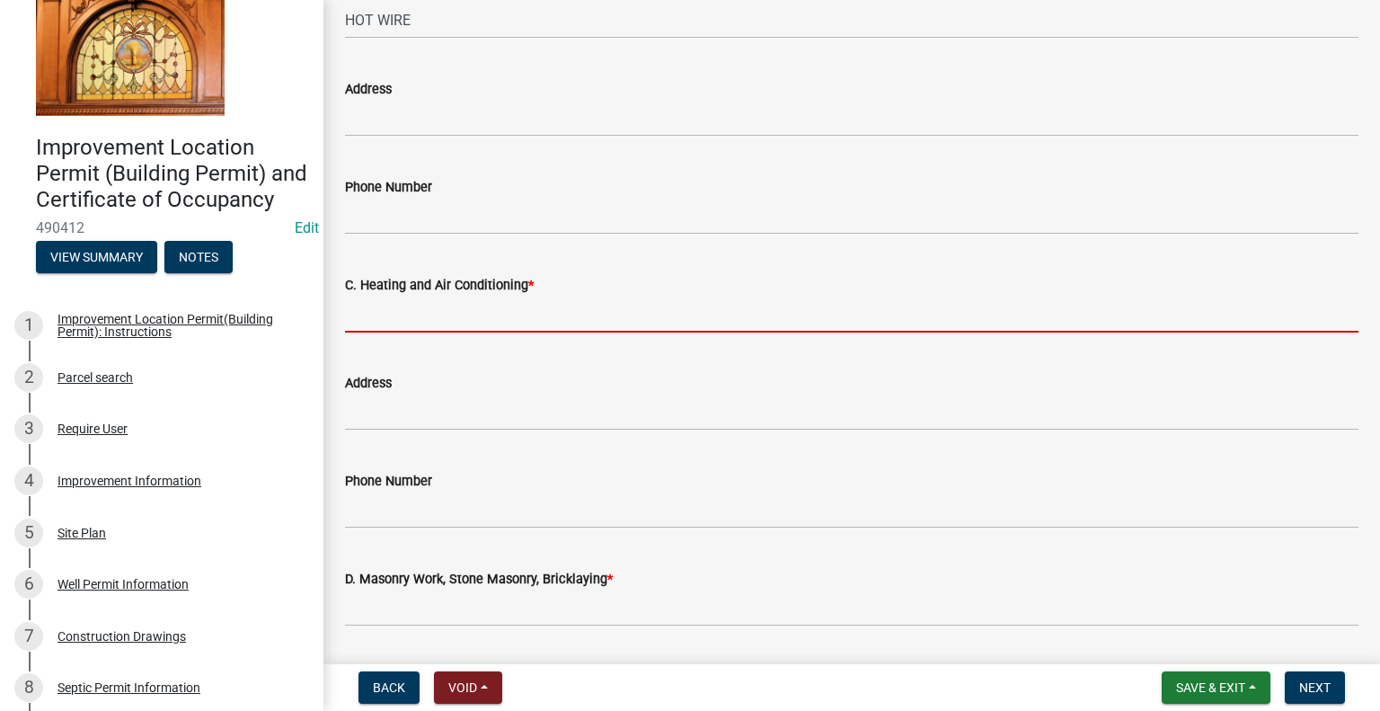
click at [451, 310] on input "C. Heating and Air Conditioning *" at bounding box center [851, 314] width 1013 height 37
type input "MODERN HEATING"
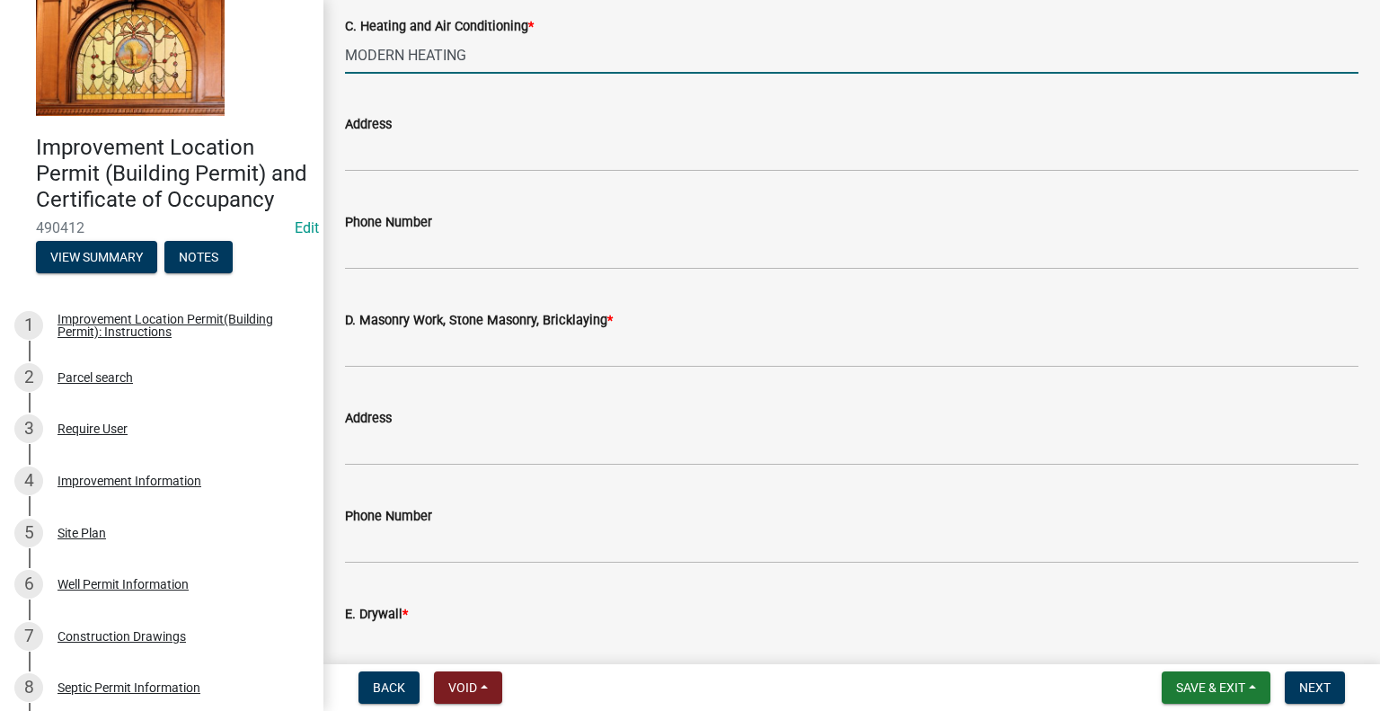
scroll to position [1168, 0]
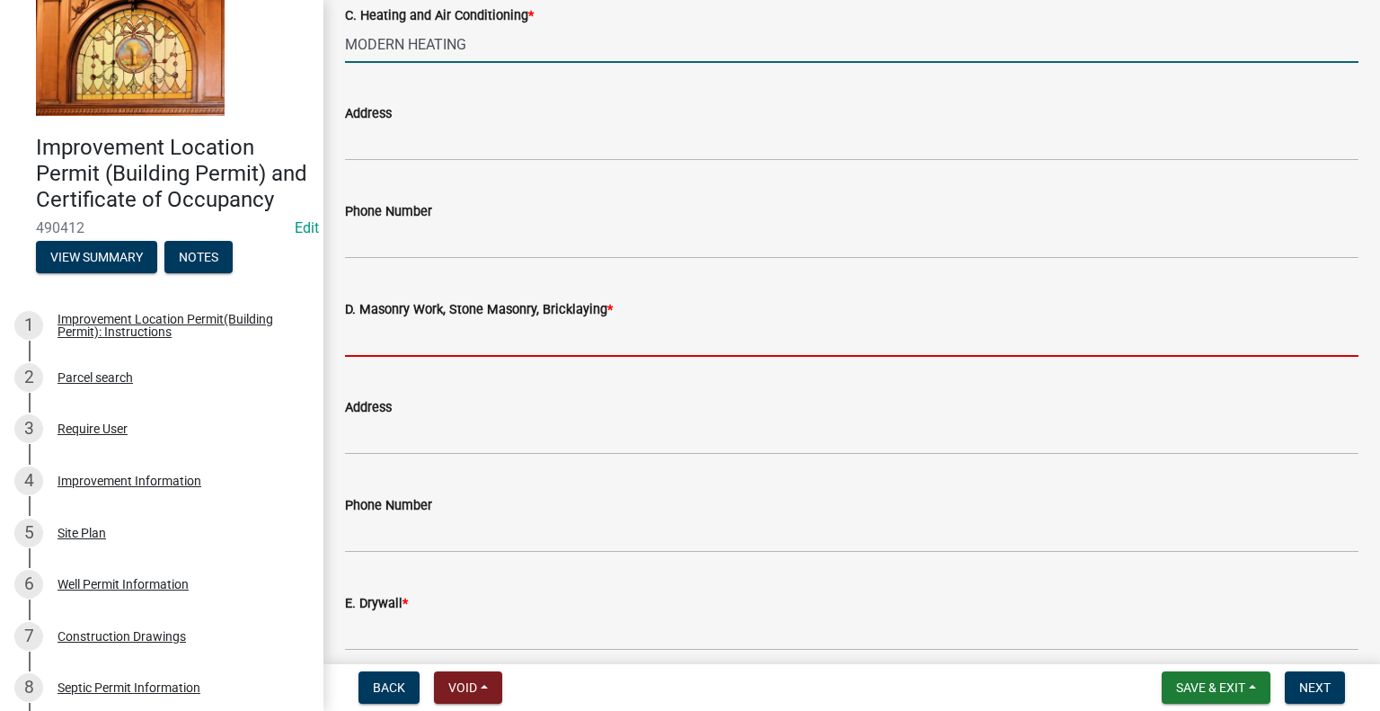
click at [450, 340] on input "D. Masonry Work, Stone Masonry, Bricklaying *" at bounding box center [851, 338] width 1013 height 37
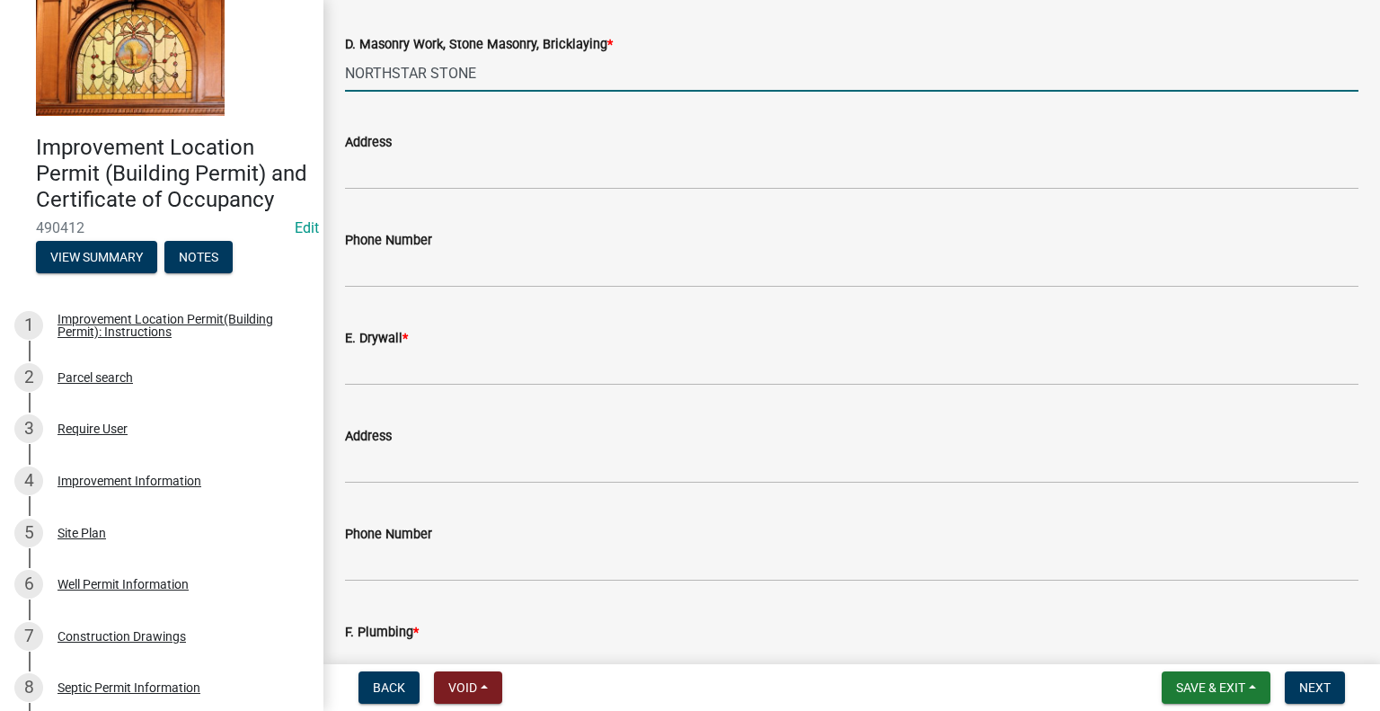
scroll to position [1437, 0]
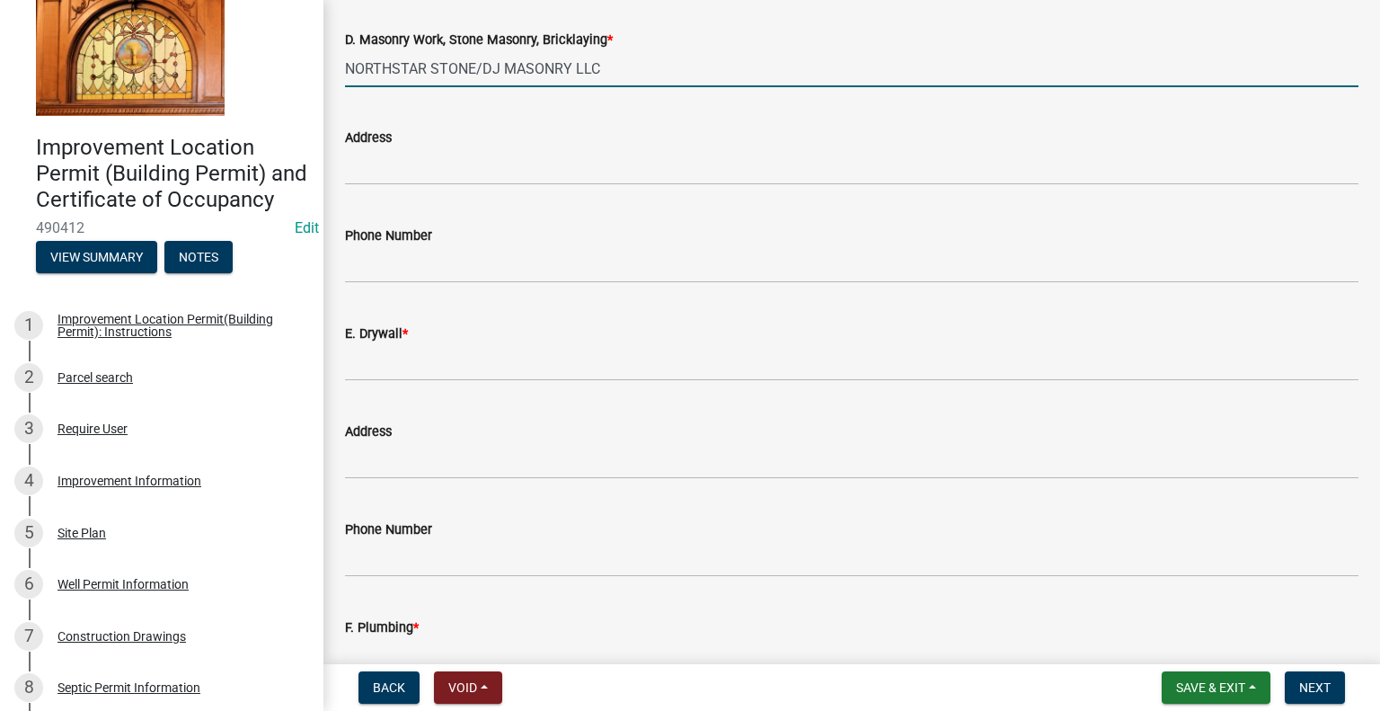
type input "NORTHSTAR STONE/DJ MASONRY LLC"
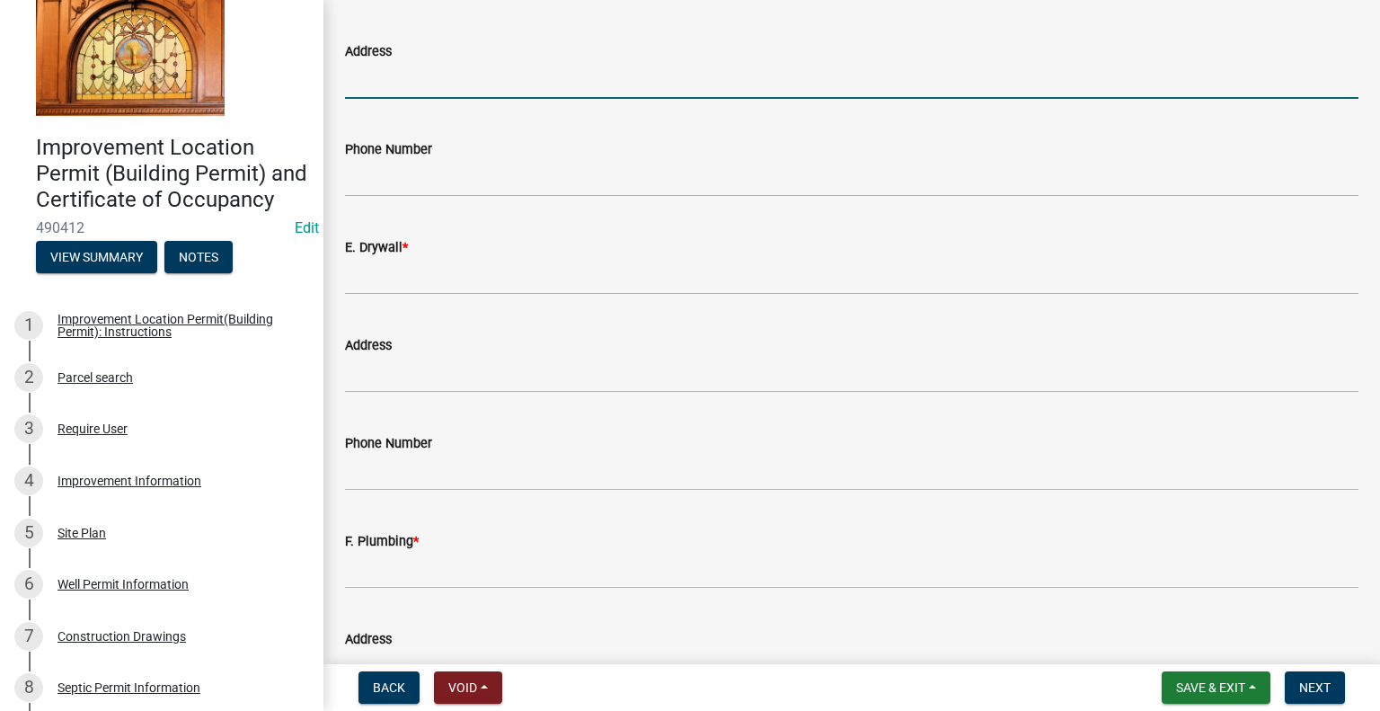
scroll to position [1617, 0]
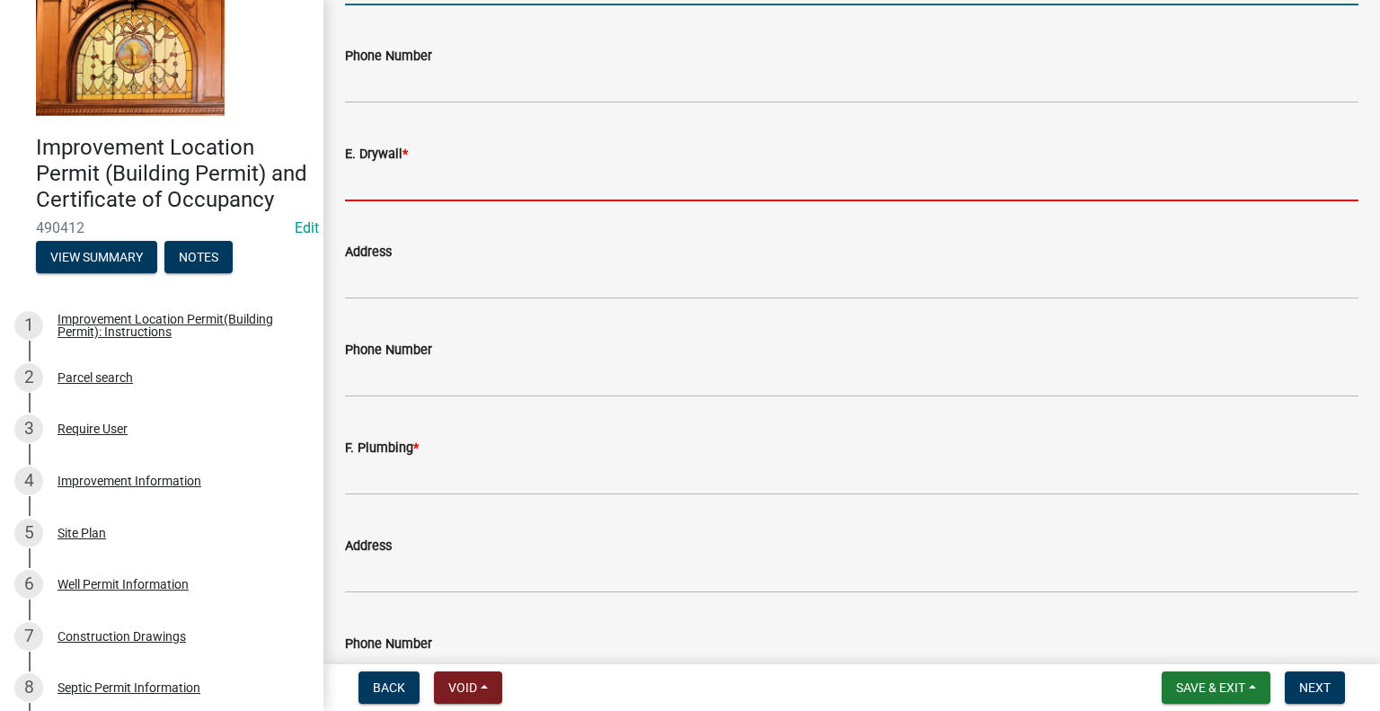
click at [446, 175] on input "E. Drywall *" at bounding box center [851, 182] width 1013 height 37
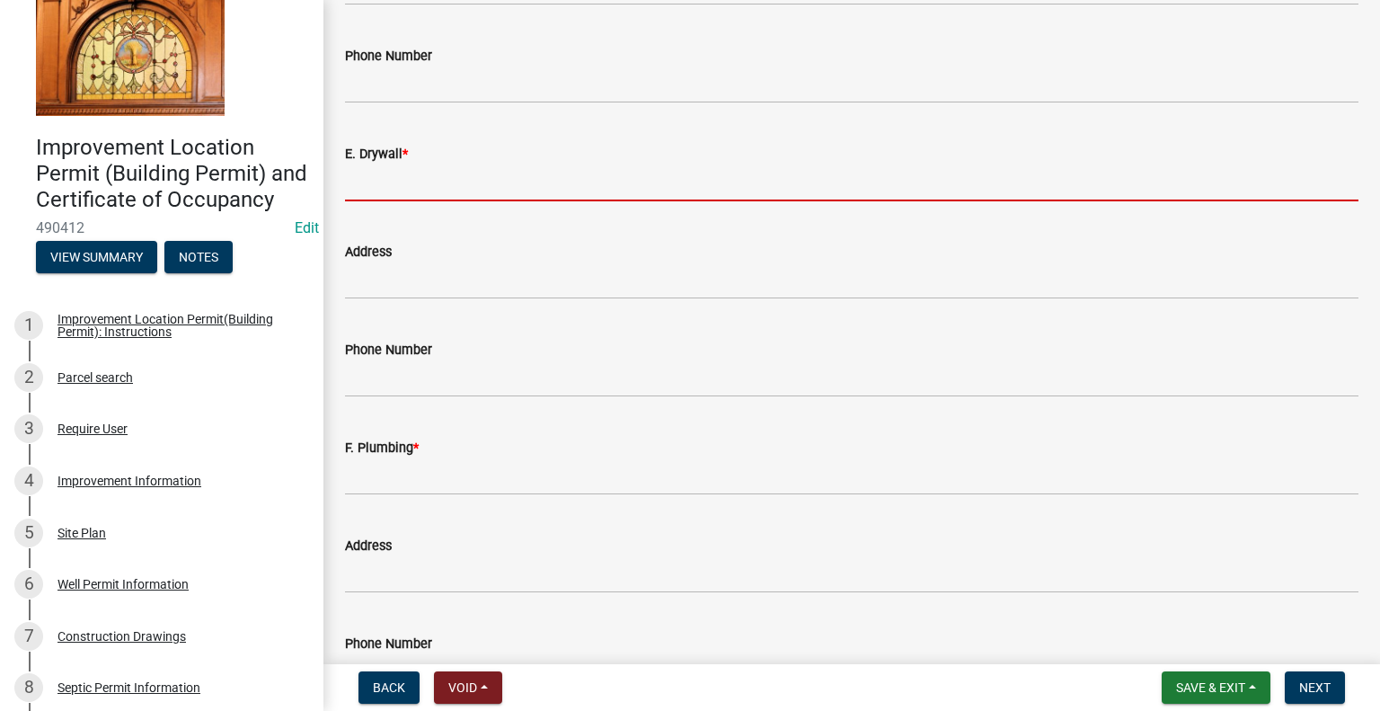
type input "SHEKINAH -"
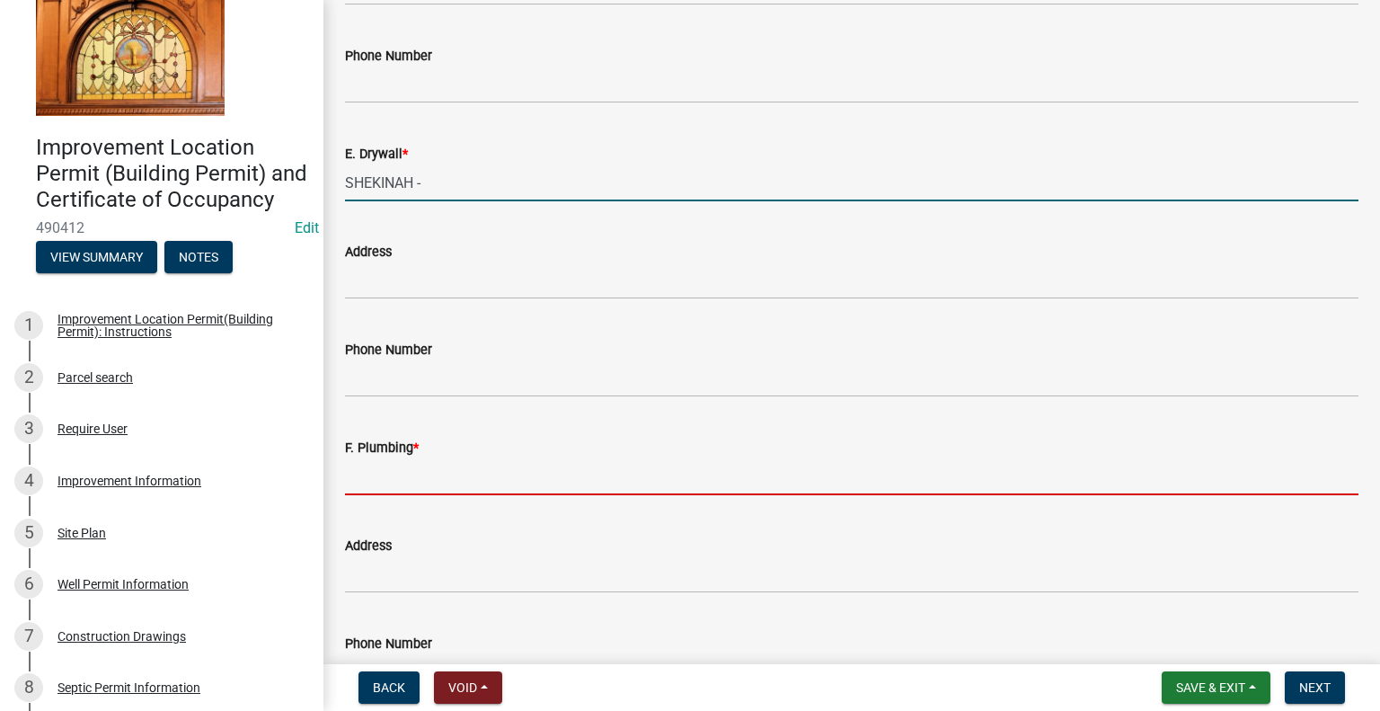
click at [424, 474] on input "F. Plumbing *" at bounding box center [851, 476] width 1013 height 37
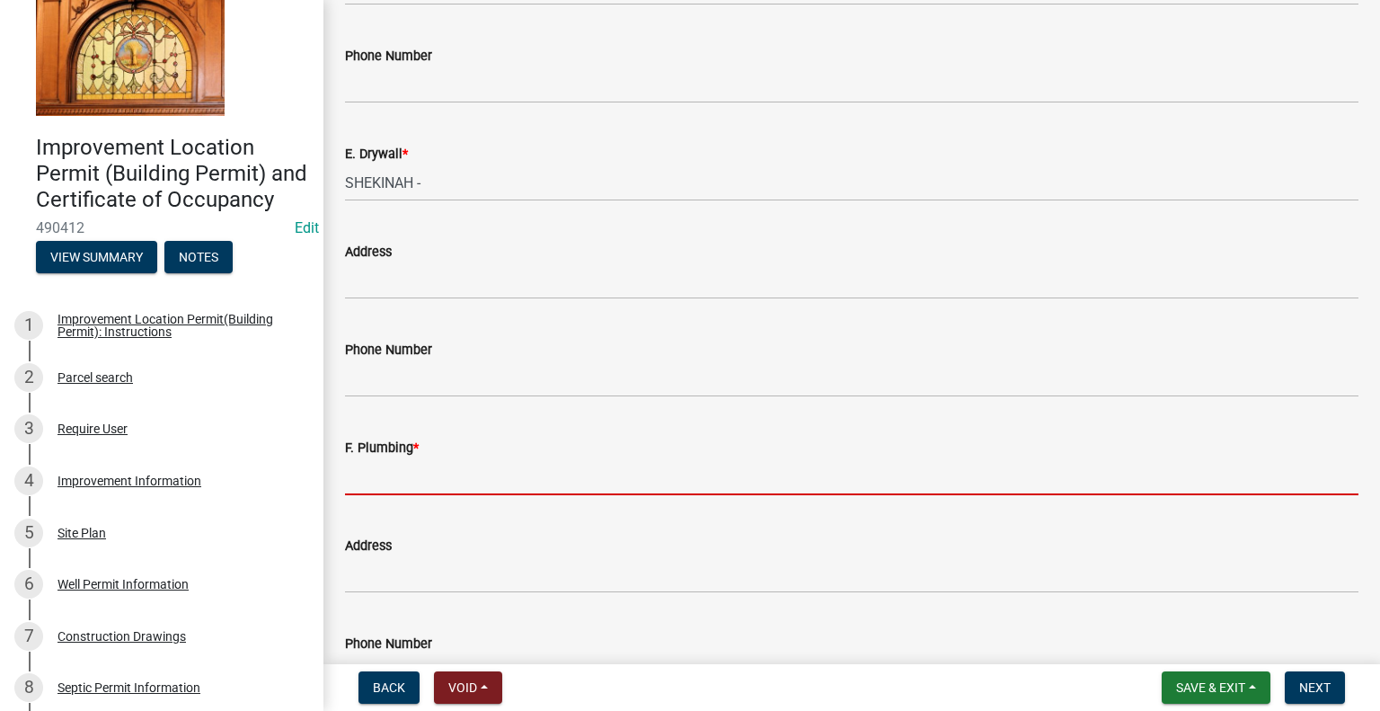
type input "[PERSON_NAME]"
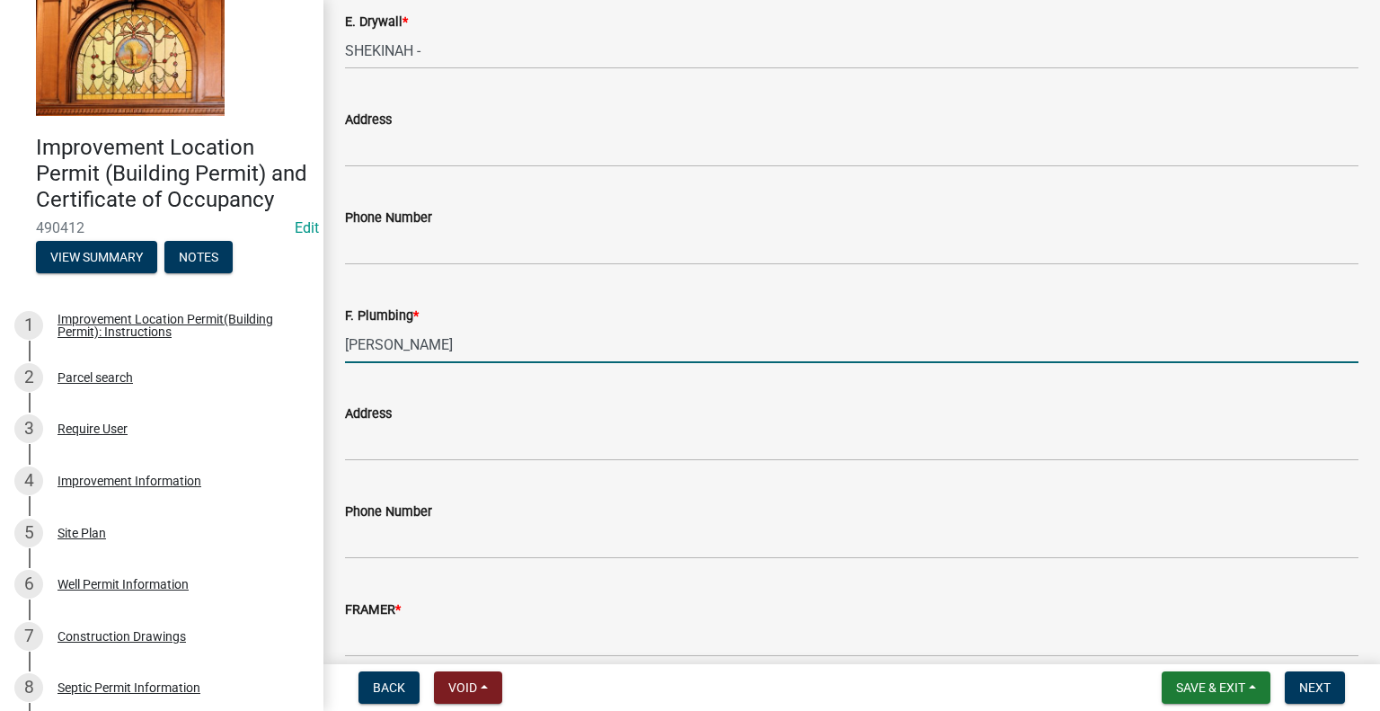
scroll to position [1832, 0]
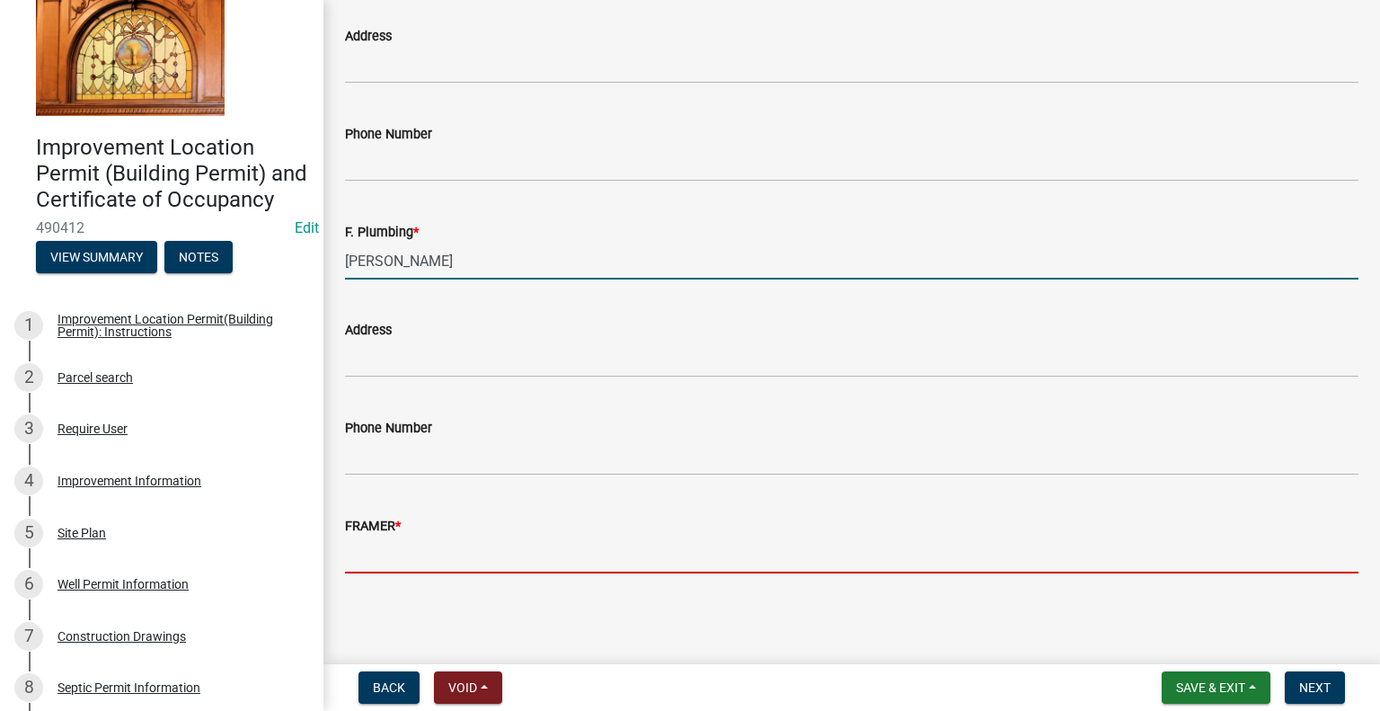
click at [407, 548] on input "FRAMER *" at bounding box center [851, 554] width 1013 height 37
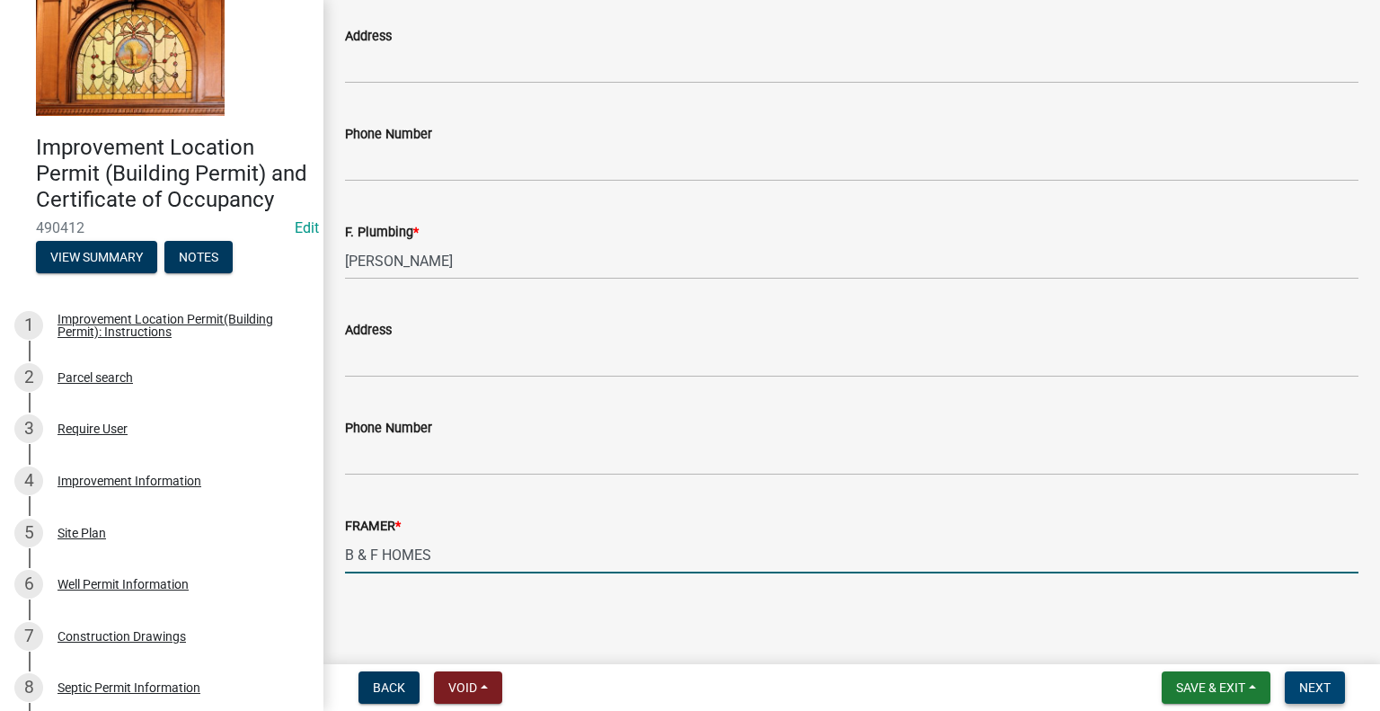
type input "B & F HOMES"
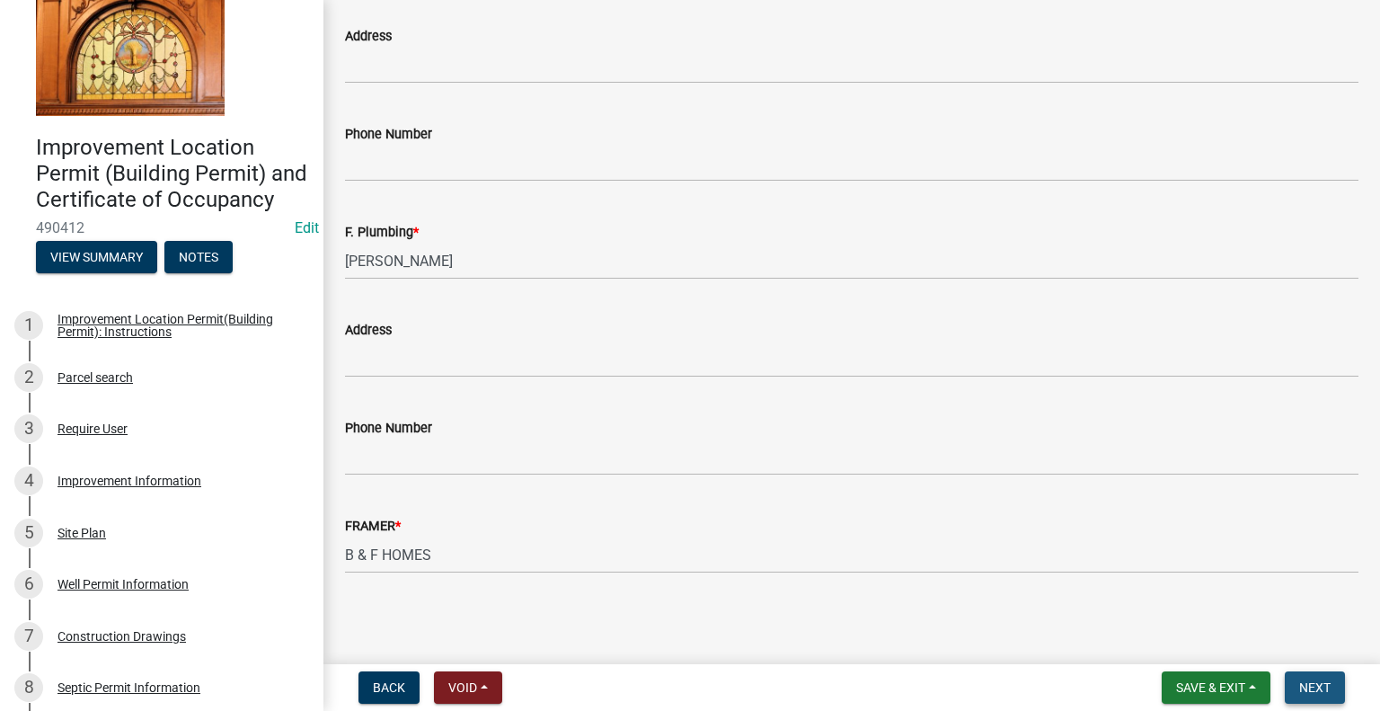
click at [1326, 690] on span "Next" at bounding box center [1314, 687] width 31 height 14
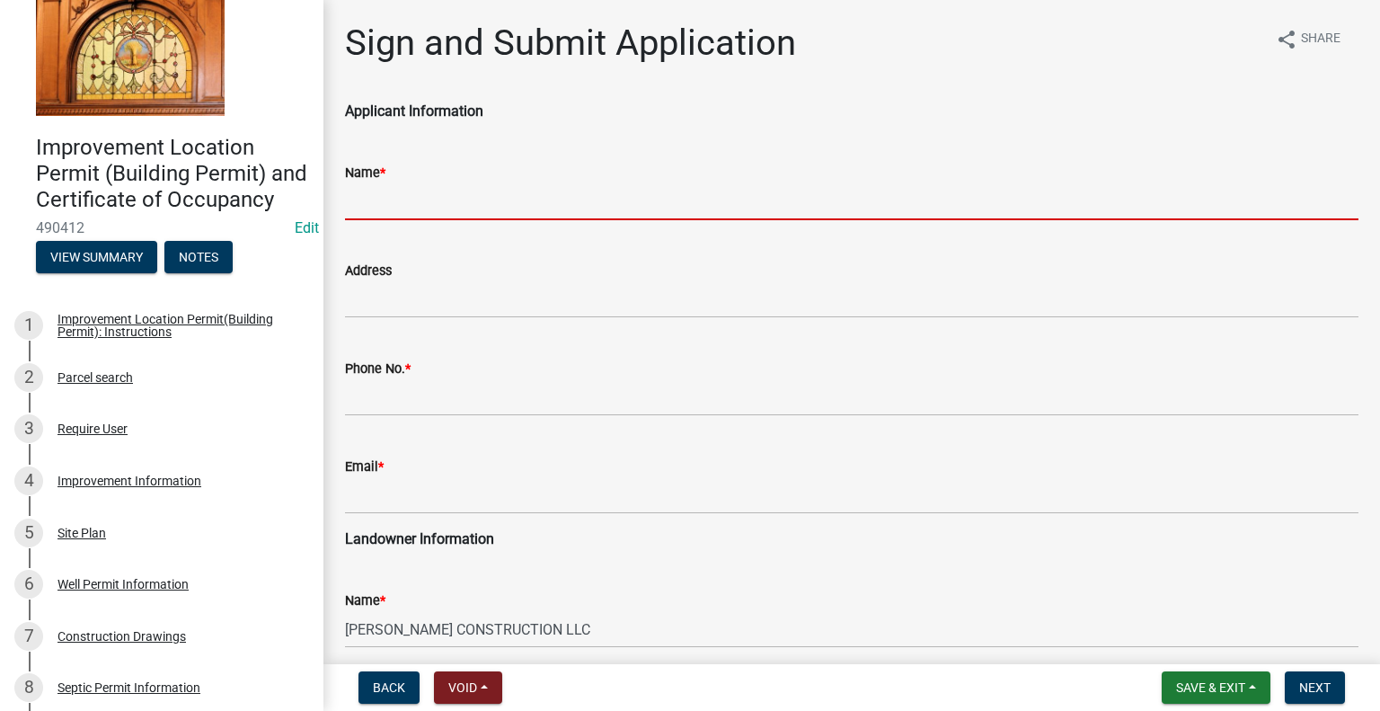
click at [451, 192] on input "Name *" at bounding box center [851, 201] width 1013 height 37
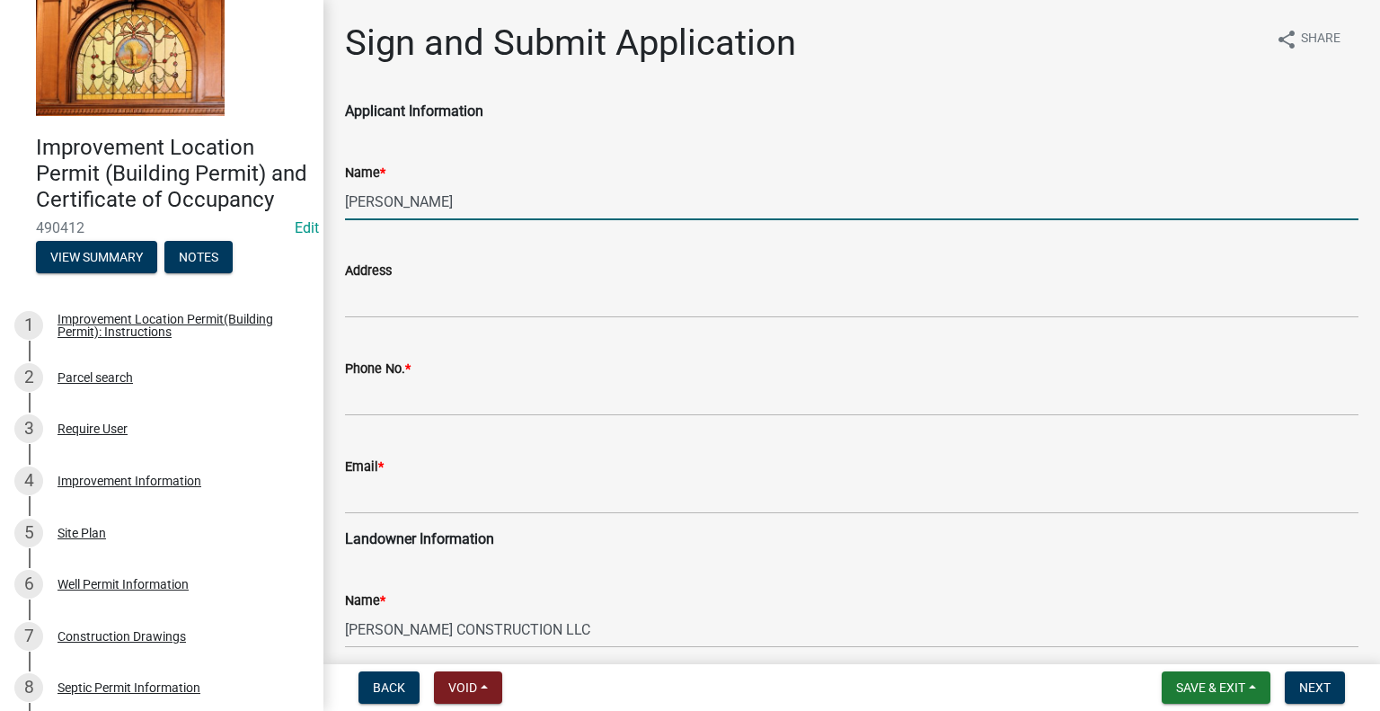
type input "[PERSON_NAME] CONSTRUCTION LLC"
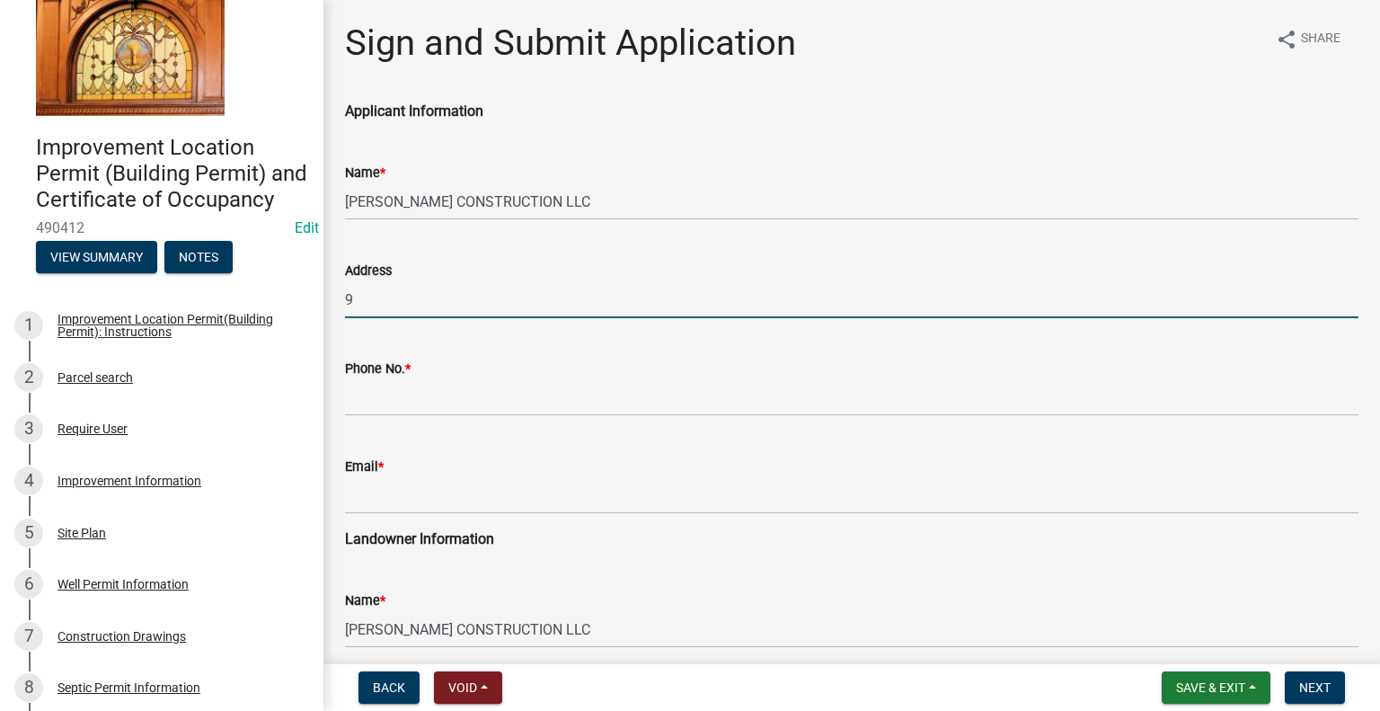
type input "9228 W 1100 N, DEMOTTE, IN"
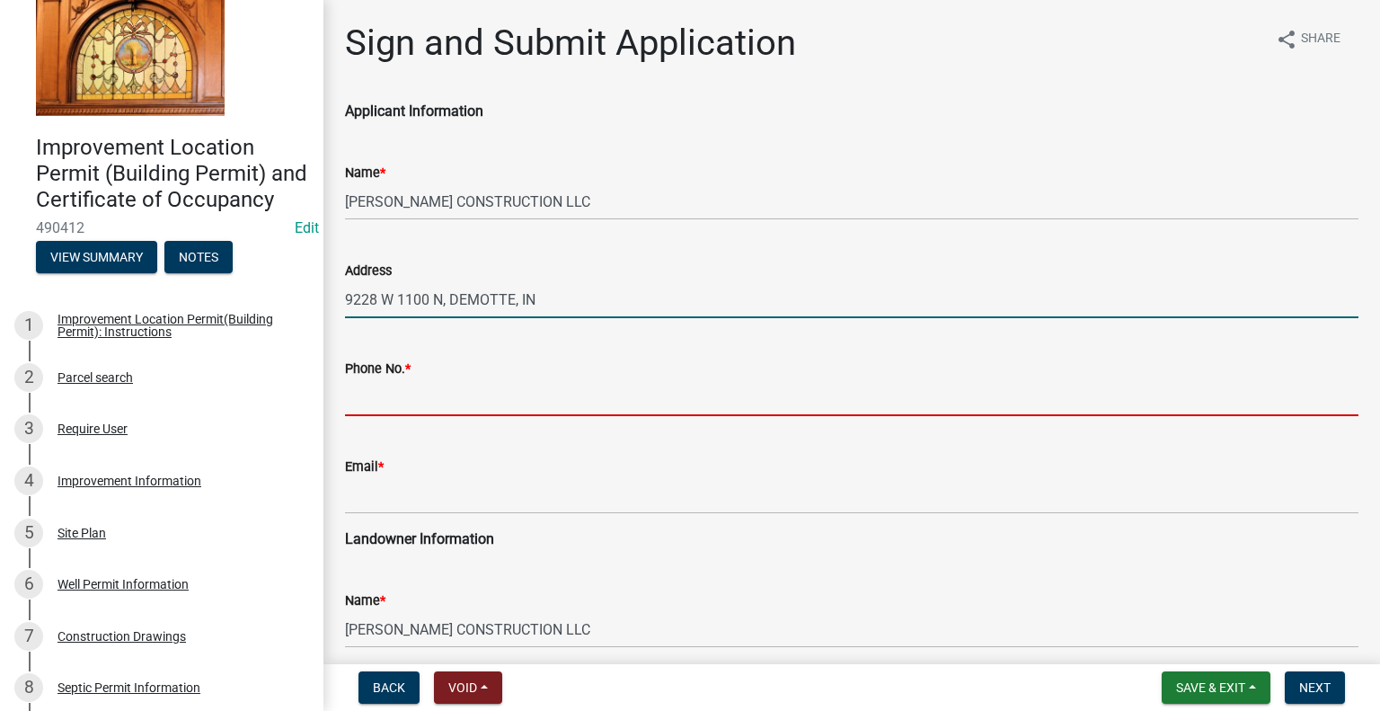
click at [420, 393] on input "Phone No. *" at bounding box center [851, 397] width 1013 height 37
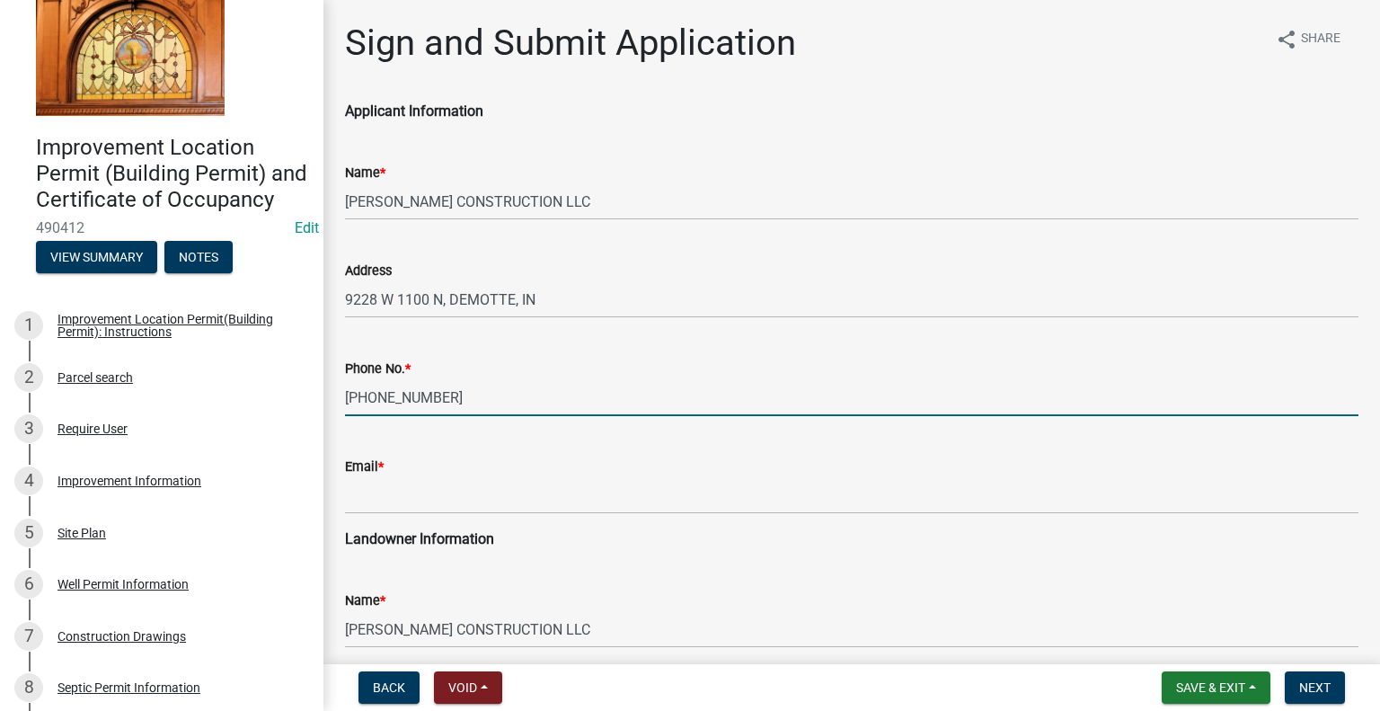
type input "[PHONE_NUMBER]"
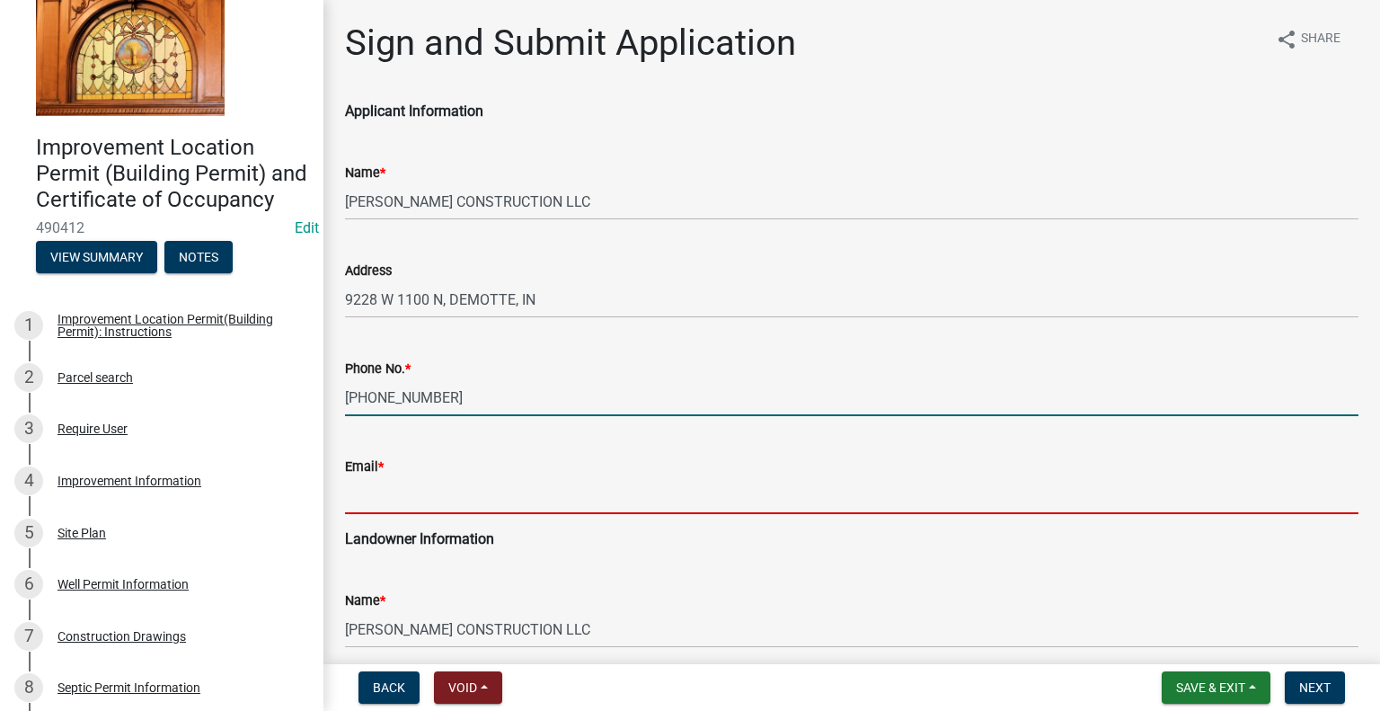
click at [398, 488] on input "Email *" at bounding box center [851, 495] width 1013 height 37
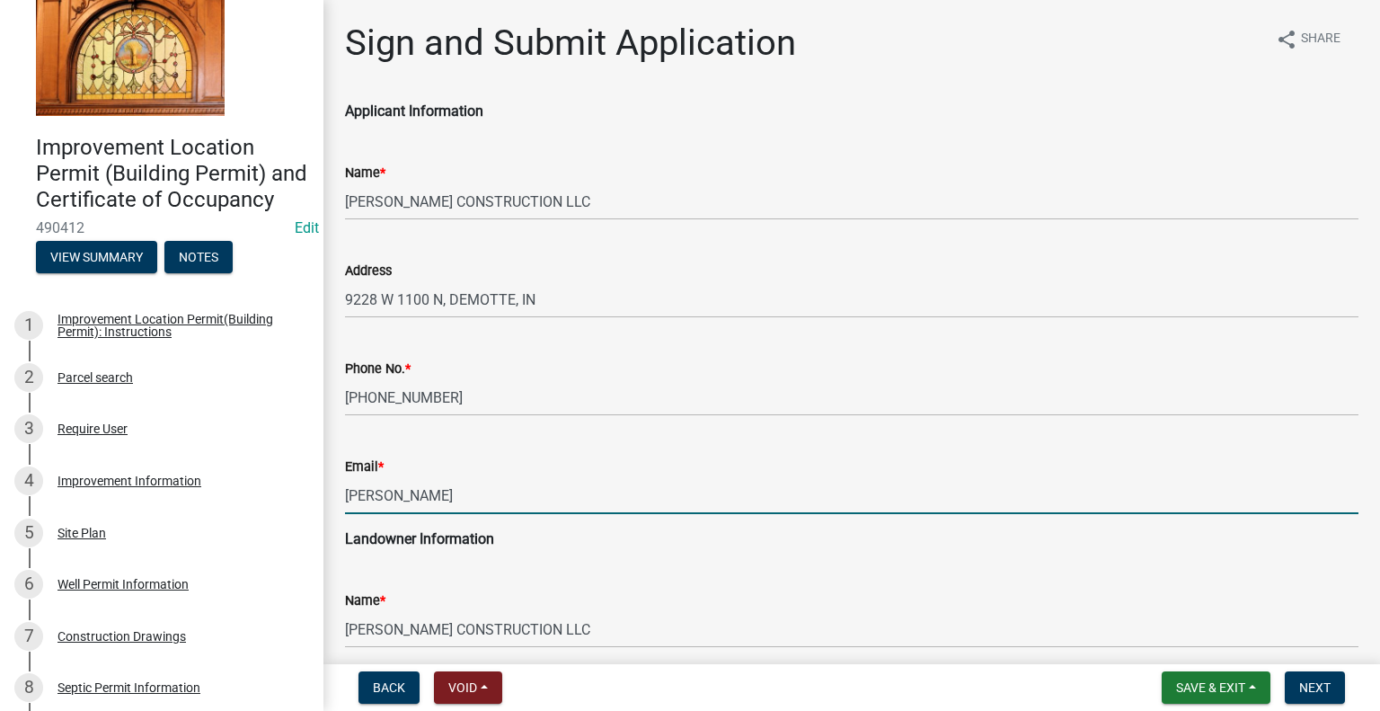
type input "[EMAIL_ADDRESS][DOMAIN_NAME]"
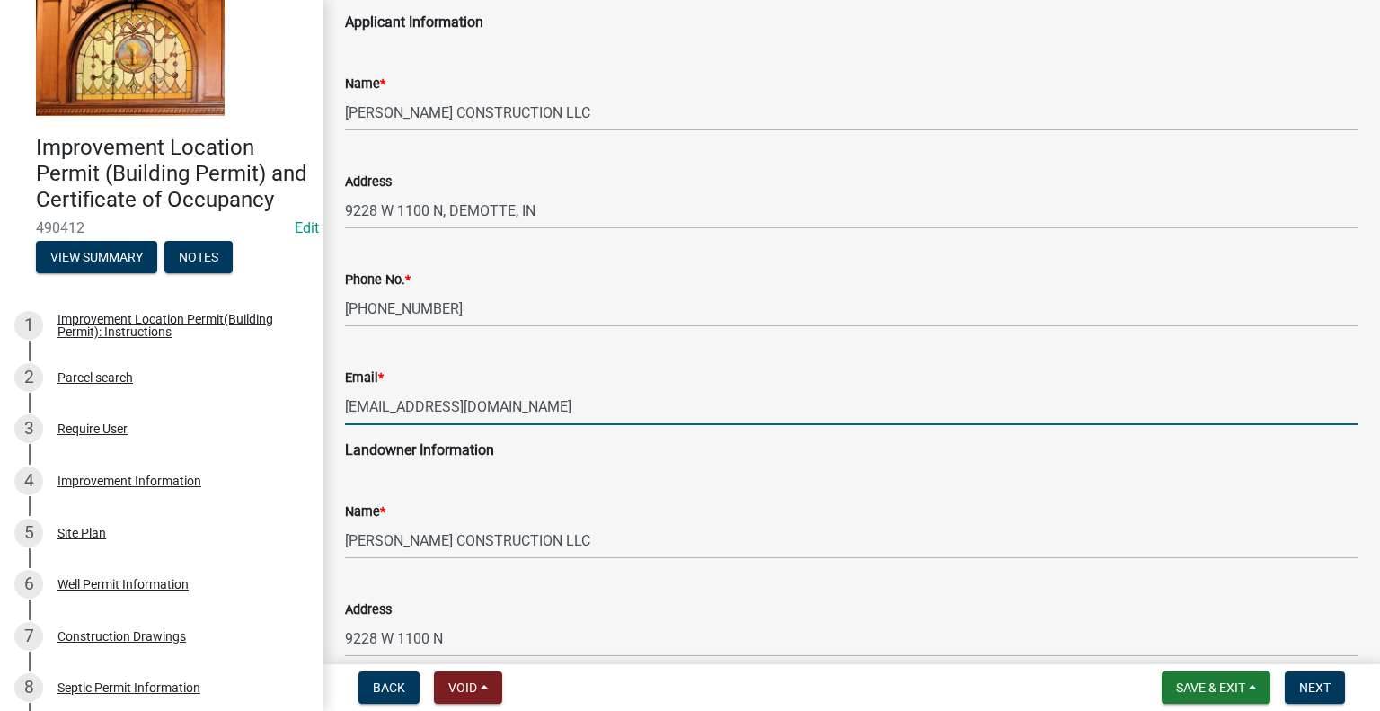
scroll to position [180, 0]
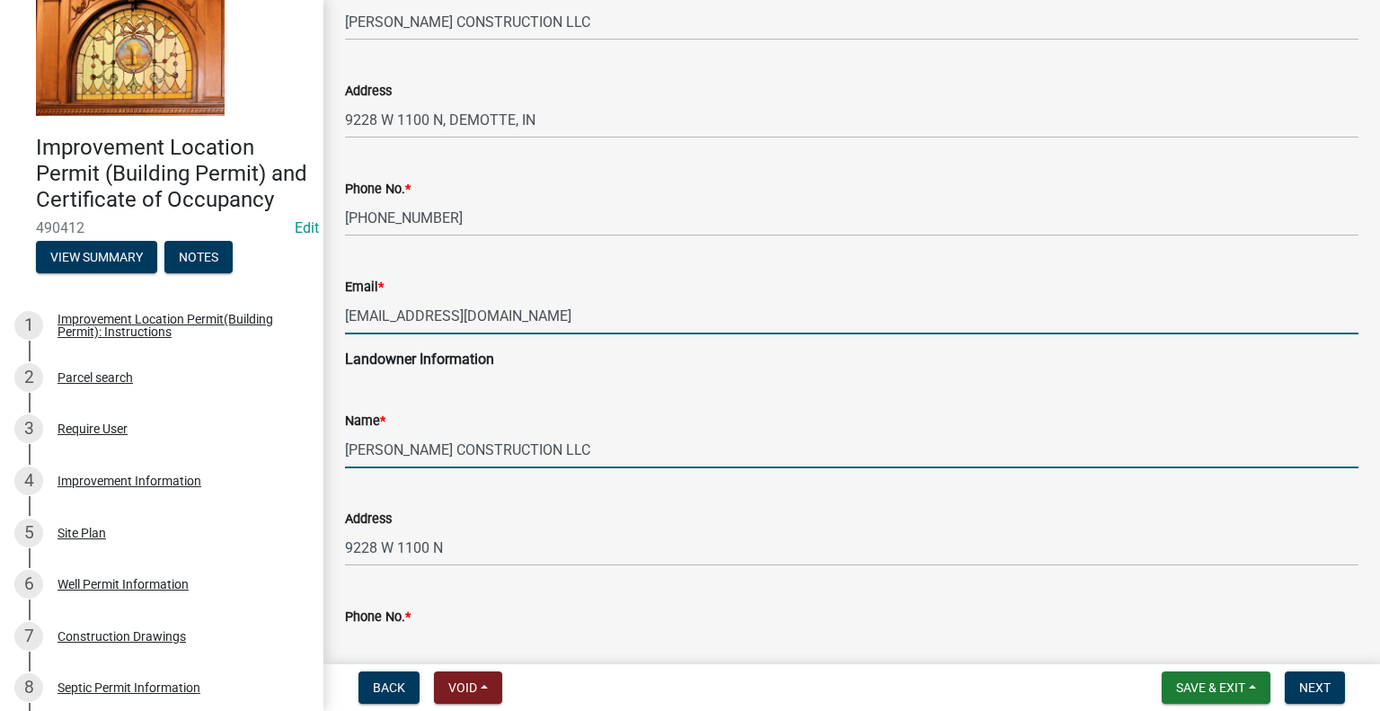
click at [564, 446] on input "[PERSON_NAME] CONSTRUCTION LLC" at bounding box center [851, 449] width 1013 height 37
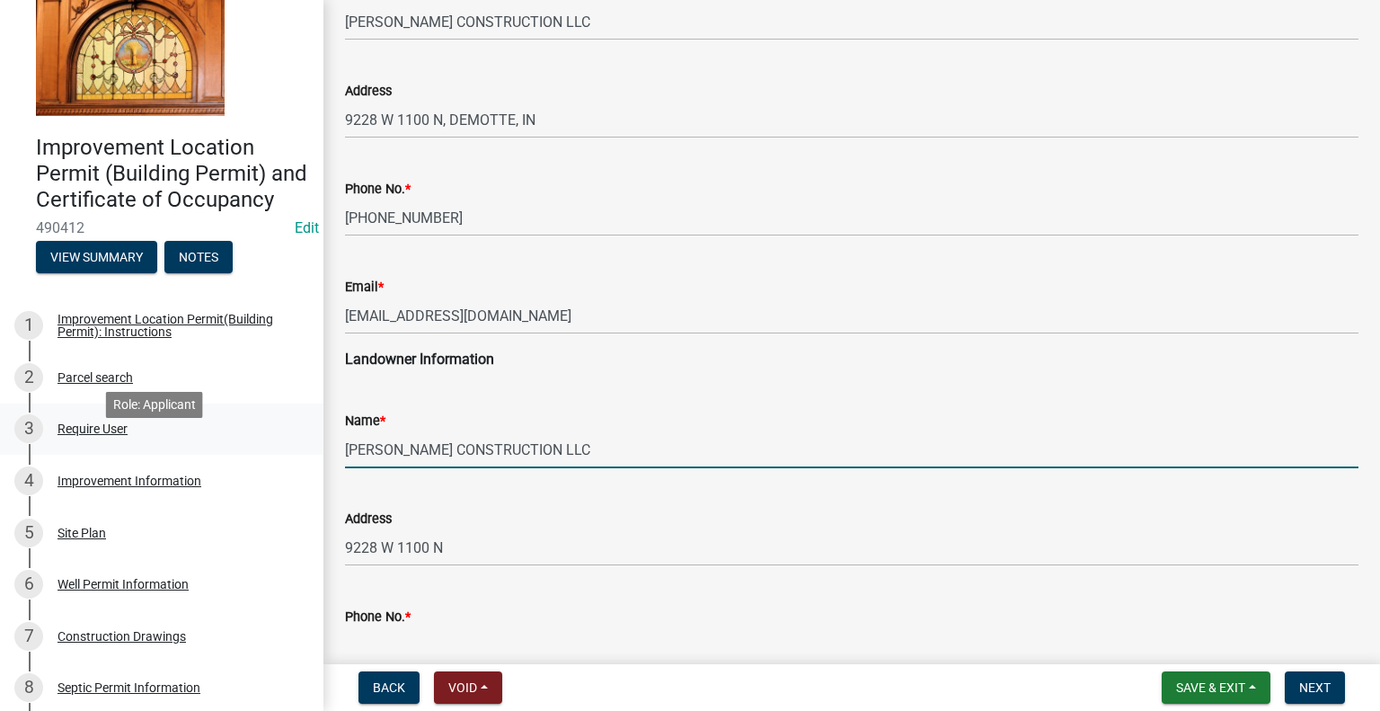
drag, startPoint x: 528, startPoint y: 445, endPoint x: 278, endPoint y: 446, distance: 250.6
click at [265, 443] on div "Improvement Location Permit (Building Permit) and Certificate of Occupancy 4904…" at bounding box center [690, 355] width 1380 height 711
type input "[PERSON_NAME] & [PERSON_NAME], [PERSON_NAME]"
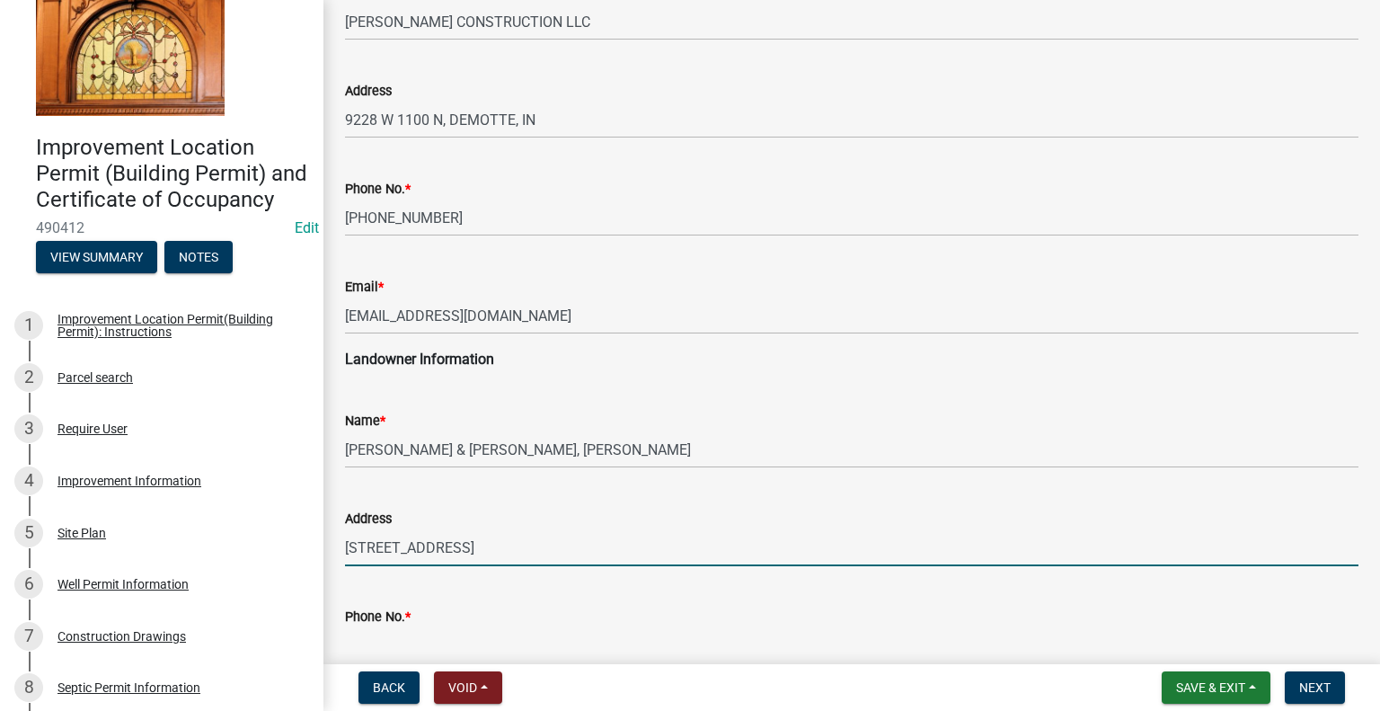
type input "[STREET_ADDRESS]"
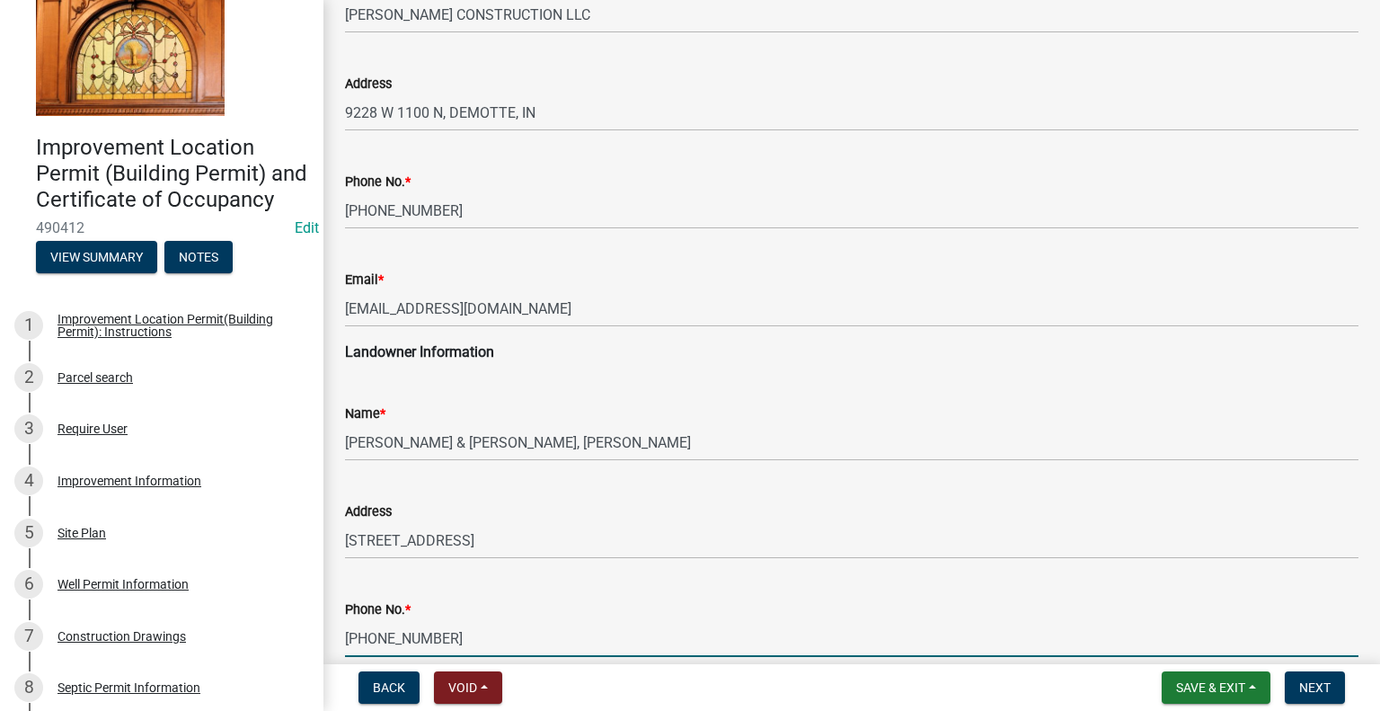
type input "[PHONE_NUMBER]"
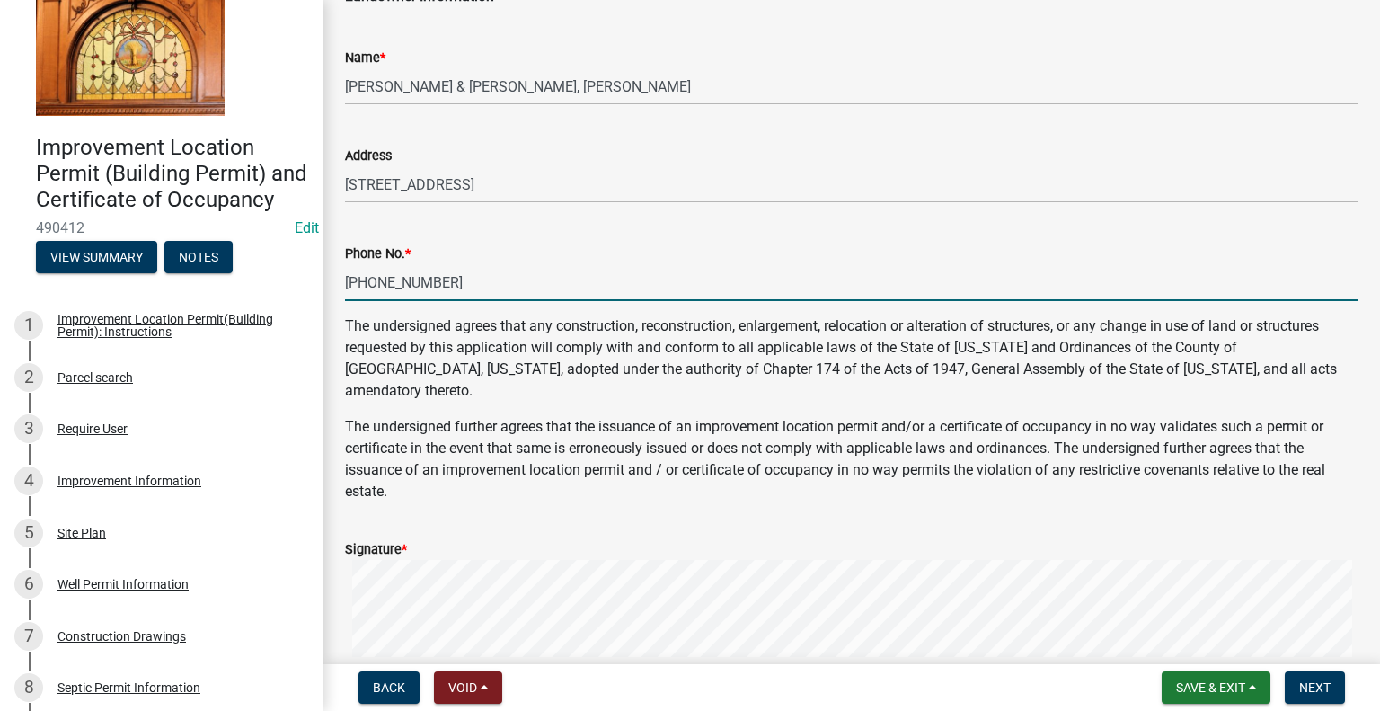
scroll to position [546, 0]
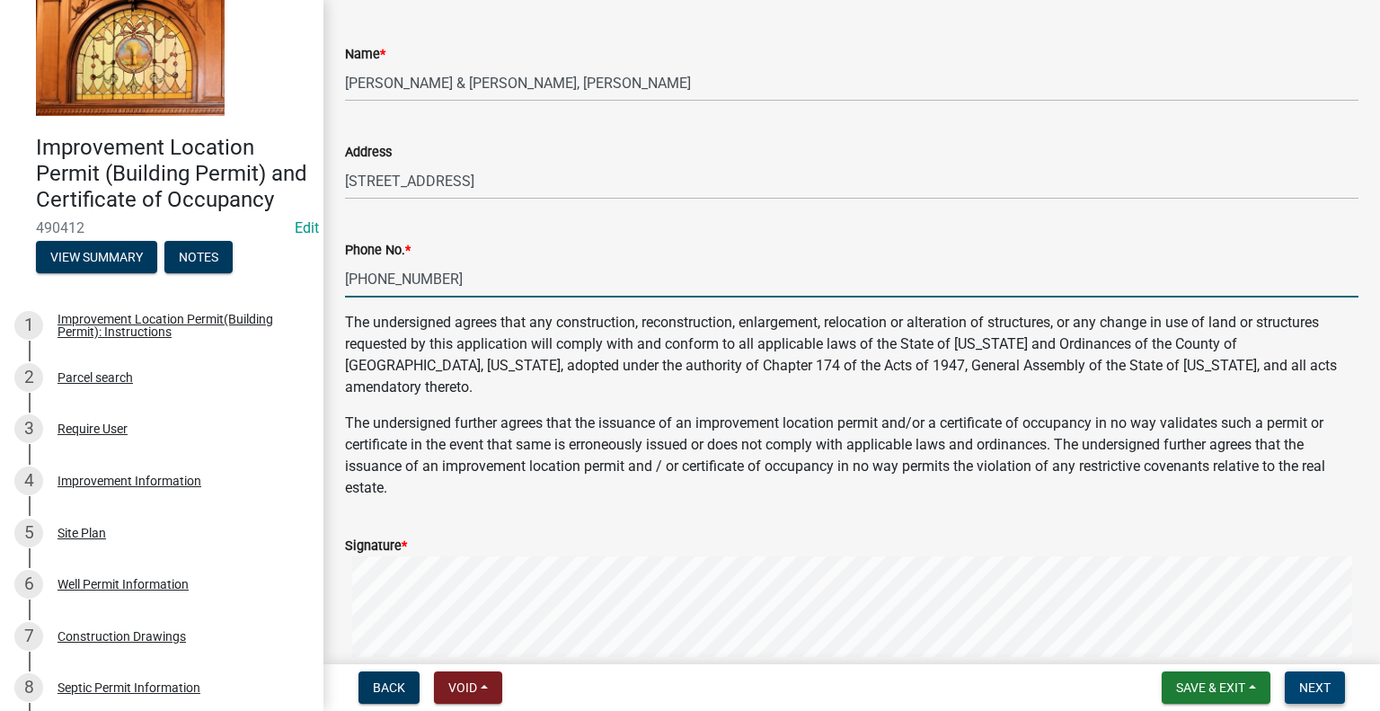
click at [1315, 685] on span "Next" at bounding box center [1314, 687] width 31 height 14
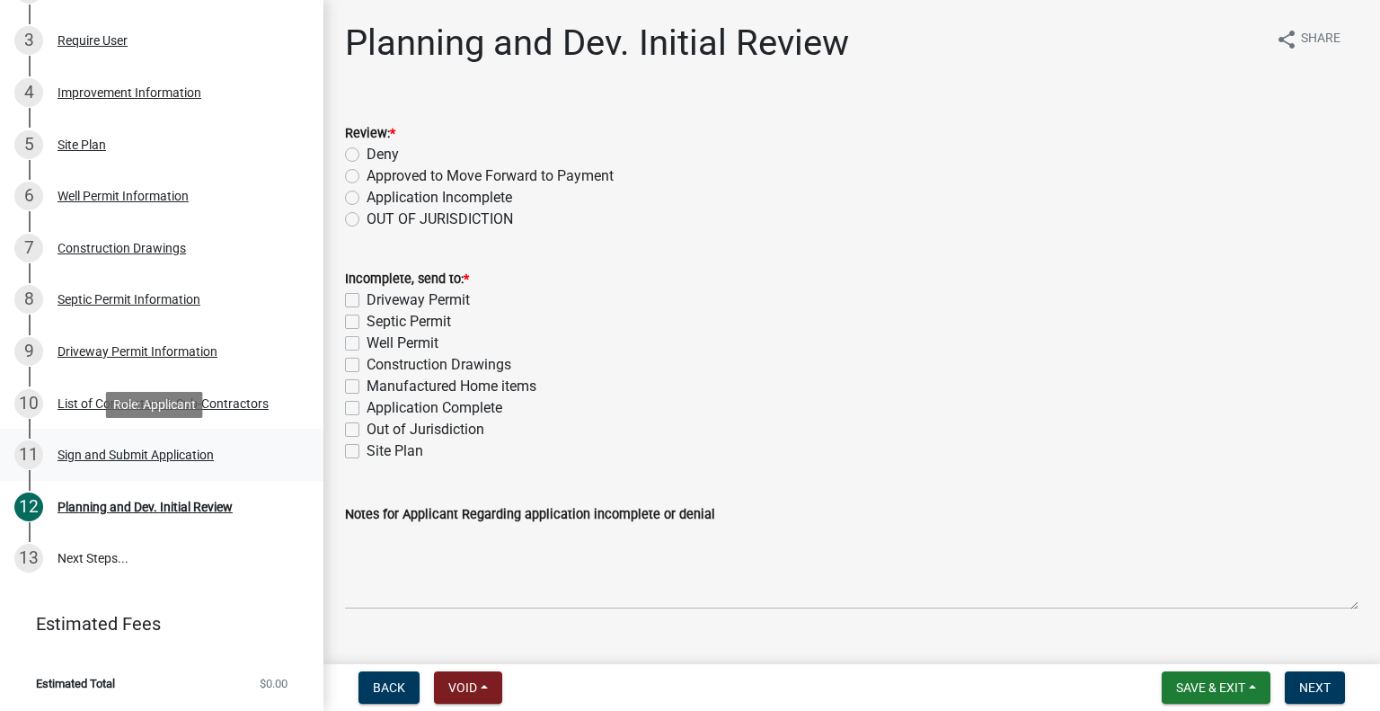
scroll to position [488, 0]
click at [128, 452] on div "Sign and Submit Application" at bounding box center [135, 454] width 156 height 13
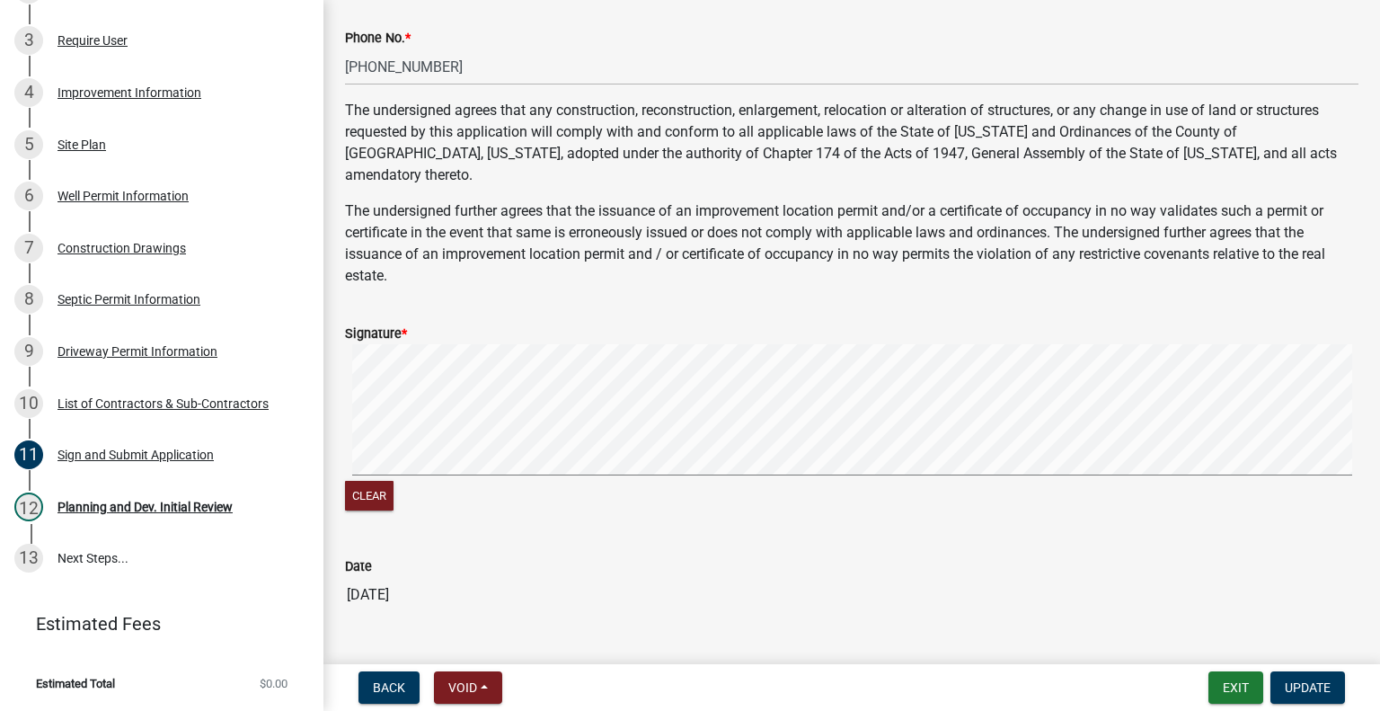
scroll to position [776, 0]
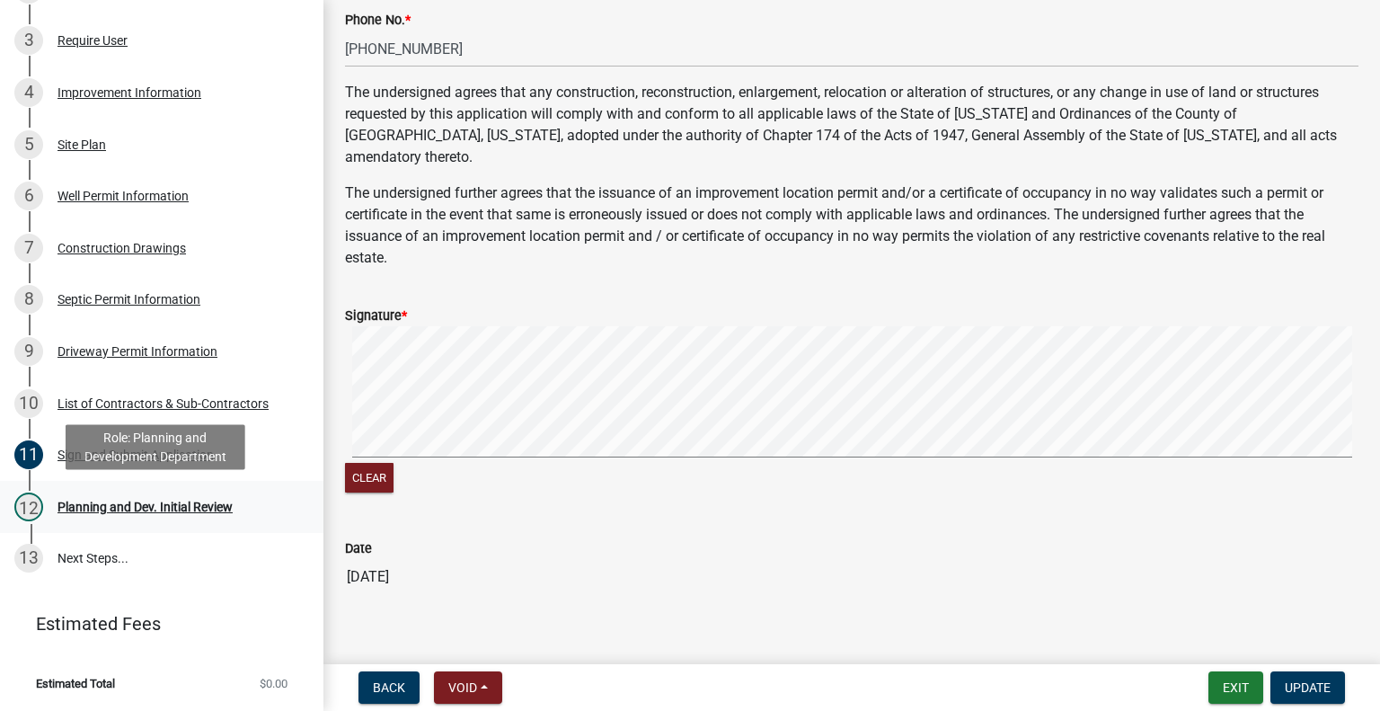
click at [119, 508] on div "Planning and Dev. Initial Review" at bounding box center [144, 506] width 175 height 13
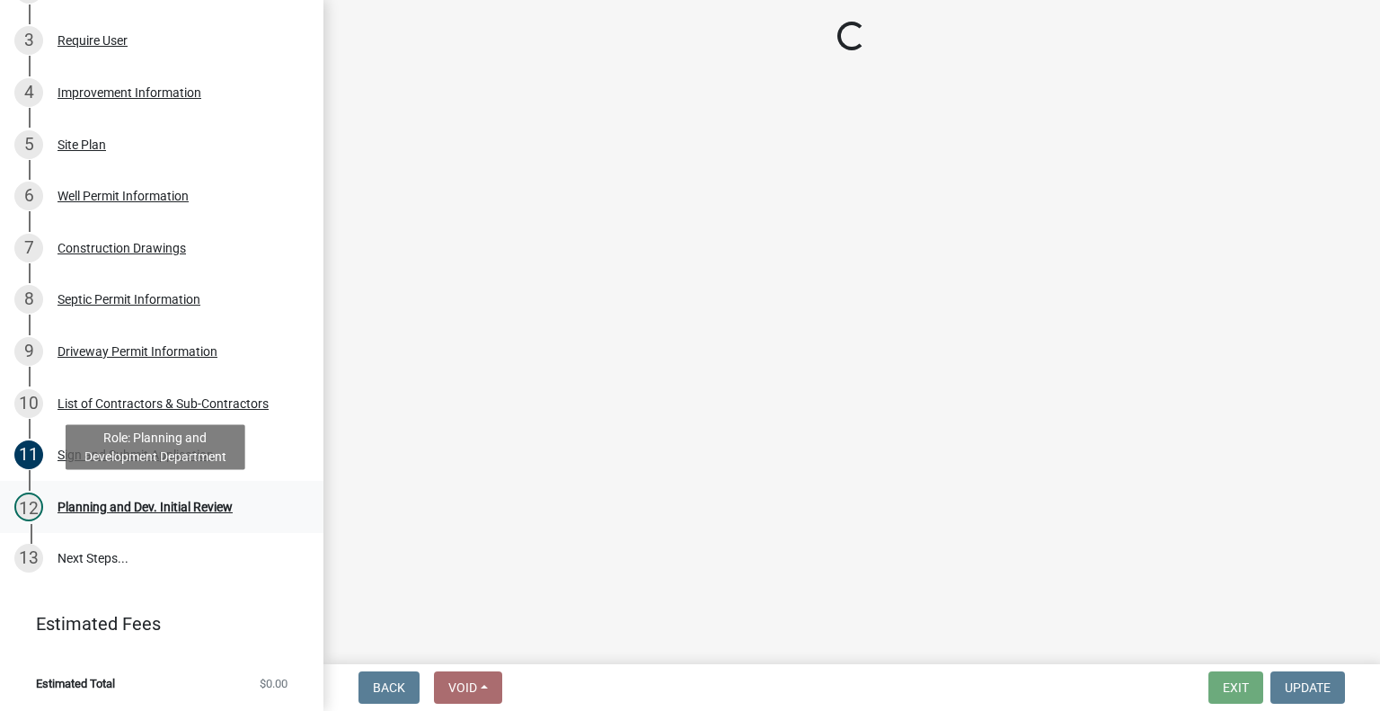
scroll to position [0, 0]
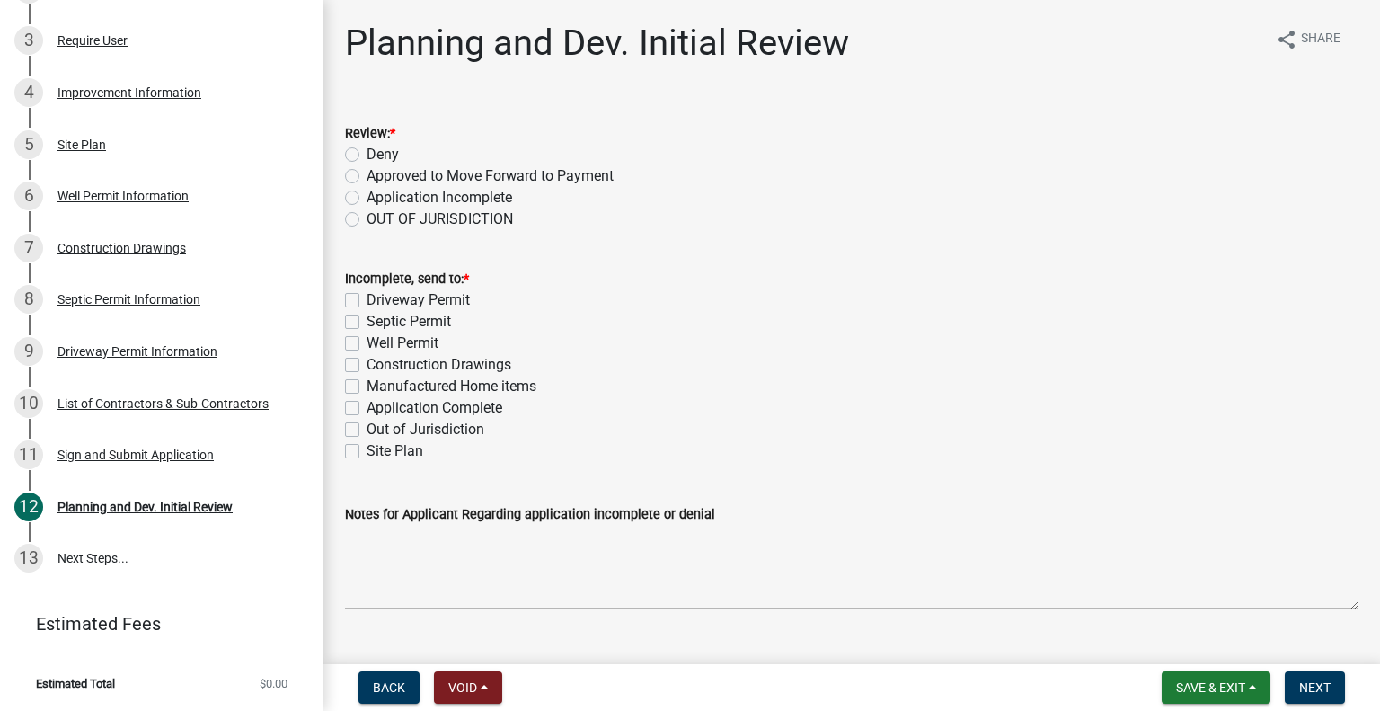
click at [366, 178] on label "Approved to Move Forward to Payment" at bounding box center [489, 176] width 247 height 22
click at [366, 177] on input "Approved to Move Forward to Payment" at bounding box center [372, 171] width 12 height 12
radio input "true"
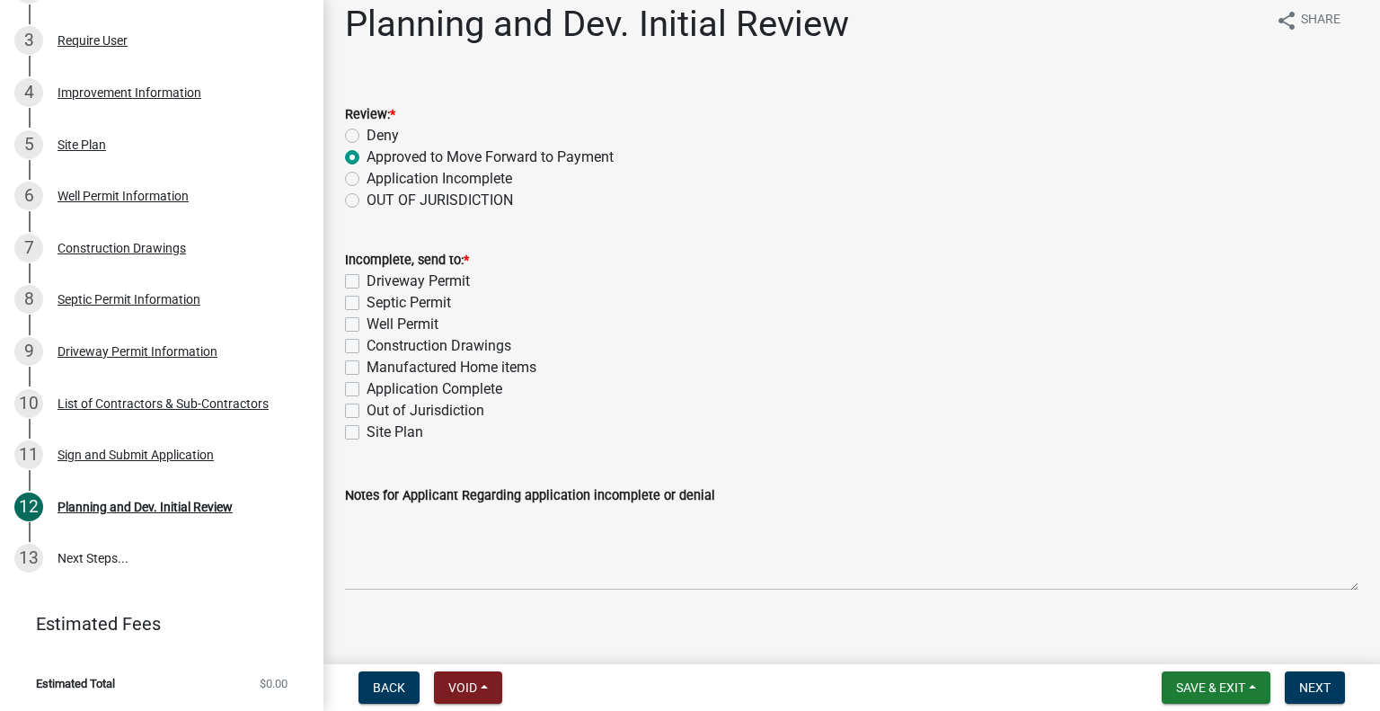
scroll to position [36, 0]
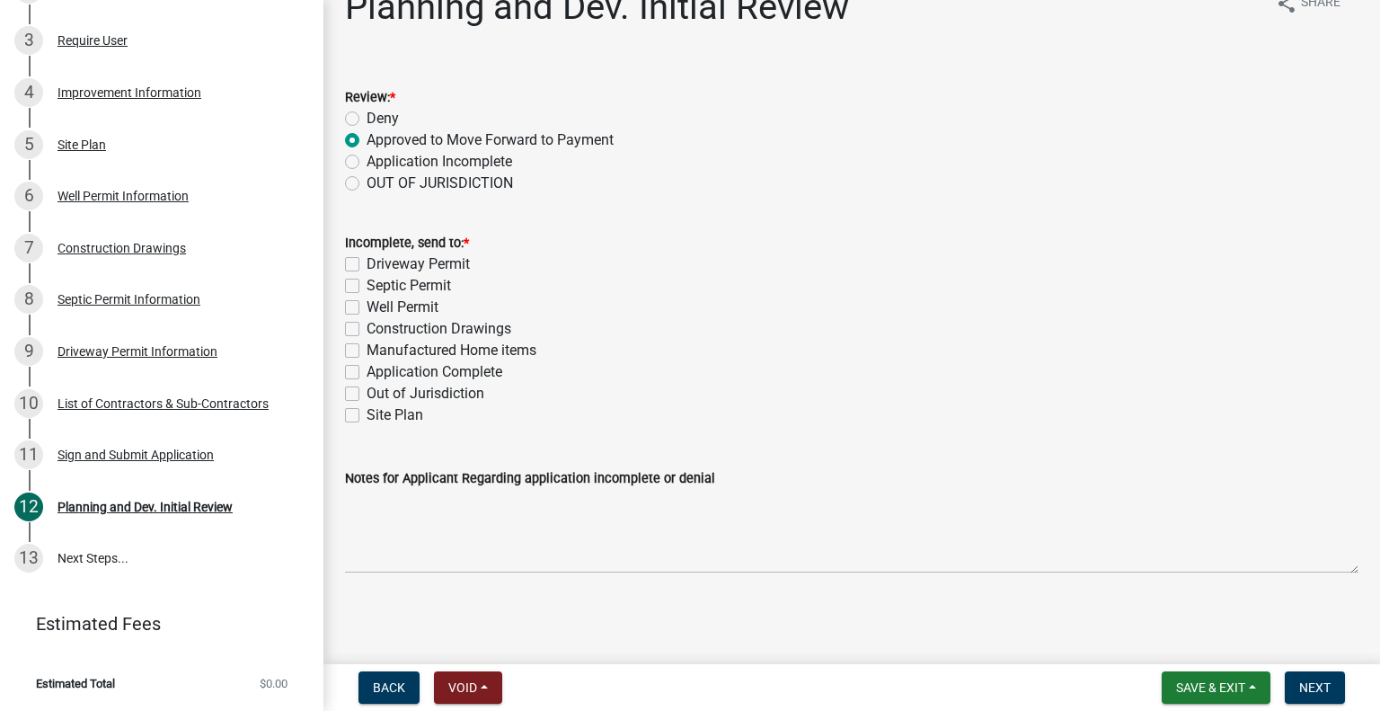
click at [366, 369] on label "Application Complete" at bounding box center [434, 372] width 136 height 22
click at [366, 369] on input "Application Complete" at bounding box center [372, 367] width 12 height 12
checkbox input "true"
checkbox input "false"
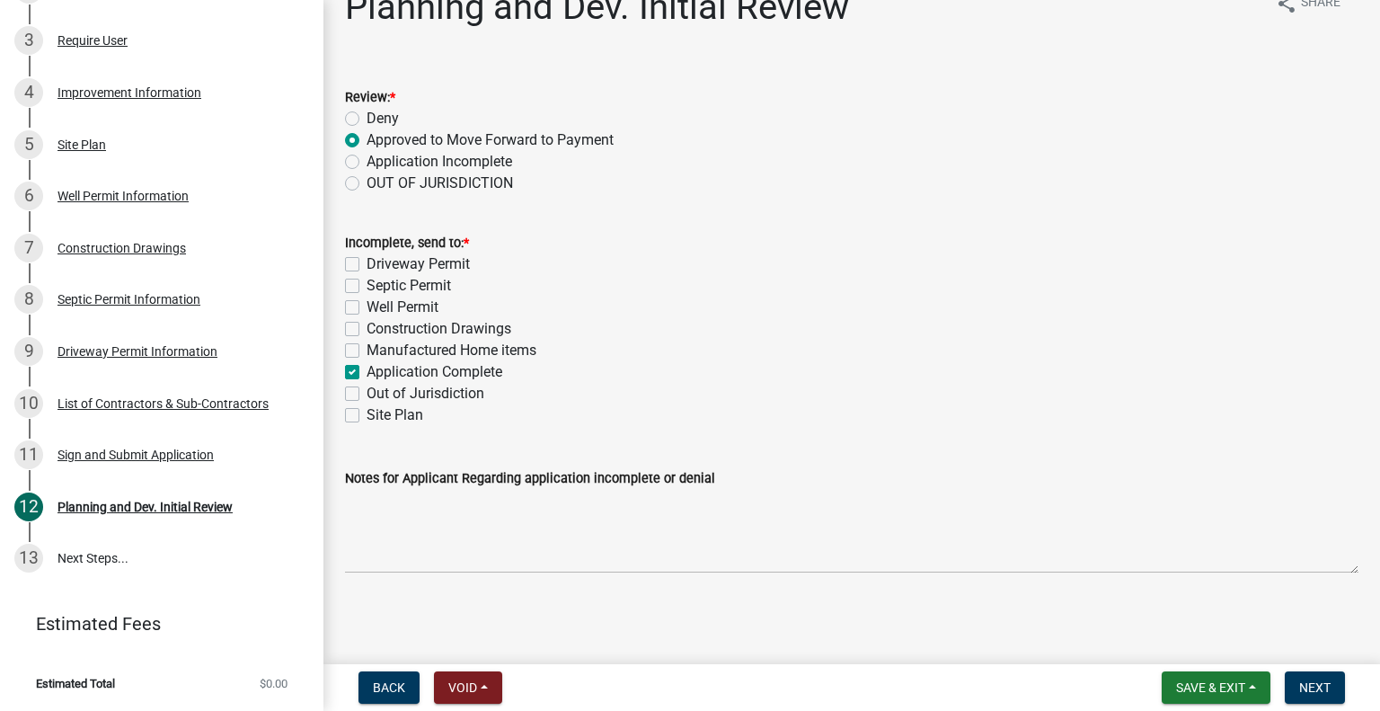
checkbox input "false"
checkbox input "true"
checkbox input "false"
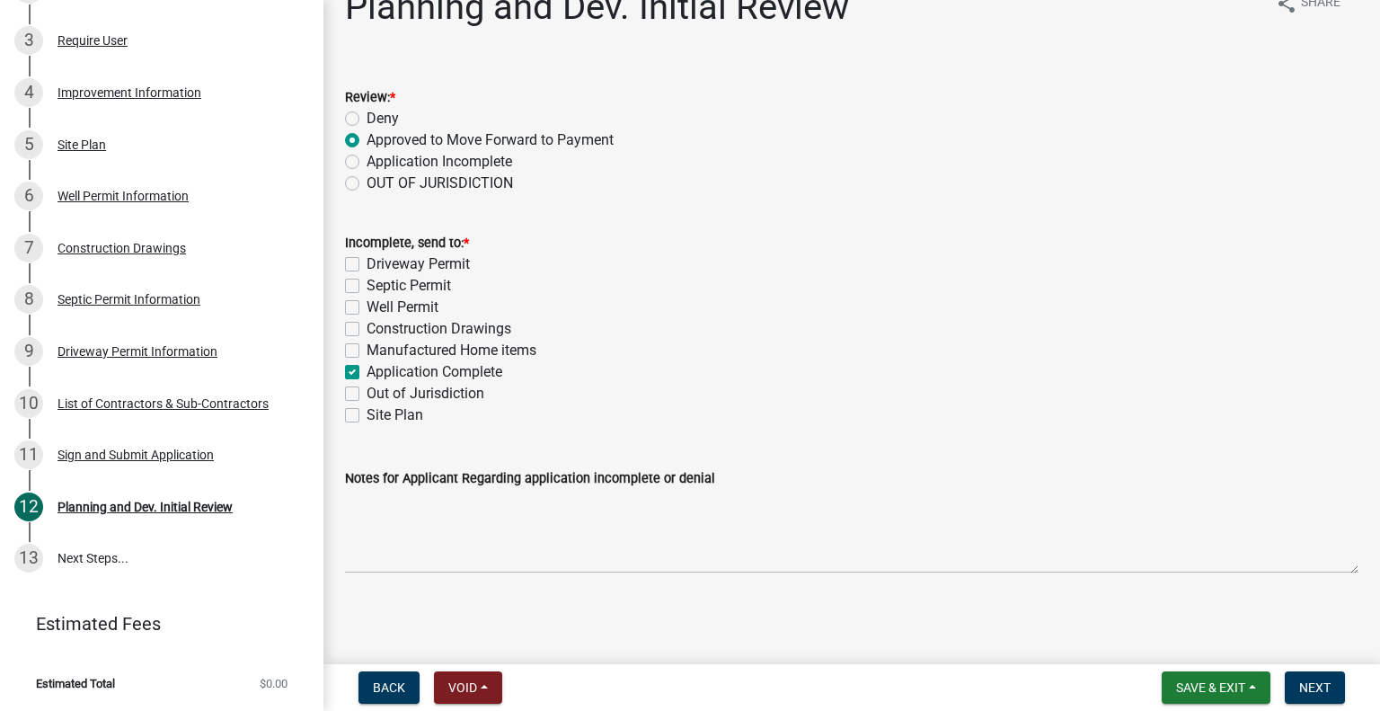
checkbox input "false"
click at [1320, 674] on button "Next" at bounding box center [1315, 687] width 60 height 32
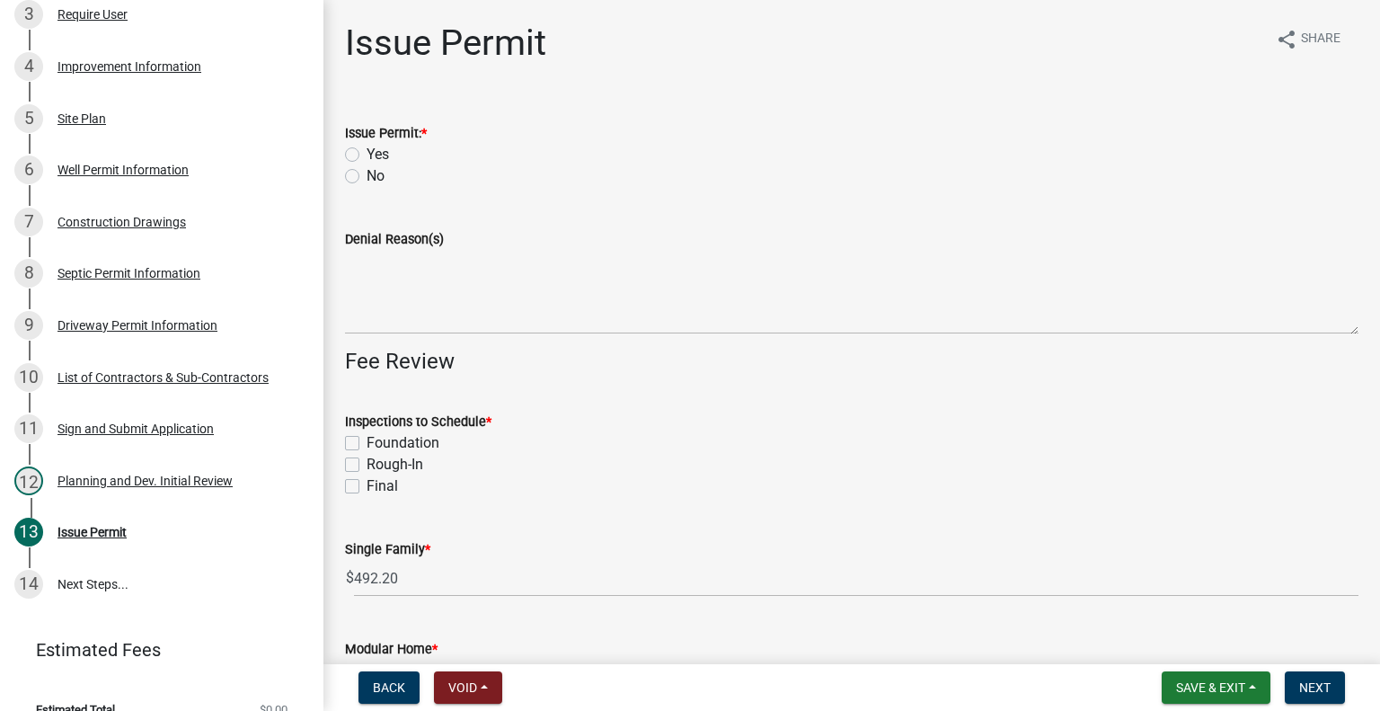
scroll to position [539, 0]
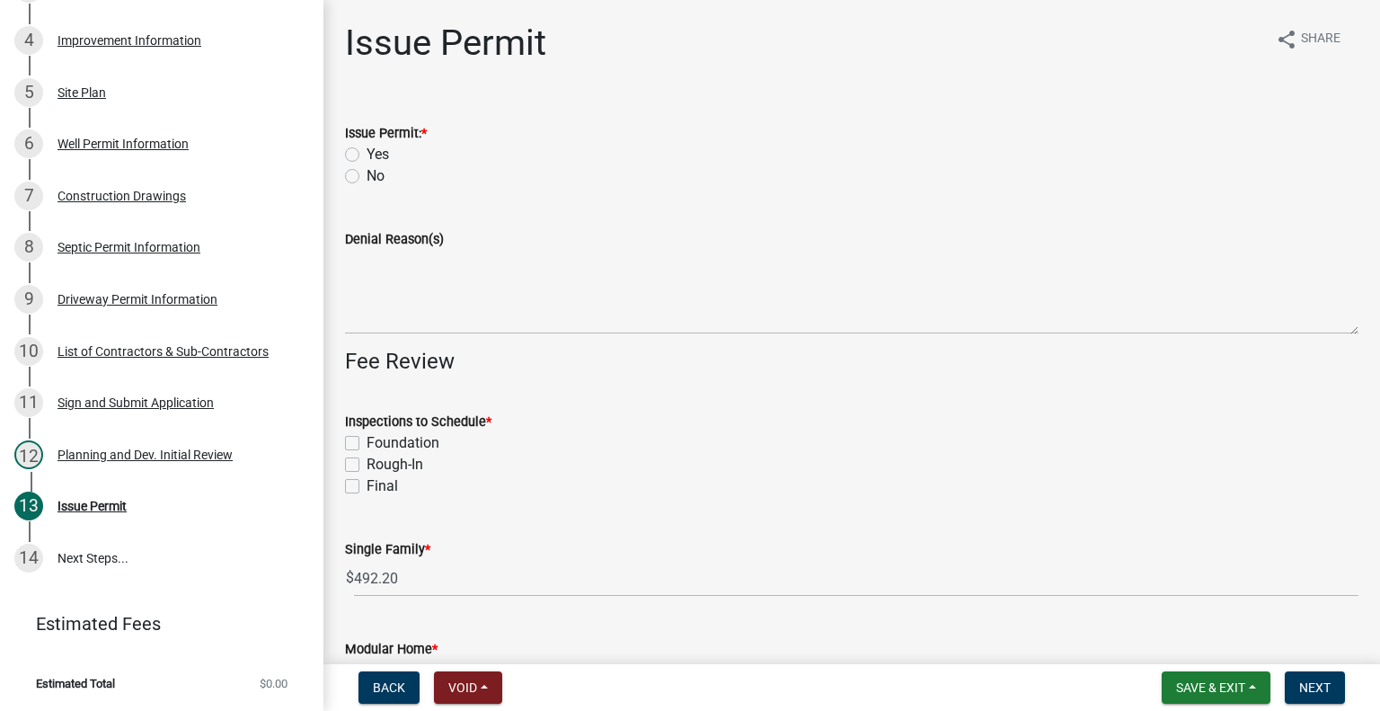
drag, startPoint x: 351, startPoint y: 154, endPoint x: 370, endPoint y: 229, distance: 77.8
click at [366, 155] on label "Yes" at bounding box center [377, 155] width 22 height 22
click at [366, 155] on input "Yes" at bounding box center [372, 150] width 12 height 12
radio input "true"
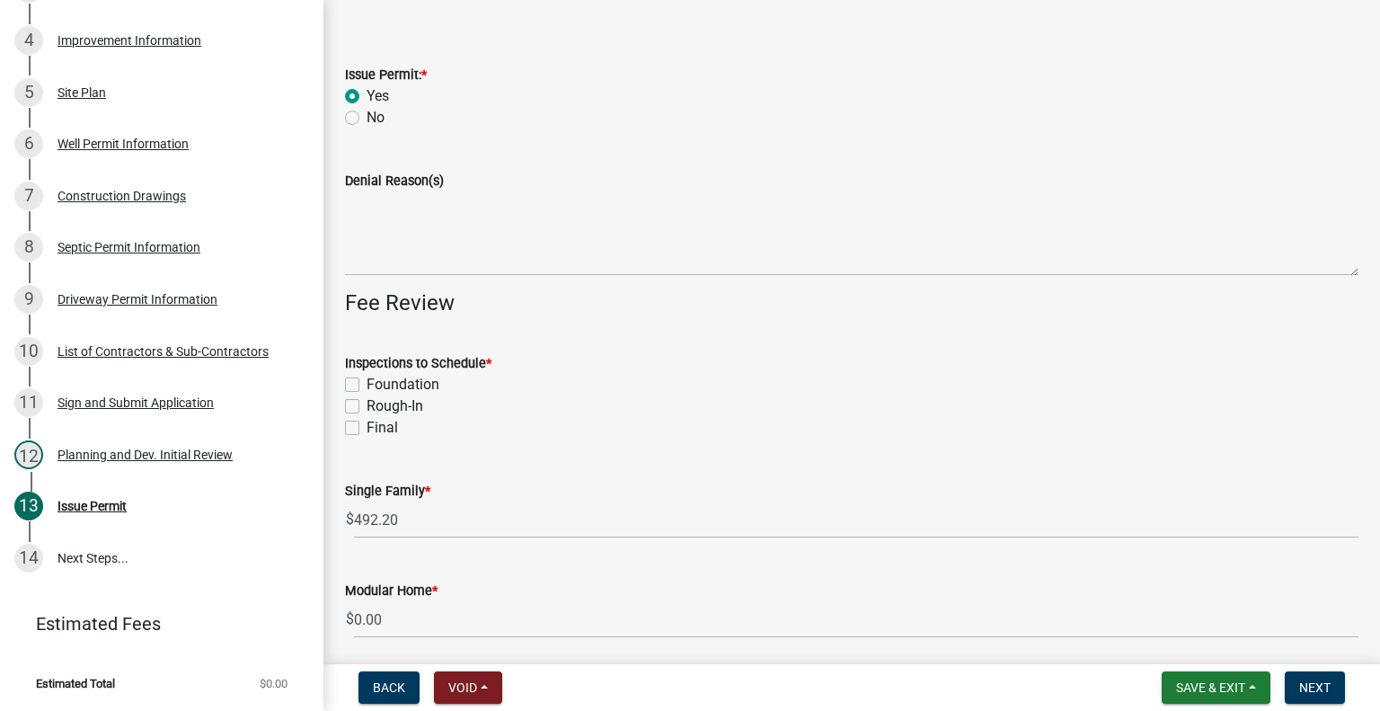
scroll to position [90, 0]
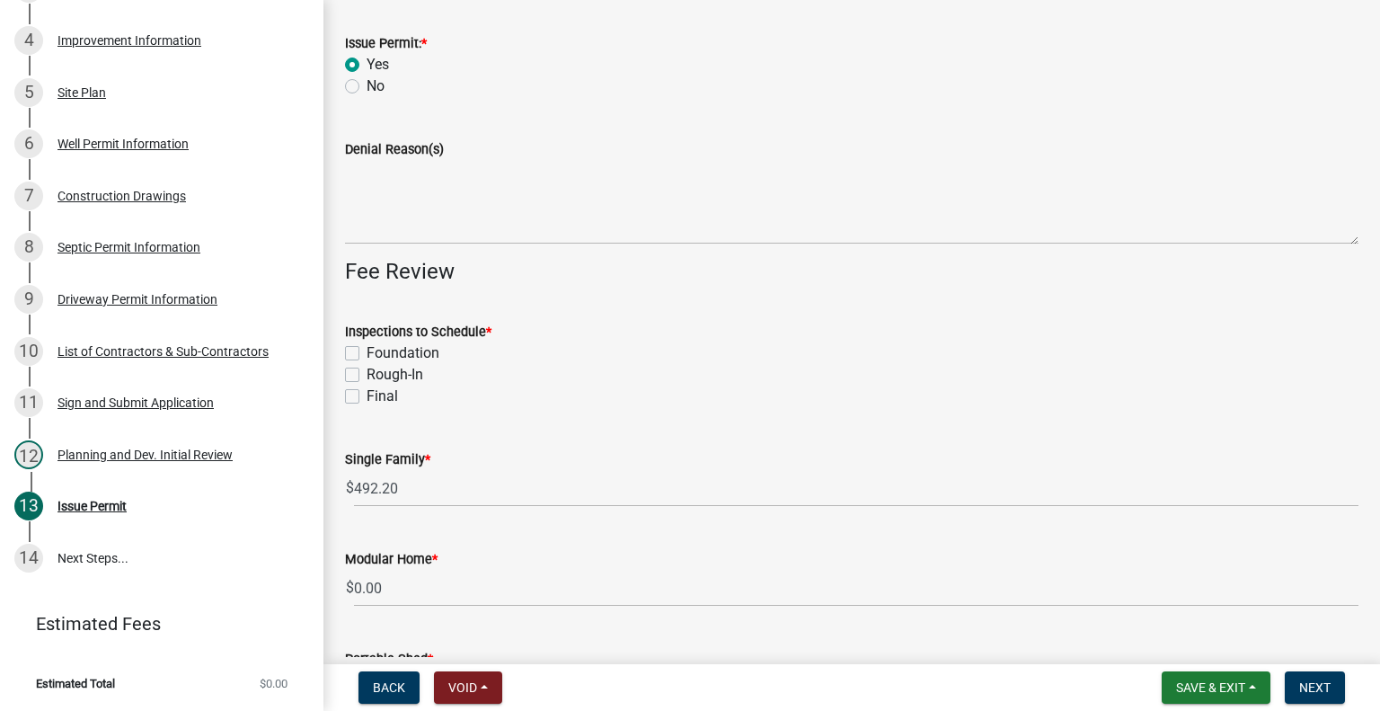
click at [366, 351] on label "Foundation" at bounding box center [402, 353] width 73 height 22
click at [366, 351] on input "Foundation" at bounding box center [372, 348] width 12 height 12
checkbox input "true"
checkbox input "false"
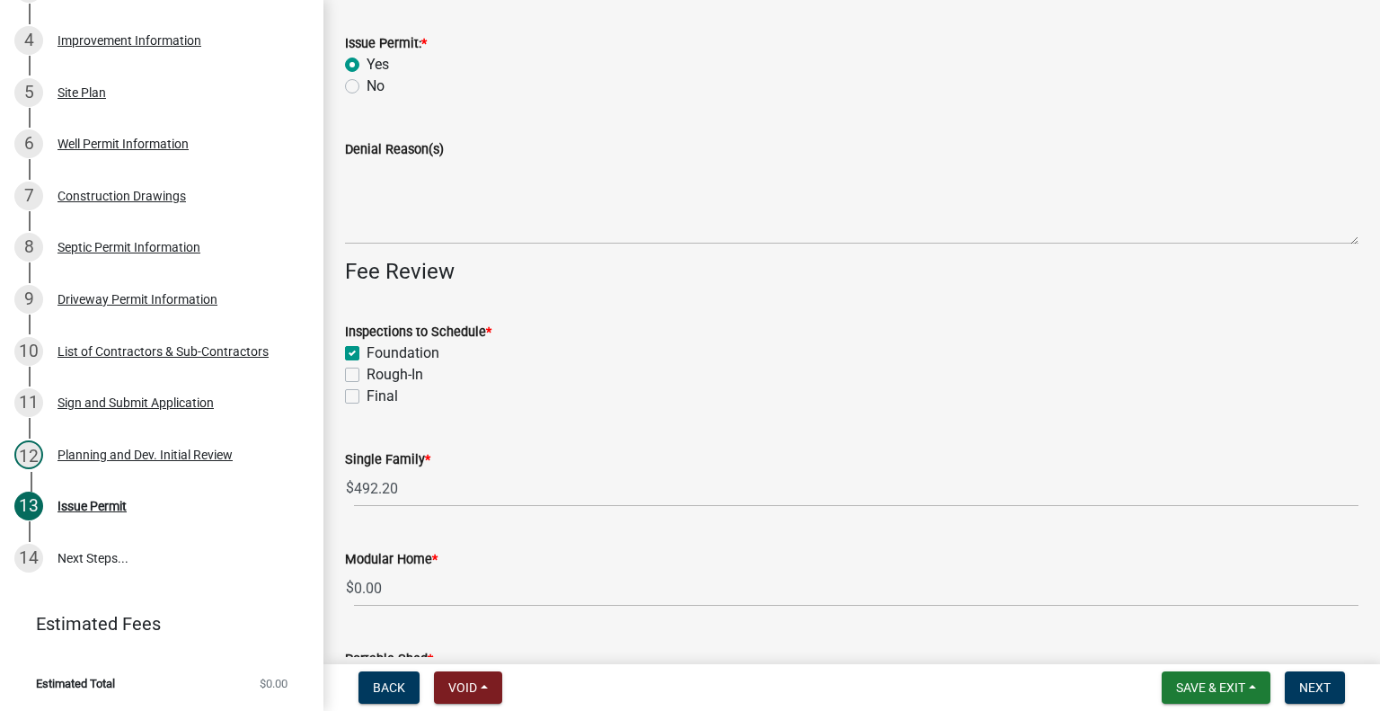
click at [366, 374] on label "Rough-In" at bounding box center [394, 375] width 57 height 22
click at [366, 374] on input "Rough-In" at bounding box center [372, 370] width 12 height 12
checkbox input "true"
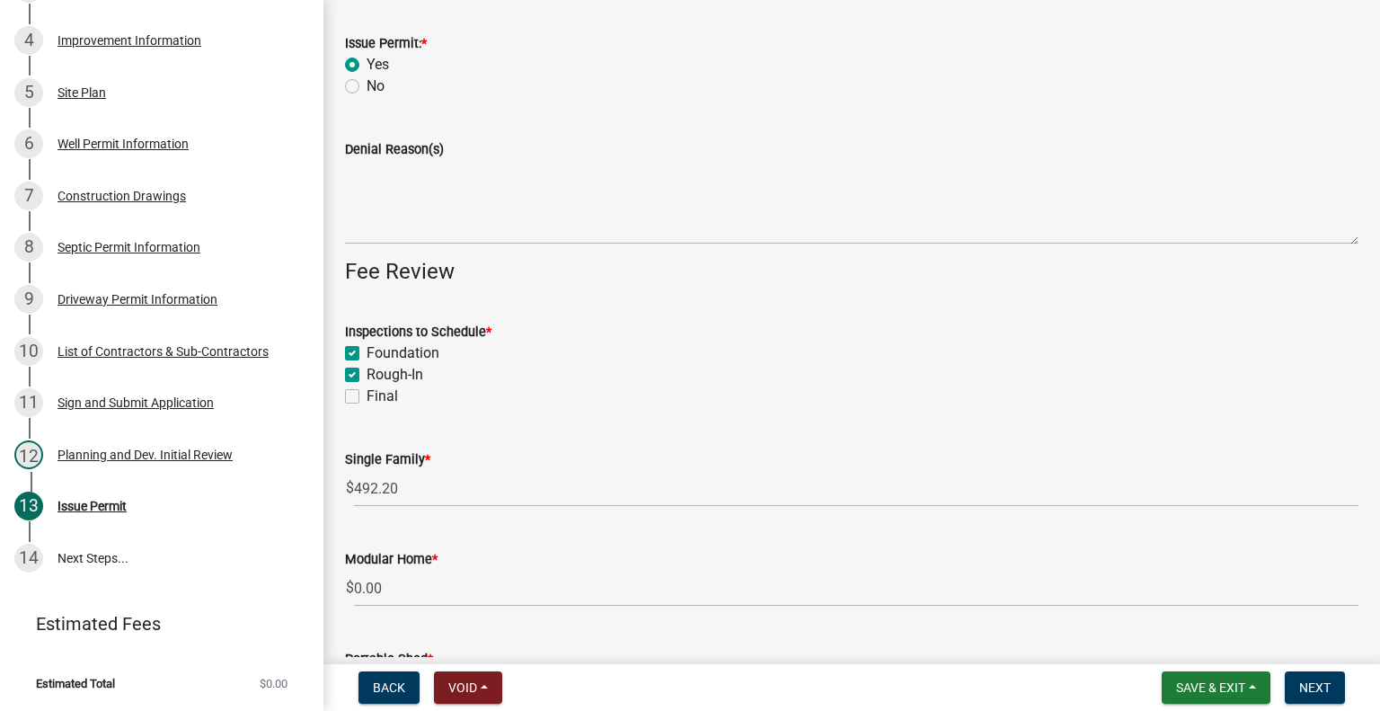
click at [366, 398] on label "Final" at bounding box center [381, 396] width 31 height 22
click at [366, 397] on input "Final" at bounding box center [372, 391] width 12 height 12
checkbox input "true"
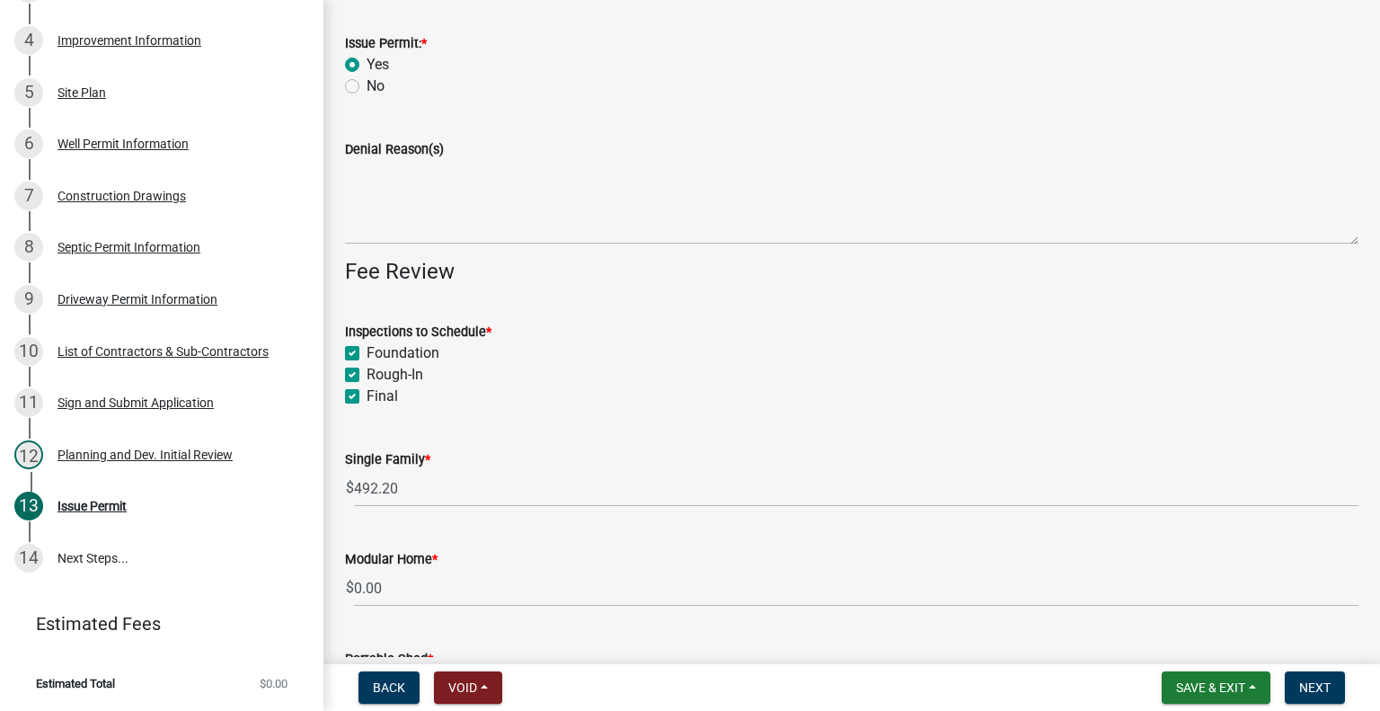
checkbox input "true"
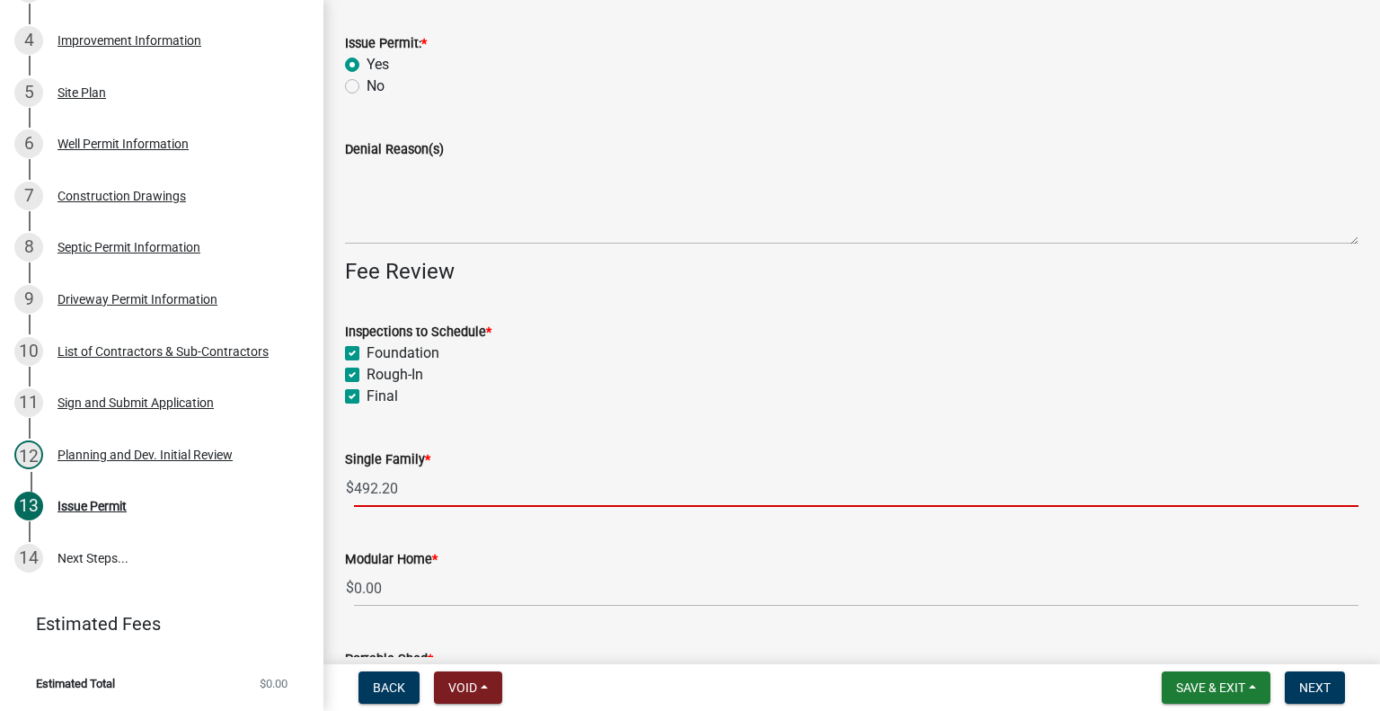
drag, startPoint x: 381, startPoint y: 483, endPoint x: 430, endPoint y: 486, distance: 49.5
click at [381, 483] on input "492.20" at bounding box center [856, 488] width 1004 height 37
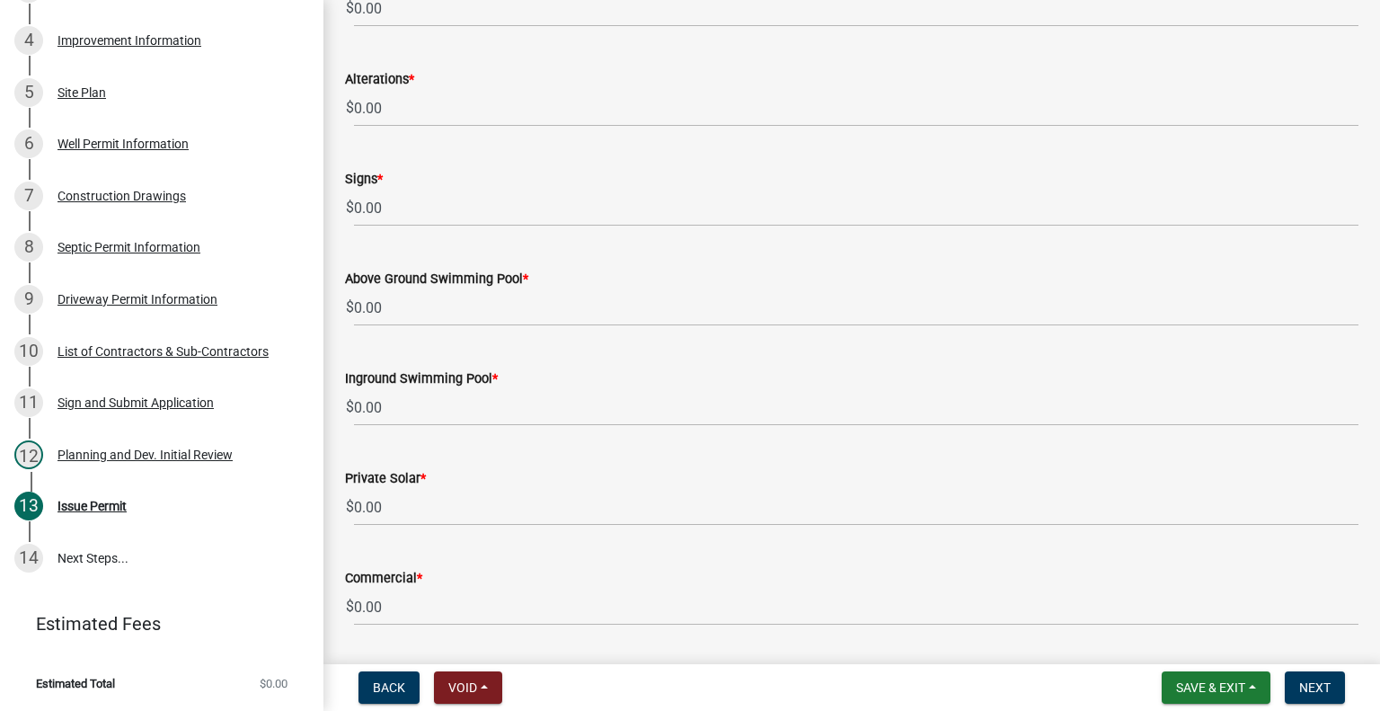
scroll to position [1521, 0]
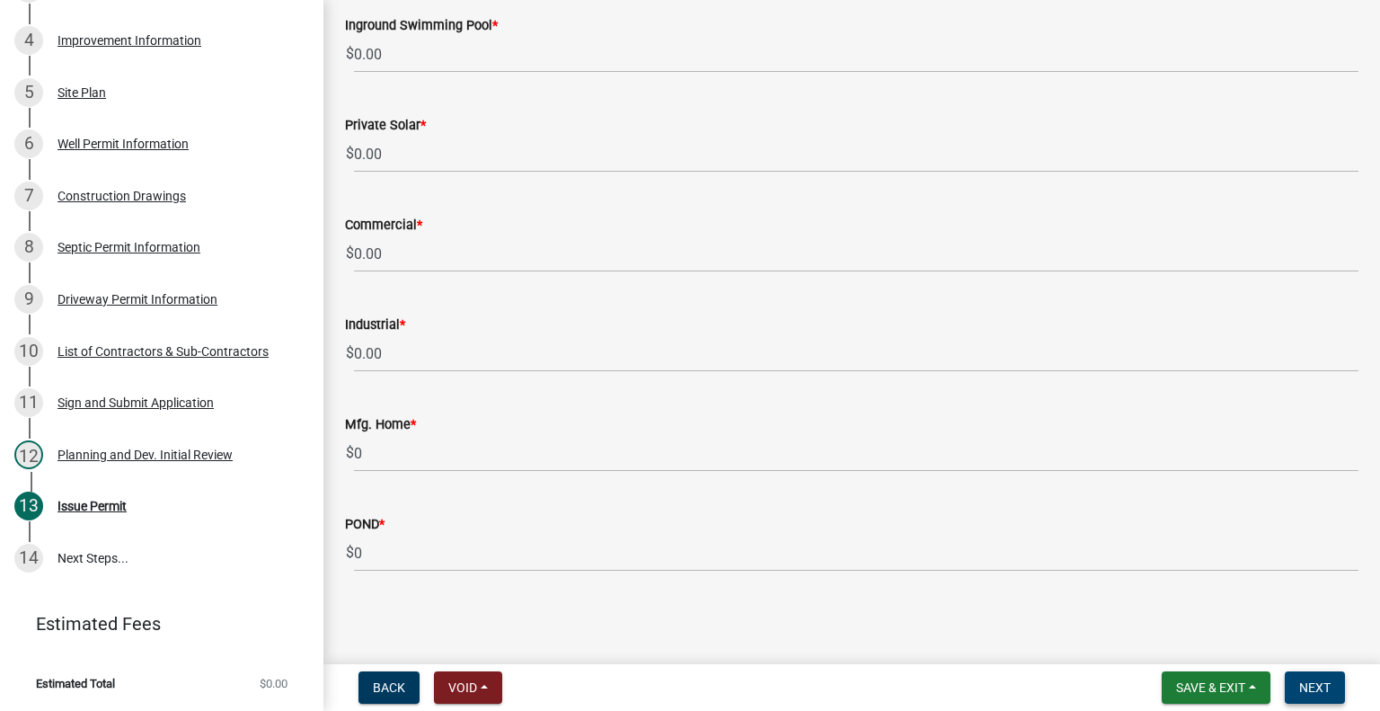
type input "492.00"
click at [1311, 678] on button "Next" at bounding box center [1315, 687] width 60 height 32
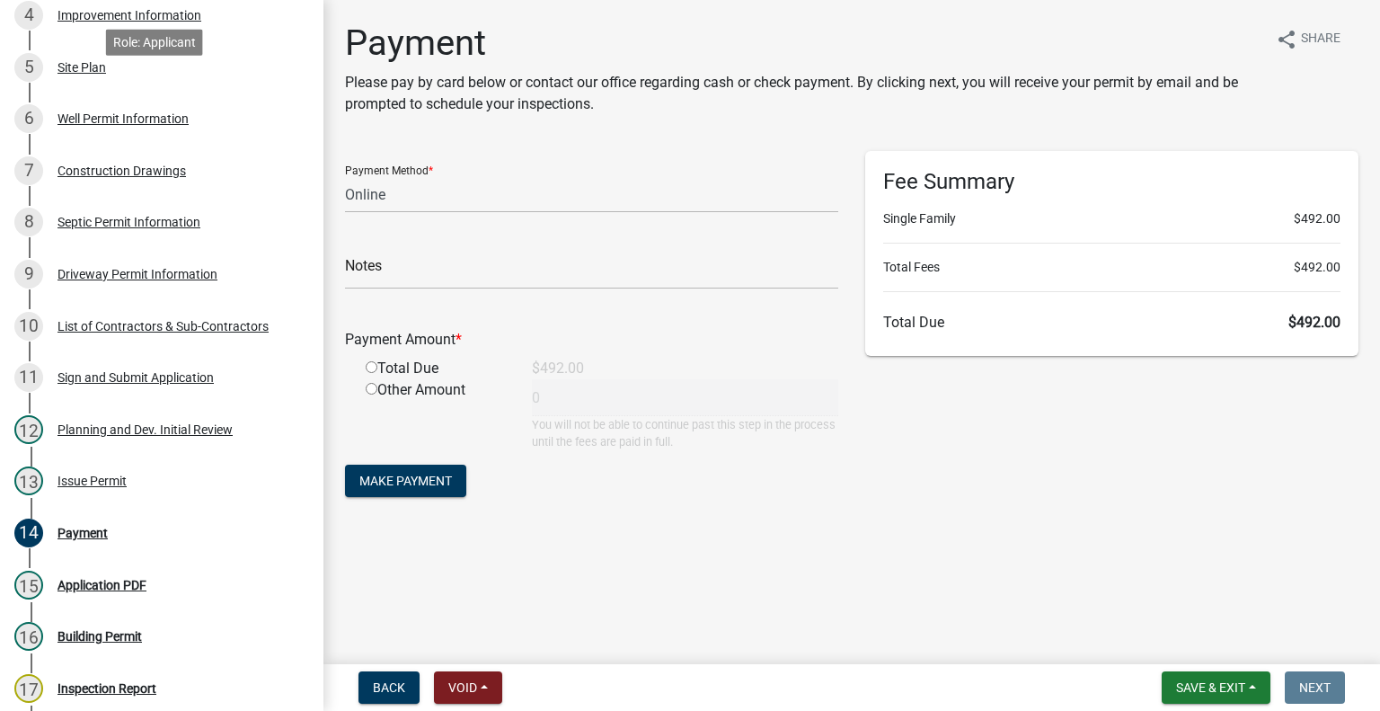
scroll to position [798, 0]
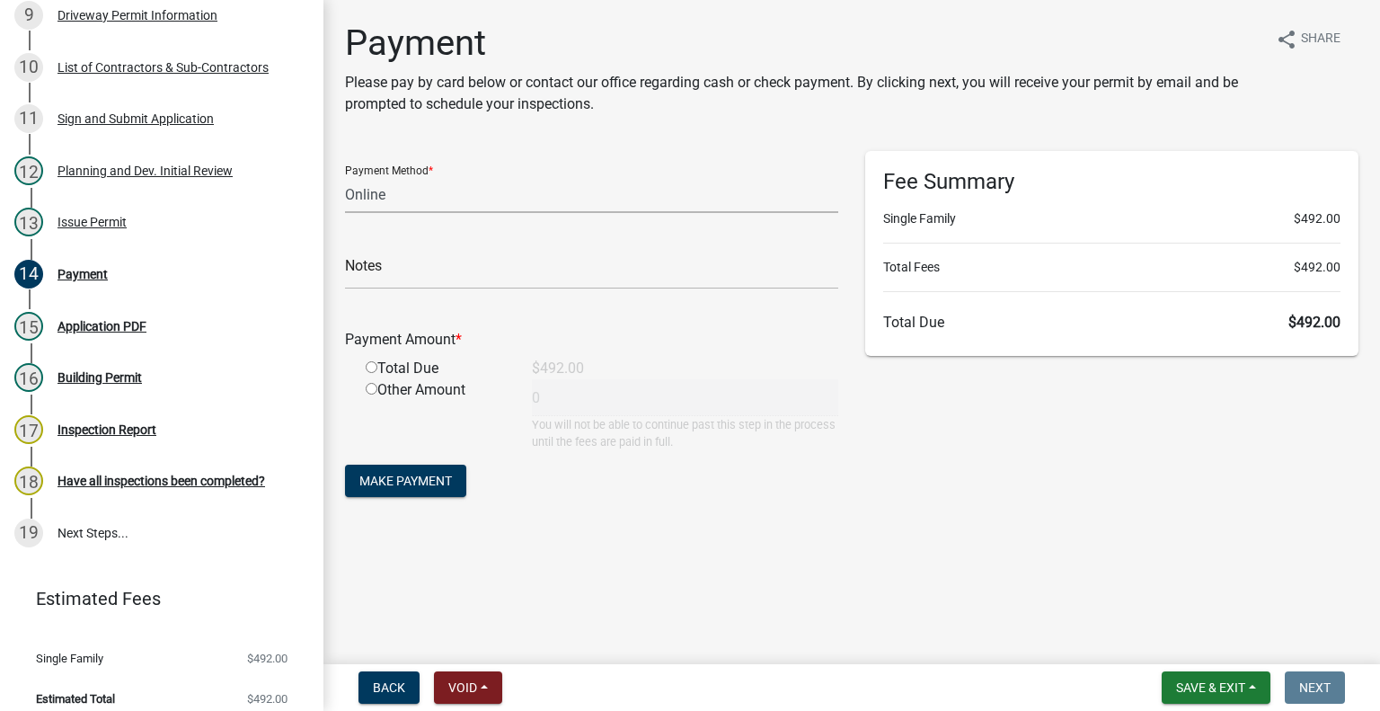
click at [398, 190] on select "Credit Card POS Check Cash Online" at bounding box center [591, 194] width 493 height 37
select select "1: 0"
click at [345, 176] on select "Credit Card POS Check Cash Online" at bounding box center [591, 194] width 493 height 37
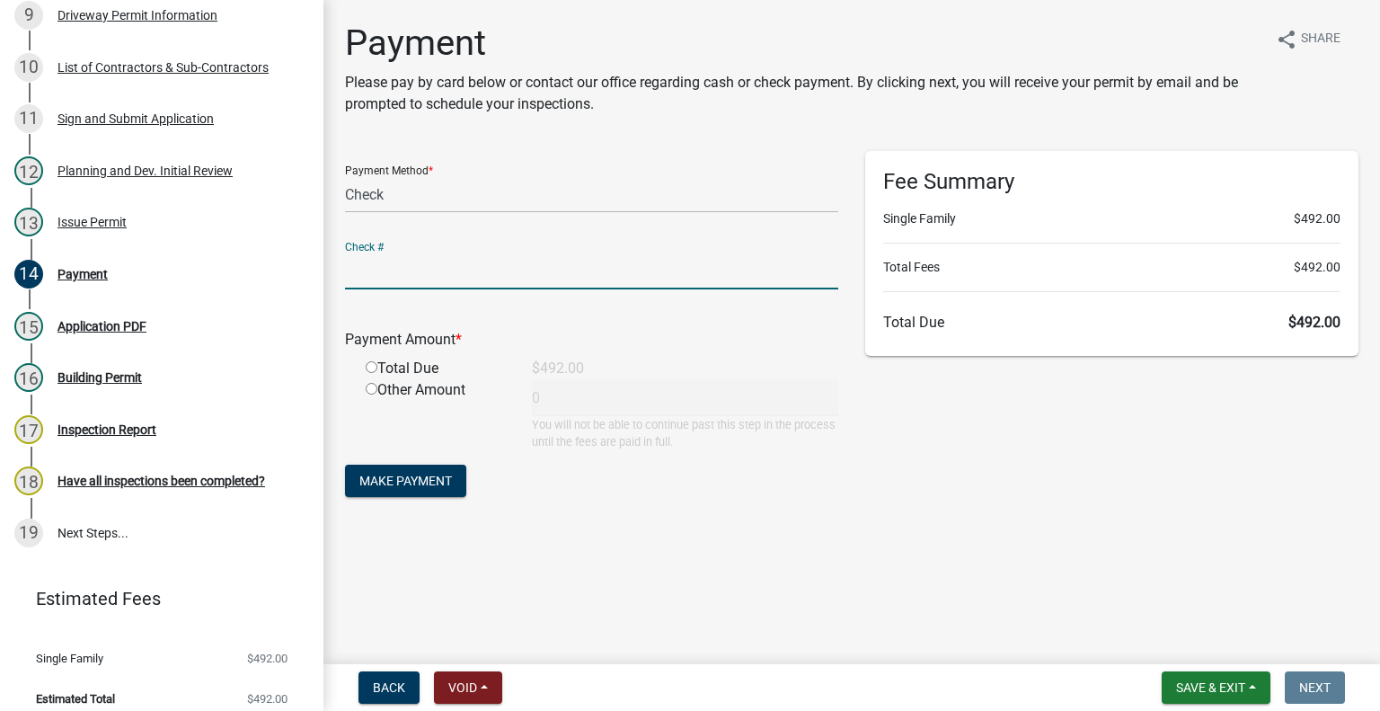
click at [420, 261] on input "text" at bounding box center [591, 270] width 493 height 37
type input "4178"
click at [374, 370] on input "radio" at bounding box center [372, 367] width 12 height 12
radio input "true"
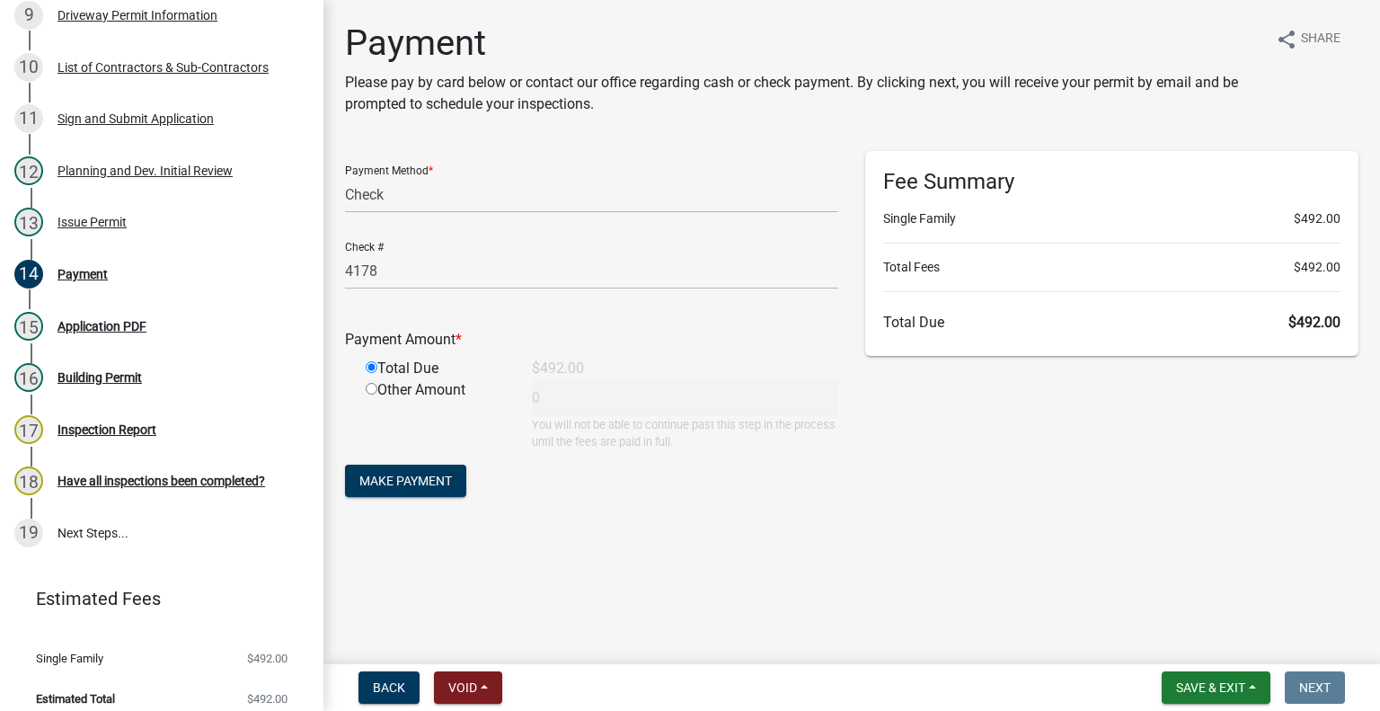
type input "492"
click at [418, 486] on span "Make Payment" at bounding box center [405, 480] width 93 height 14
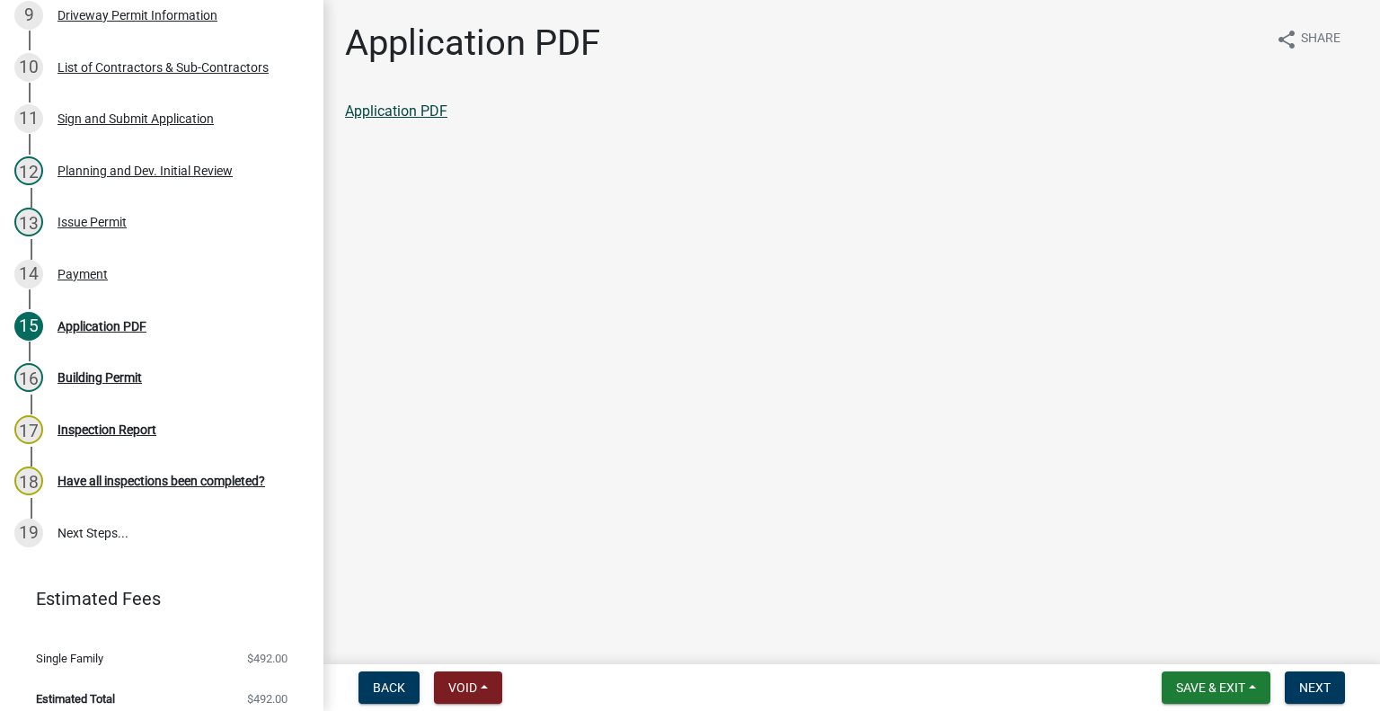
click at [374, 113] on link "Application PDF" at bounding box center [396, 110] width 102 height 17
click at [1315, 689] on span "Next" at bounding box center [1314, 687] width 31 height 14
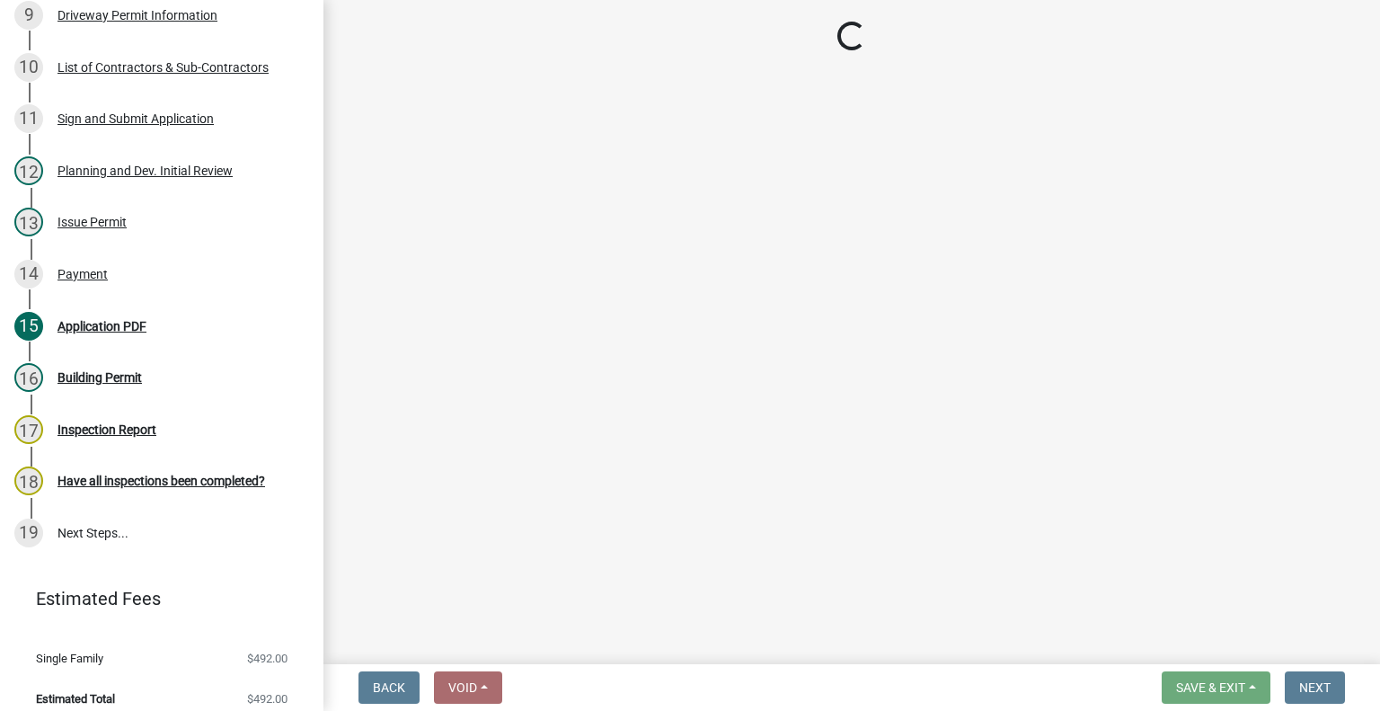
select select "62bb873c-c571-4454-ac8a-8c216551e2a3"
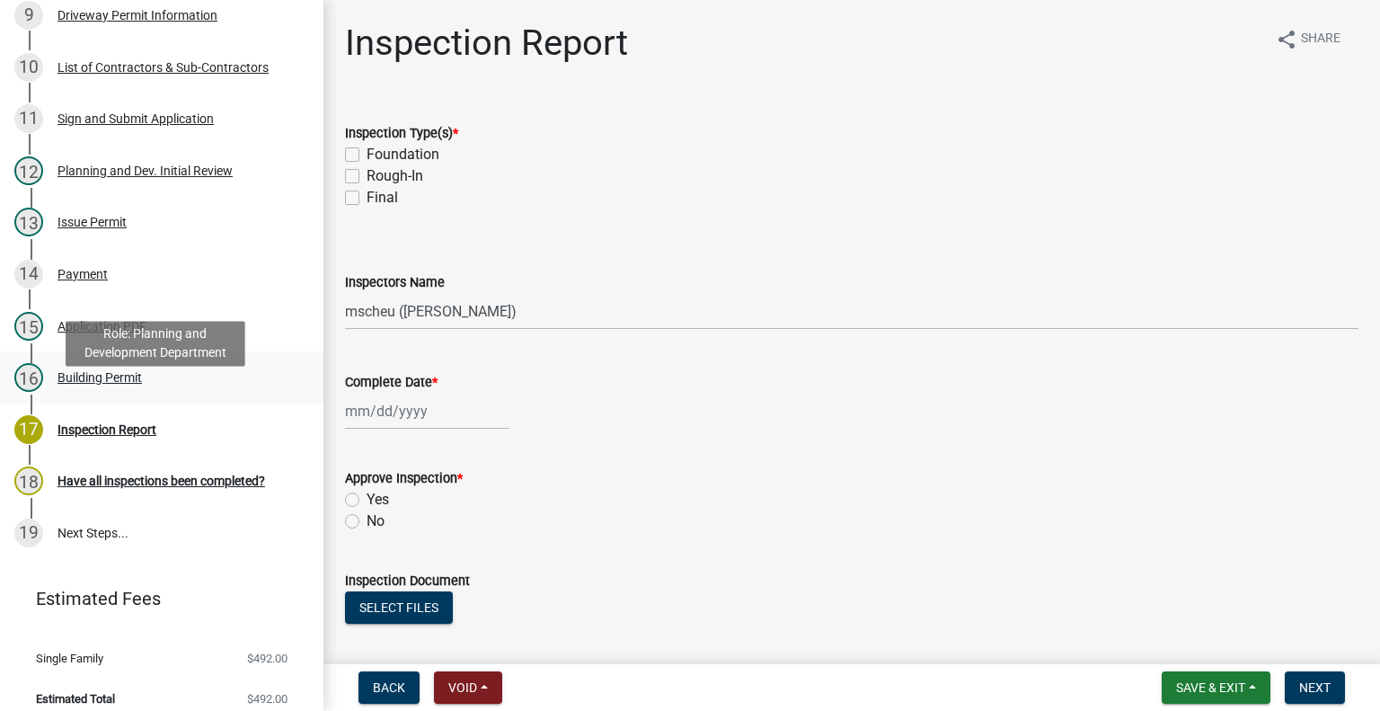
click at [109, 384] on div "Building Permit" at bounding box center [99, 377] width 84 height 13
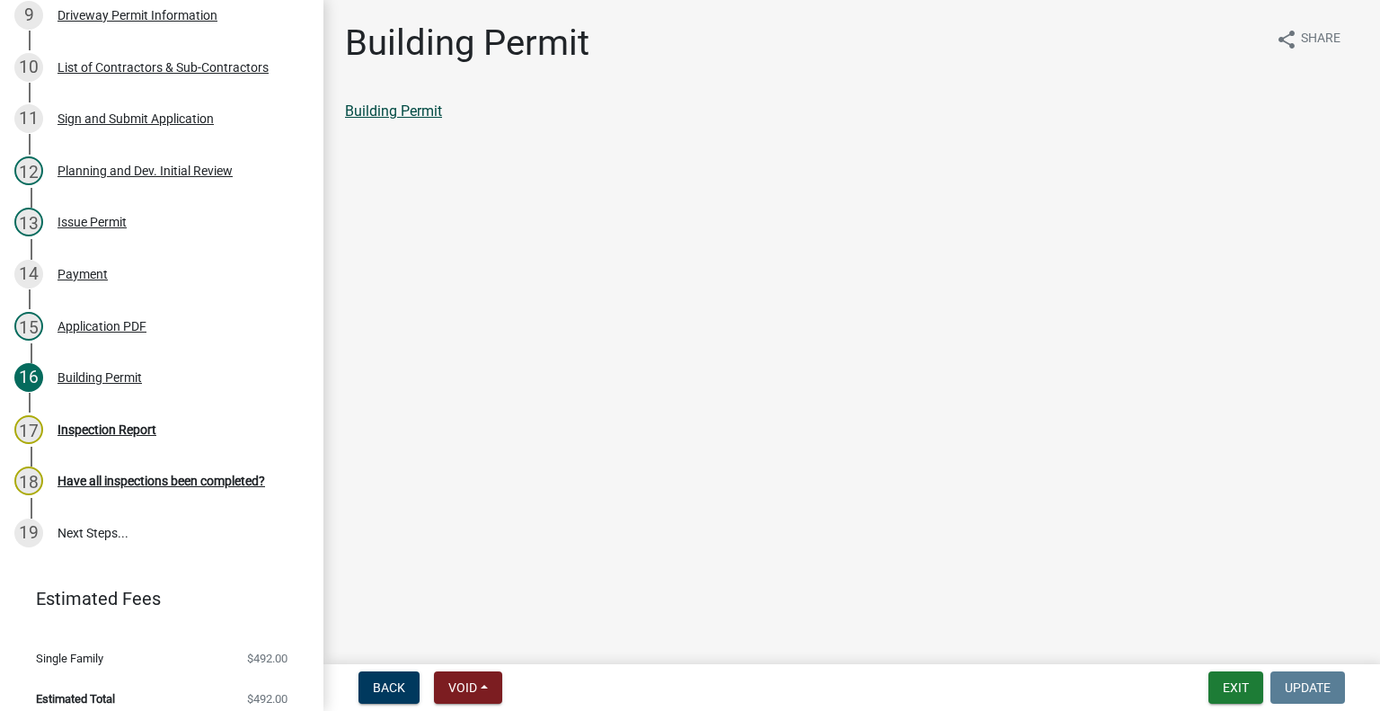
click at [396, 112] on link "Building Permit" at bounding box center [393, 110] width 97 height 17
click at [433, 112] on link "Building Permit" at bounding box center [393, 110] width 97 height 17
click at [1245, 680] on button "Exit" at bounding box center [1235, 687] width 55 height 32
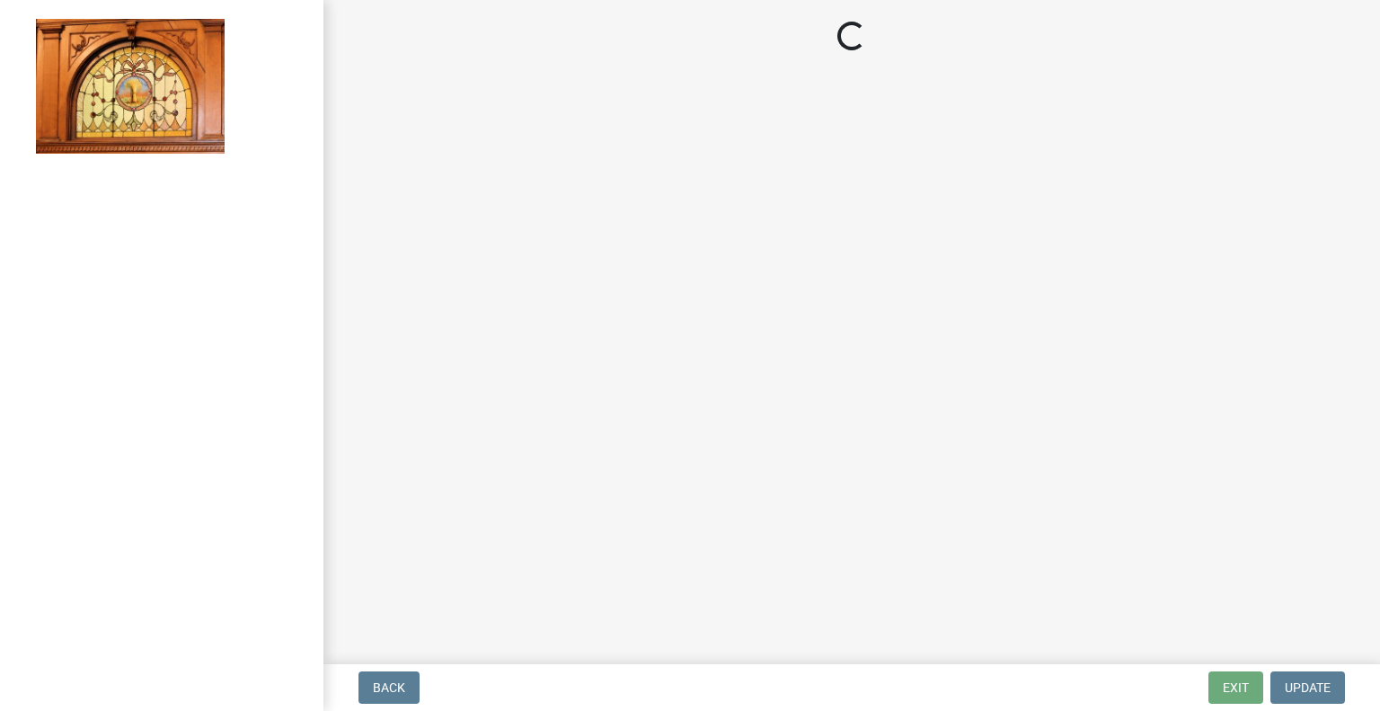
select select "62bb873c-c571-4454-ac8a-8c216551e2a3"
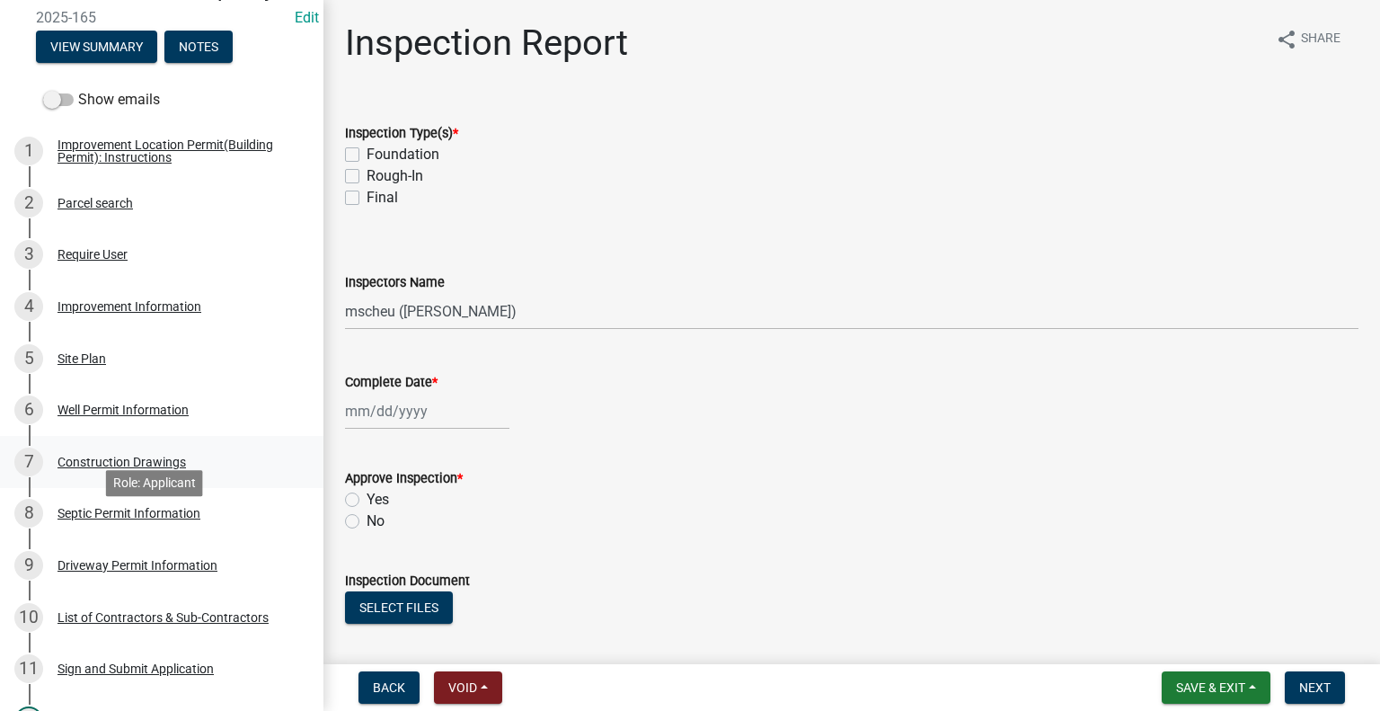
scroll to position [269, 0]
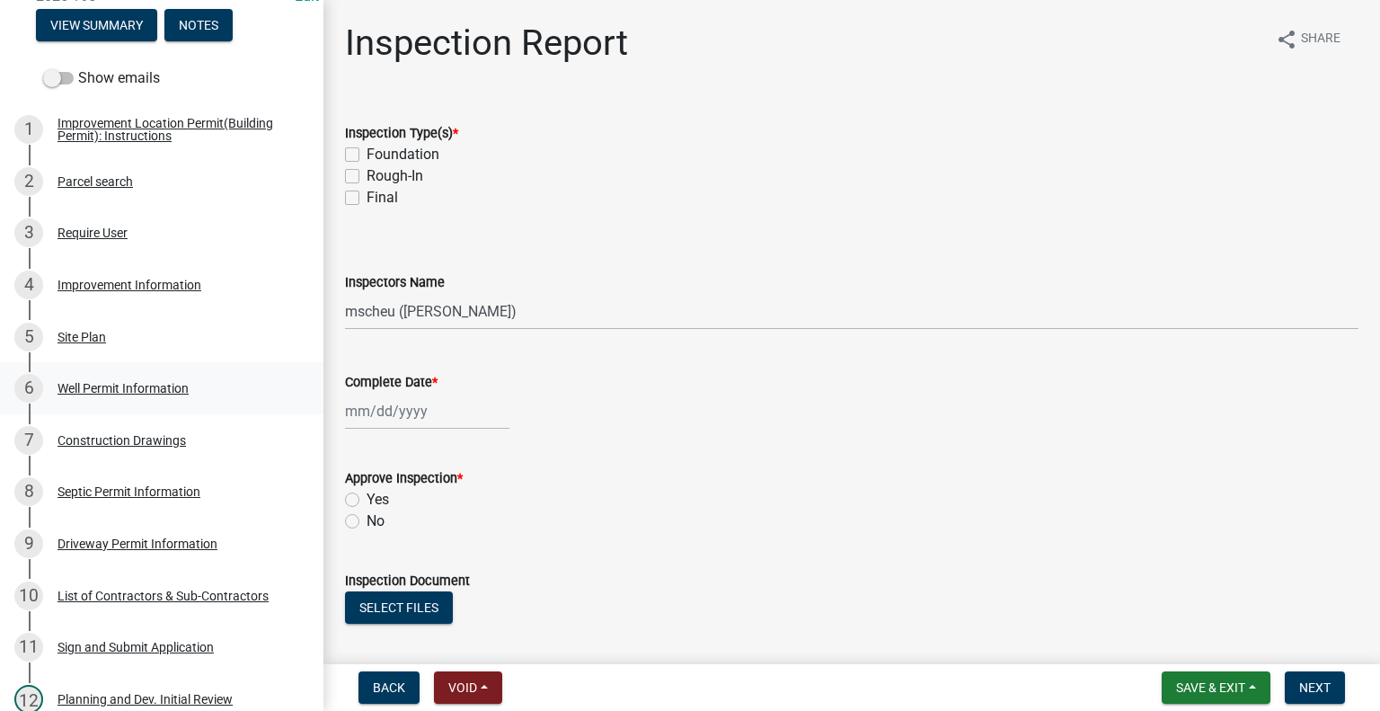
drag, startPoint x: 137, startPoint y: 415, endPoint x: 163, endPoint y: 421, distance: 26.8
click at [137, 394] on div "Well Permit Information" at bounding box center [122, 388] width 131 height 13
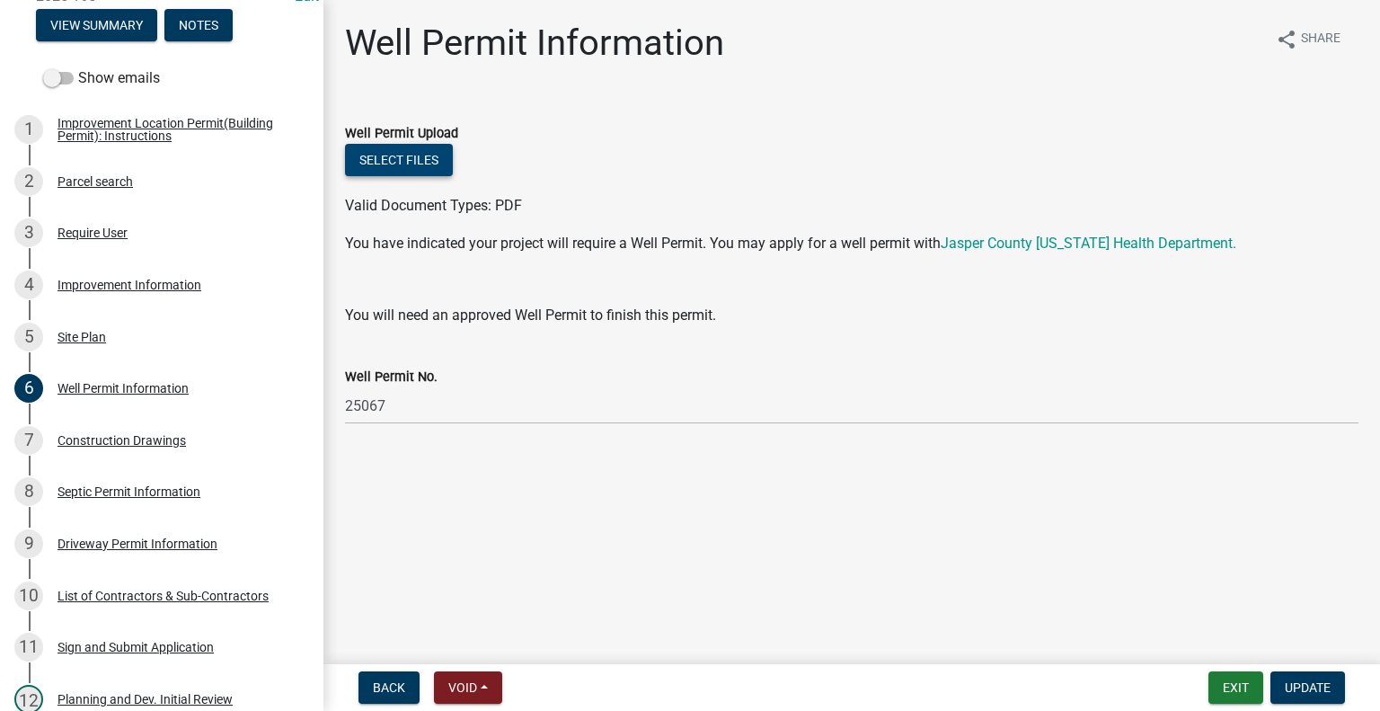
click at [428, 161] on button "Select files" at bounding box center [399, 160] width 108 height 32
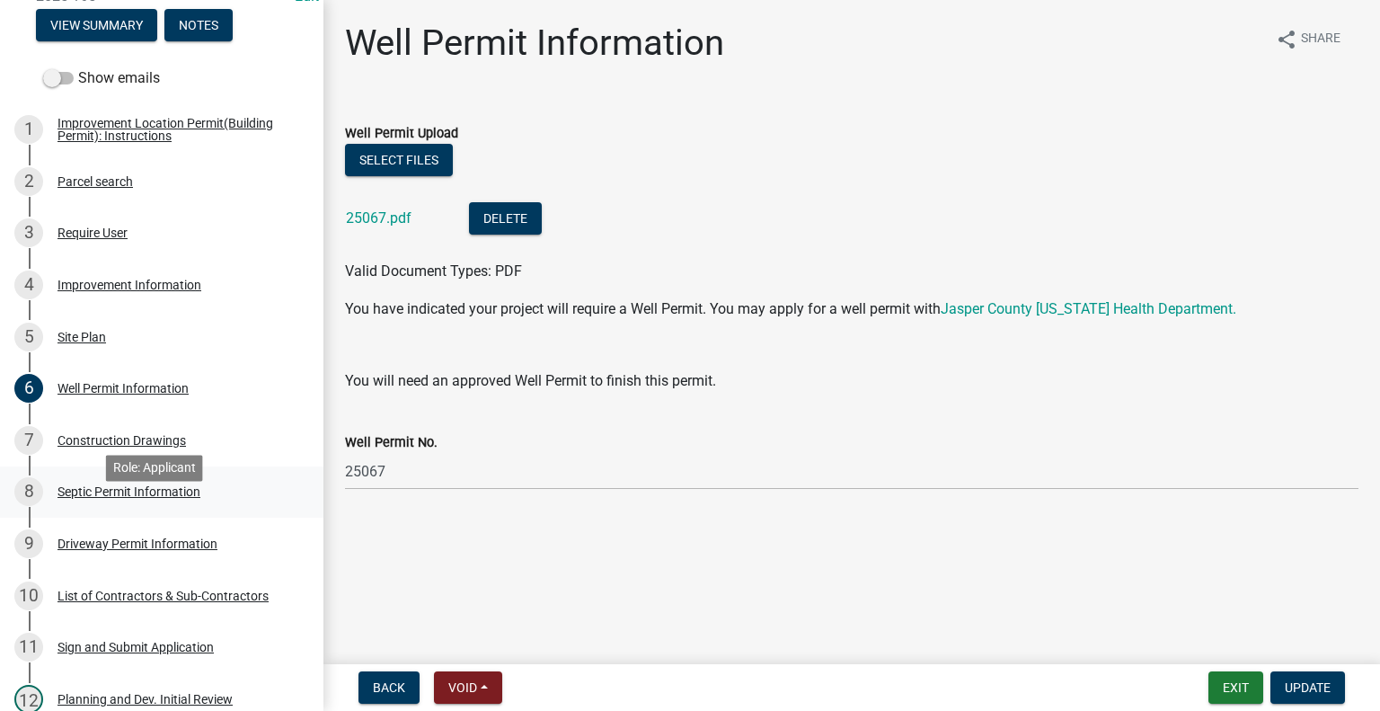
click at [129, 498] on div "Septic Permit Information" at bounding box center [128, 491] width 143 height 13
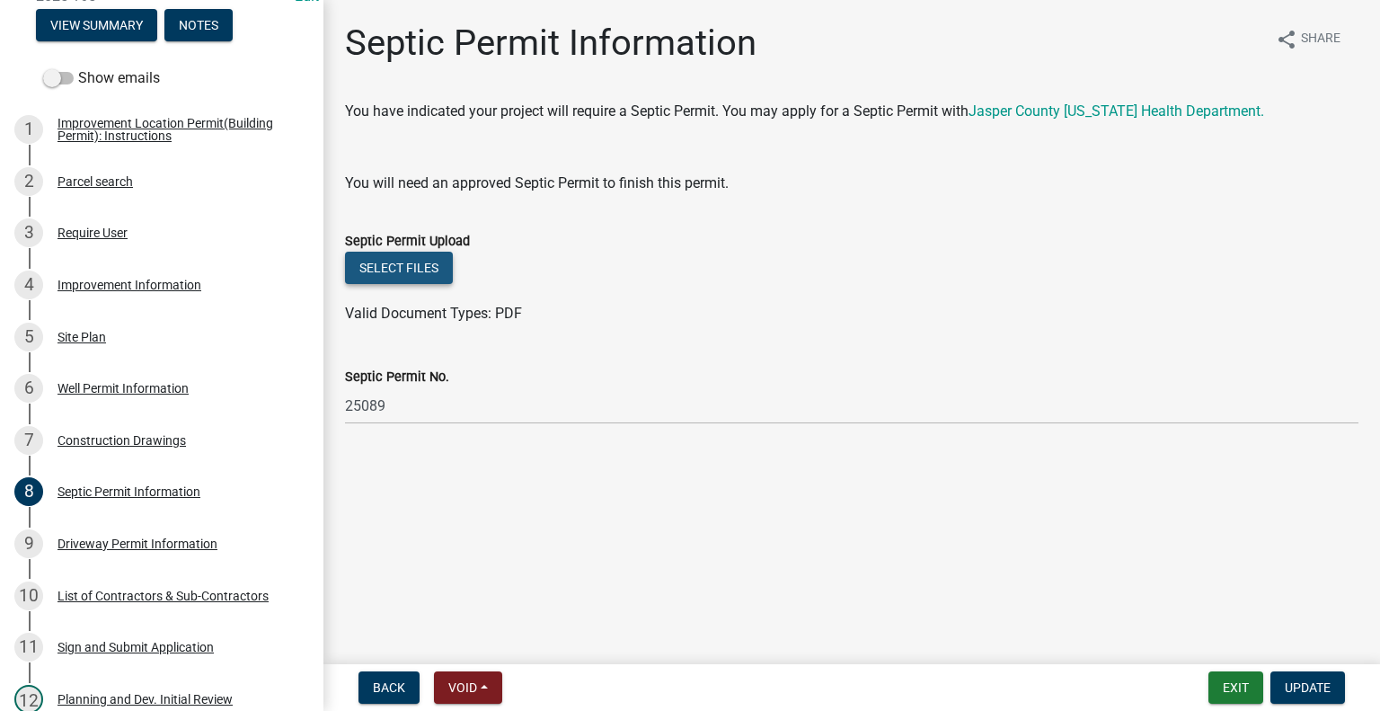
click at [399, 264] on button "Select files" at bounding box center [399, 268] width 108 height 32
click at [1307, 684] on span "Update" at bounding box center [1308, 687] width 46 height 14
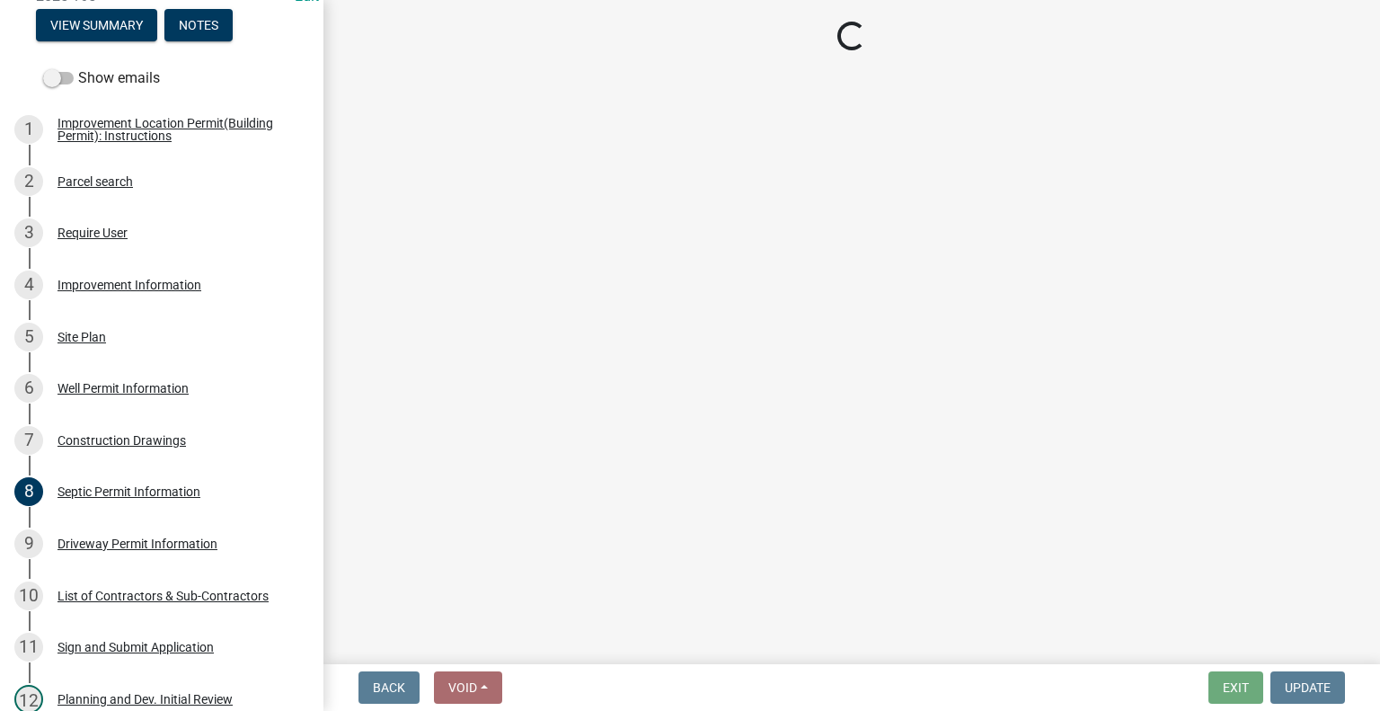
select select "62bb873c-c571-4454-ac8a-8c216551e2a3"
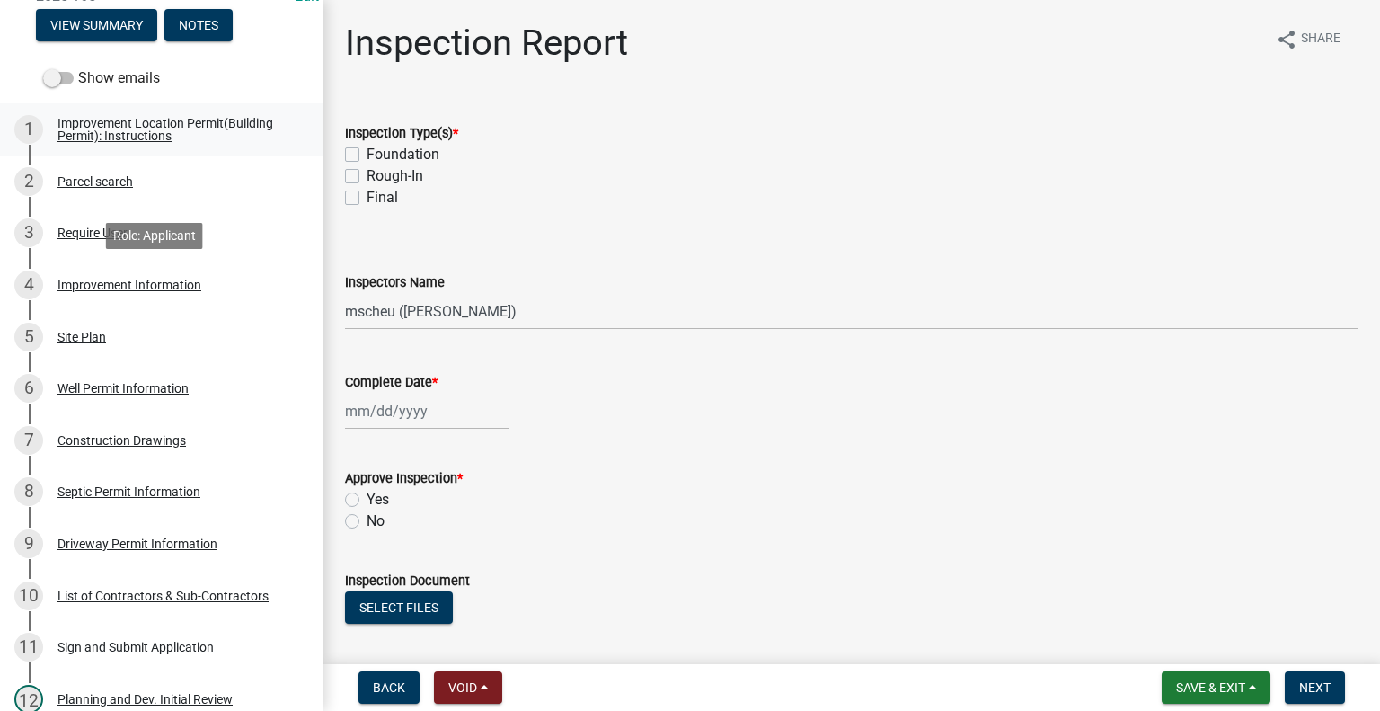
scroll to position [0, 0]
